Goal: Task Accomplishment & Management: Manage account settings

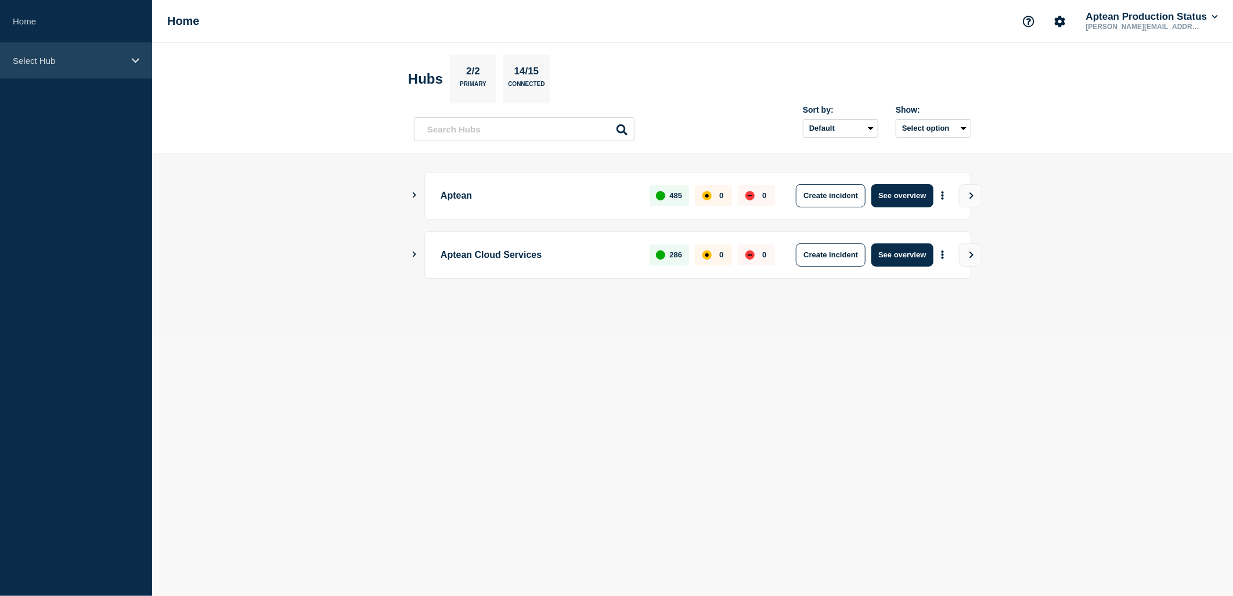
click at [131, 66] on div "Select Hub" at bounding box center [76, 60] width 152 height 35
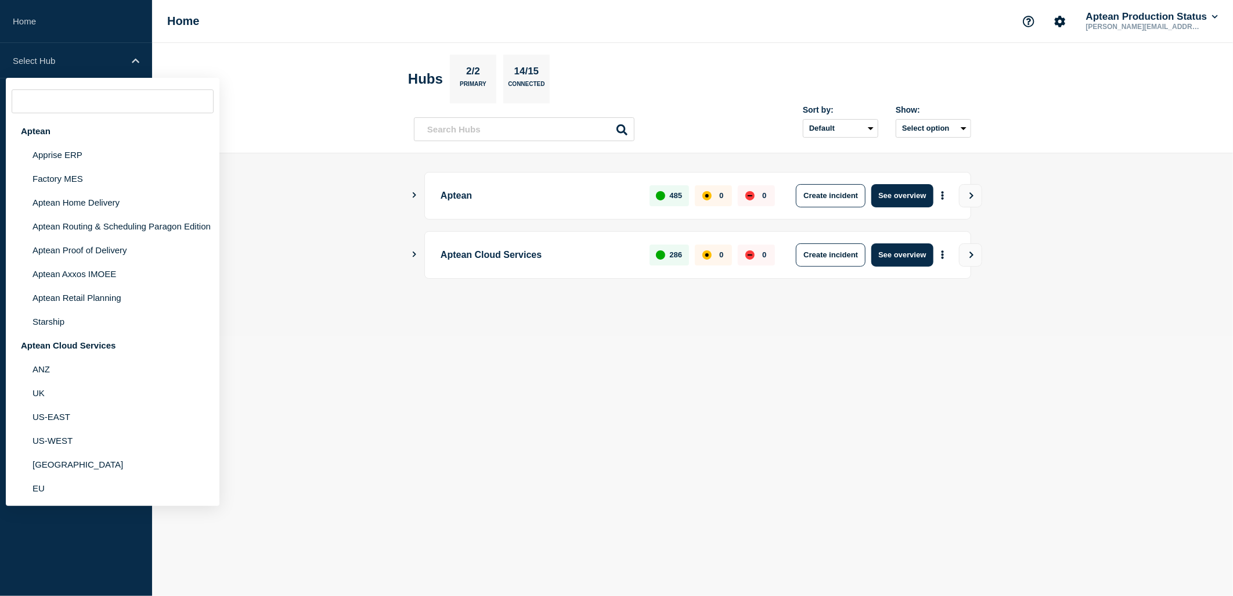
click at [357, 146] on header "Hubs 2/2 Primary 14/15 Connected Sort by: Default Last added Last updated Most …" at bounding box center [692, 98] width 1081 height 110
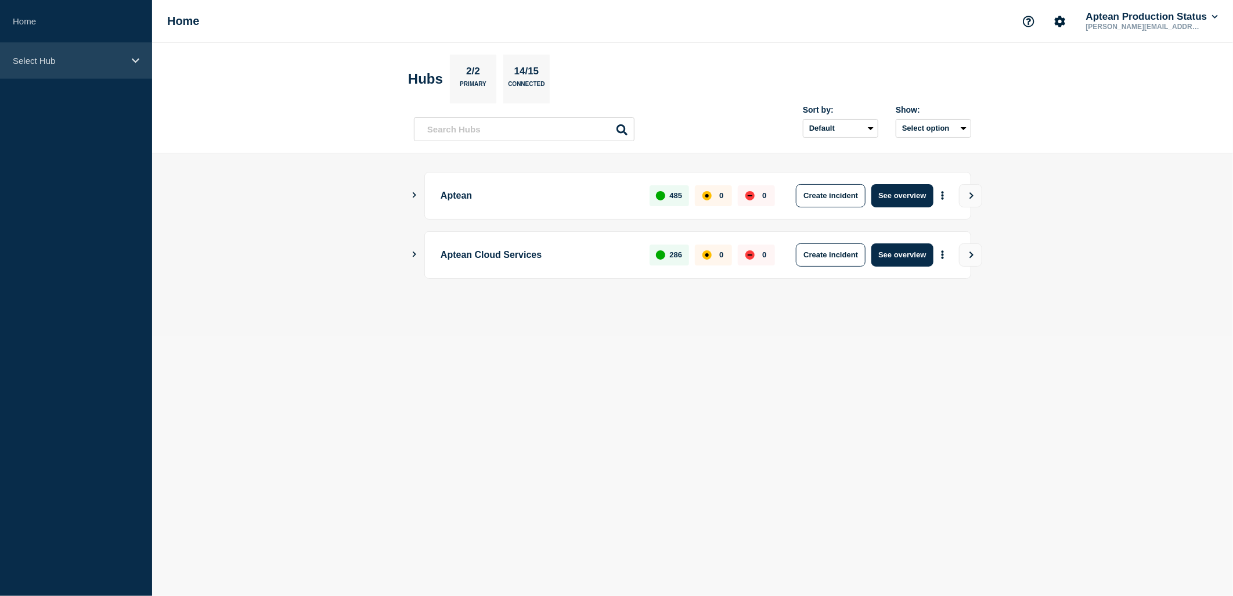
click at [77, 49] on div "Select Hub" at bounding box center [76, 60] width 152 height 35
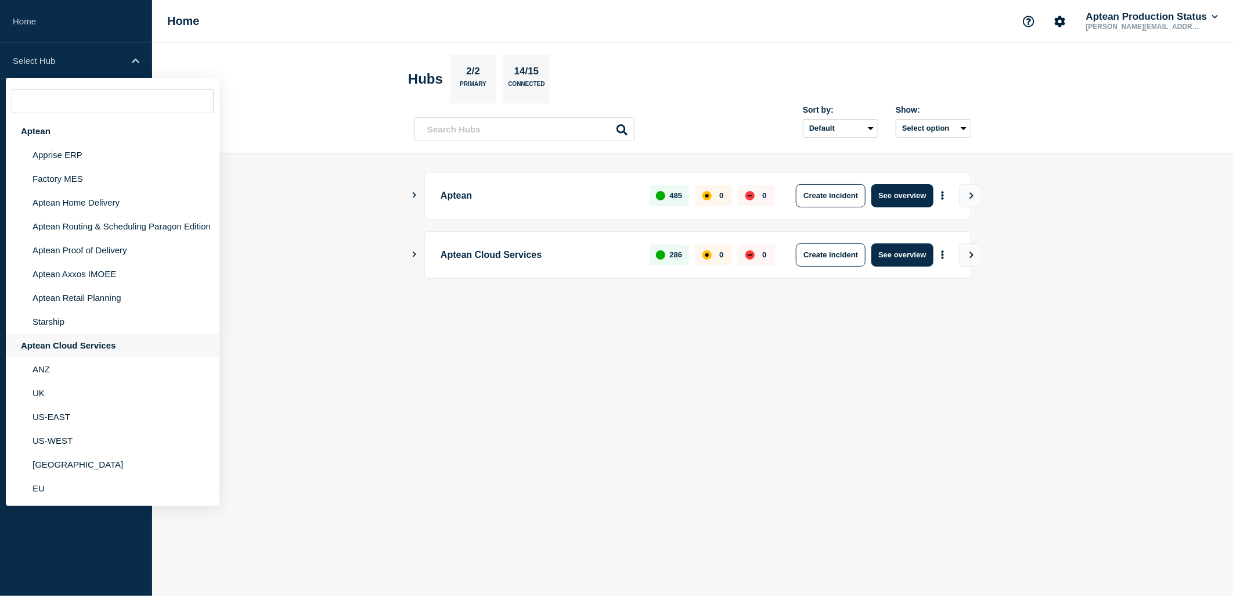
click at [84, 341] on div "Aptean Cloud Services" at bounding box center [113, 345] width 214 height 24
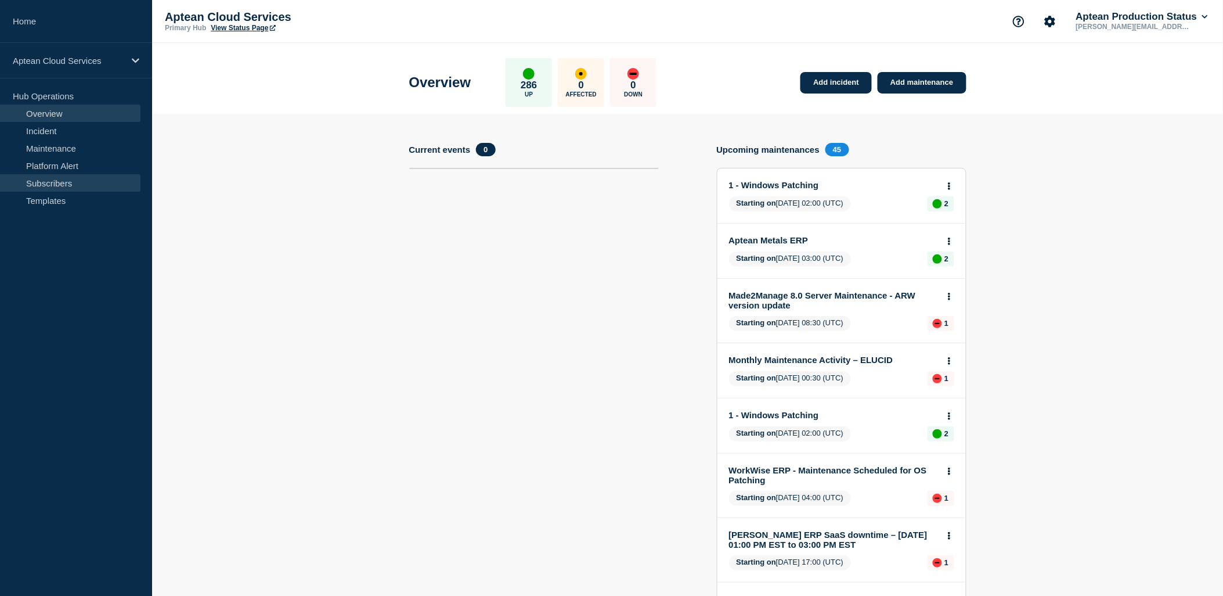
click at [84, 181] on link "Subscribers" at bounding box center [70, 182] width 140 height 17
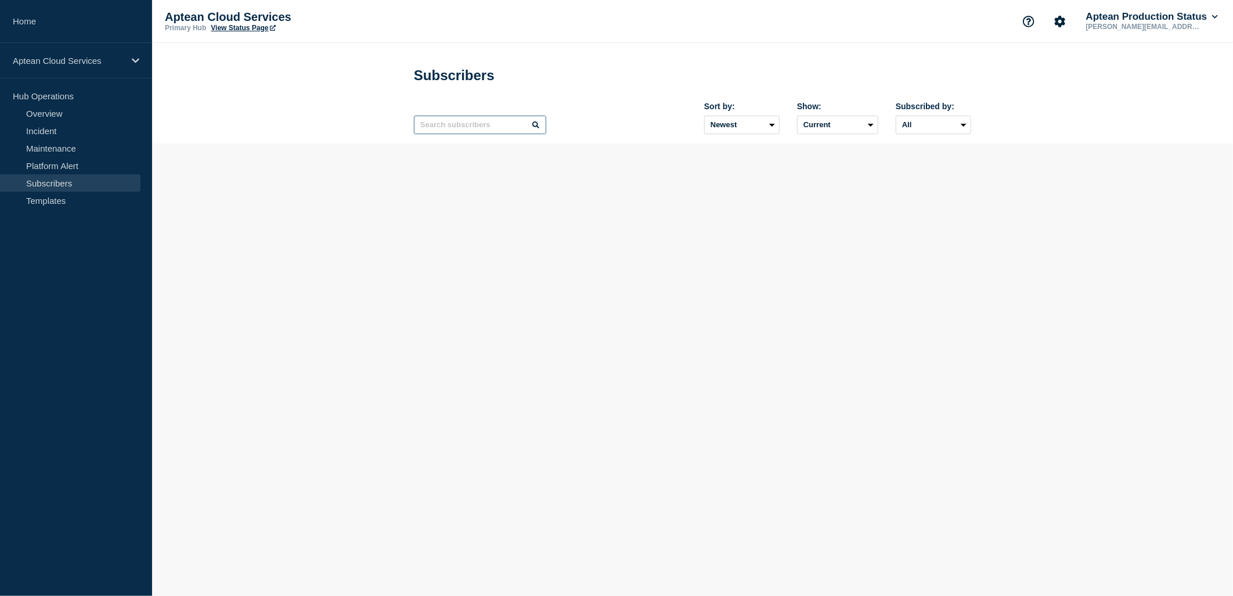
click at [502, 128] on input "text" at bounding box center [480, 125] width 132 height 19
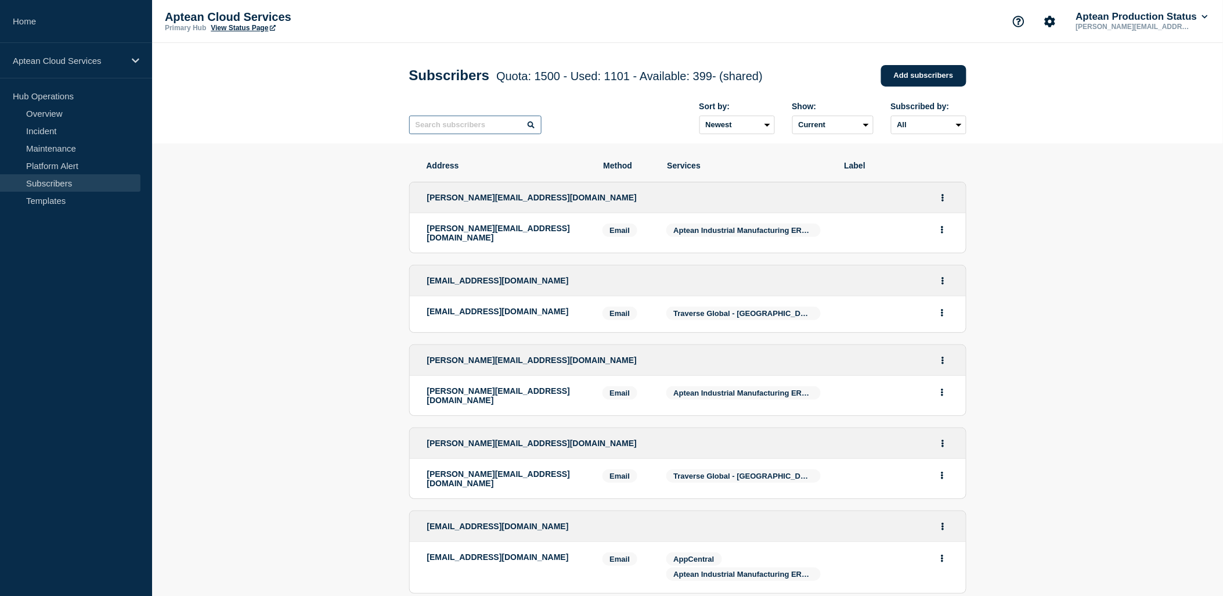
click at [471, 125] on input "text" at bounding box center [475, 125] width 132 height 19
paste input "kirk.jenkins@paradisetomato.com"
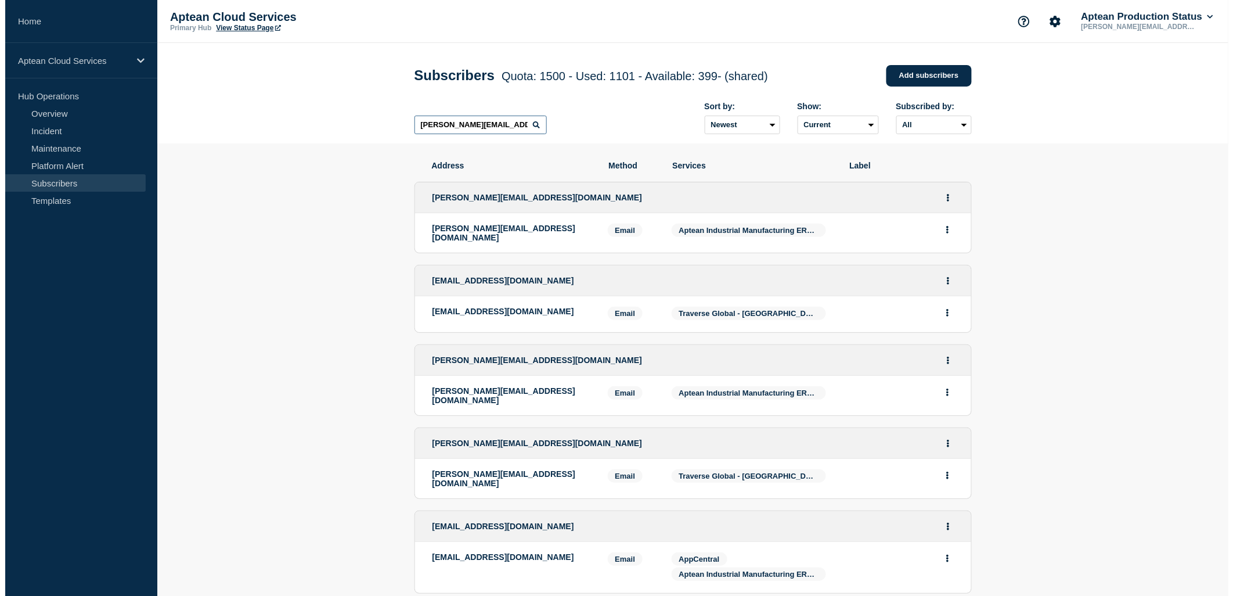
scroll to position [0, 16]
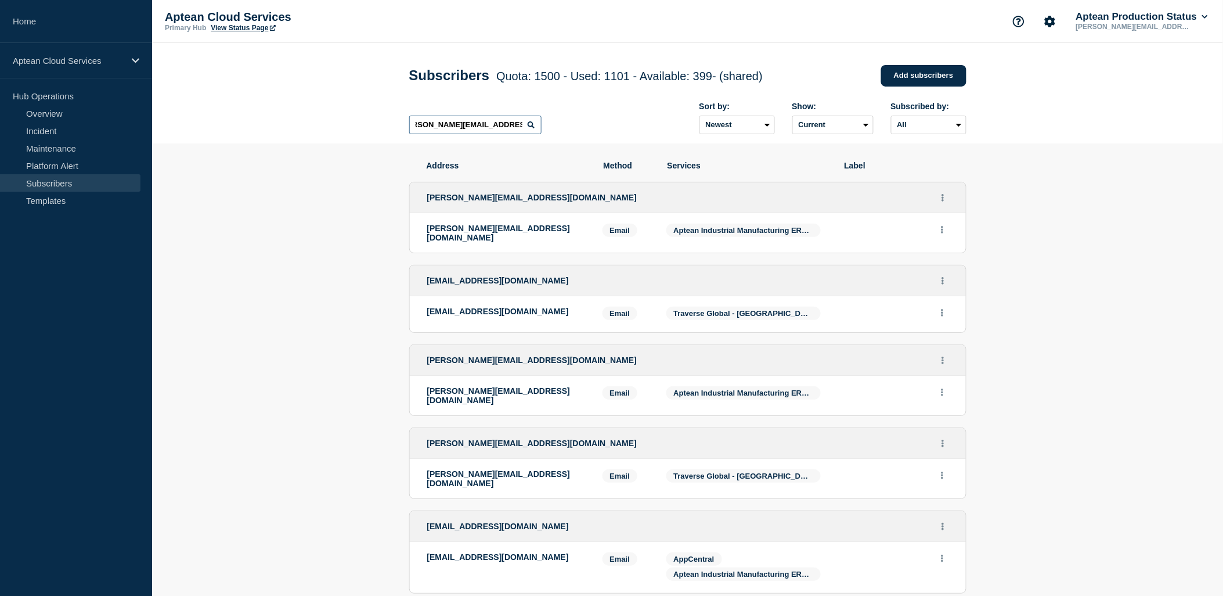
type input "kirk.jenkins@paradisetomato.com"
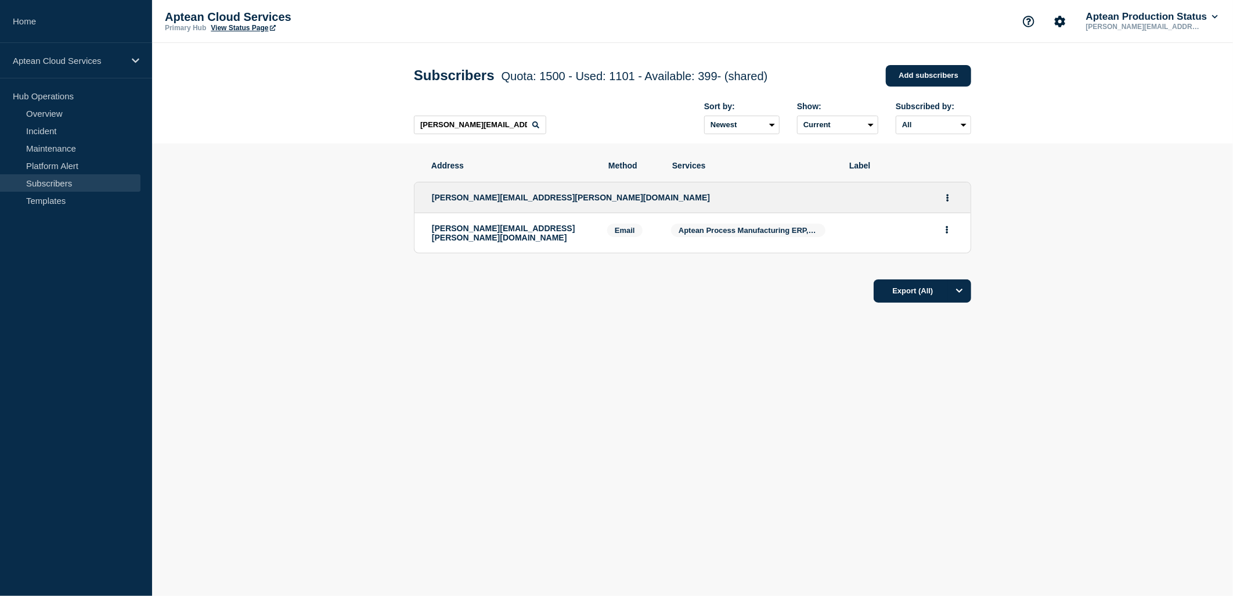
click at [506, 275] on div "Export (All)" at bounding box center [692, 287] width 557 height 33
click at [949, 201] on button "Actions" at bounding box center [948, 198] width 15 height 18
click at [484, 223] on li "kirk.jenkins@paradisetomato.com Email Email: kirk.jenkins@paradisetomato.com Se…" at bounding box center [693, 232] width 556 height 39
click at [689, 230] on span "Aptean Process Manufacturing ERP, Ross Edition (SG 2) - US-East" at bounding box center [855, 230] width 353 height 9
click at [949, 199] on button "Actions" at bounding box center [948, 198] width 15 height 18
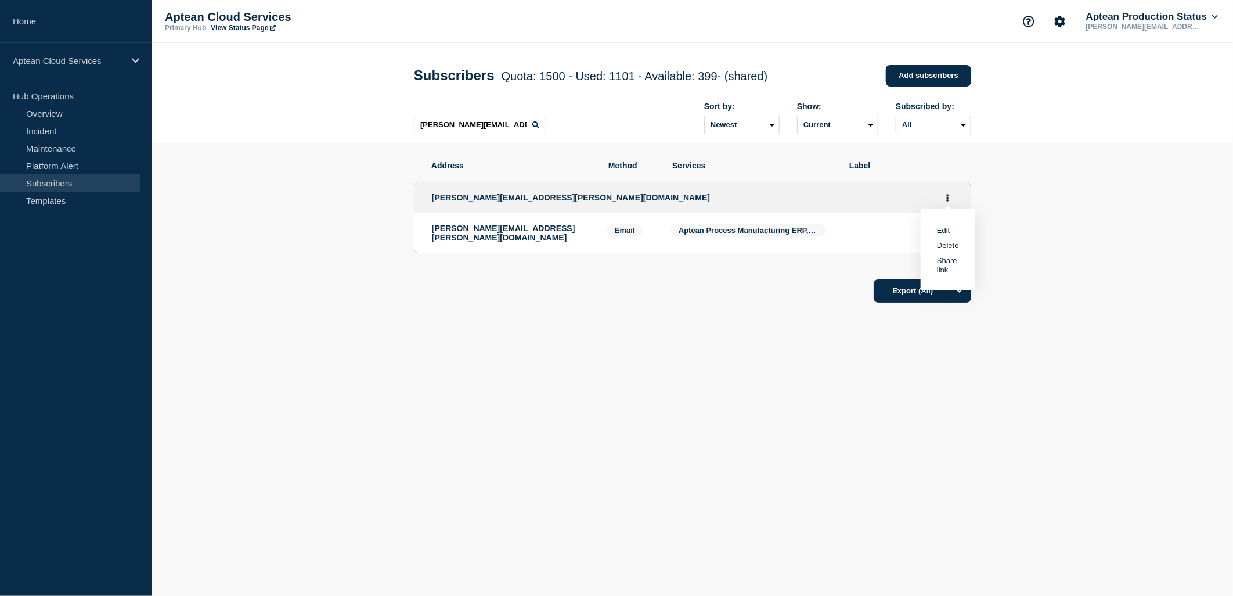
click at [943, 230] on link "Edit" at bounding box center [943, 230] width 13 height 9
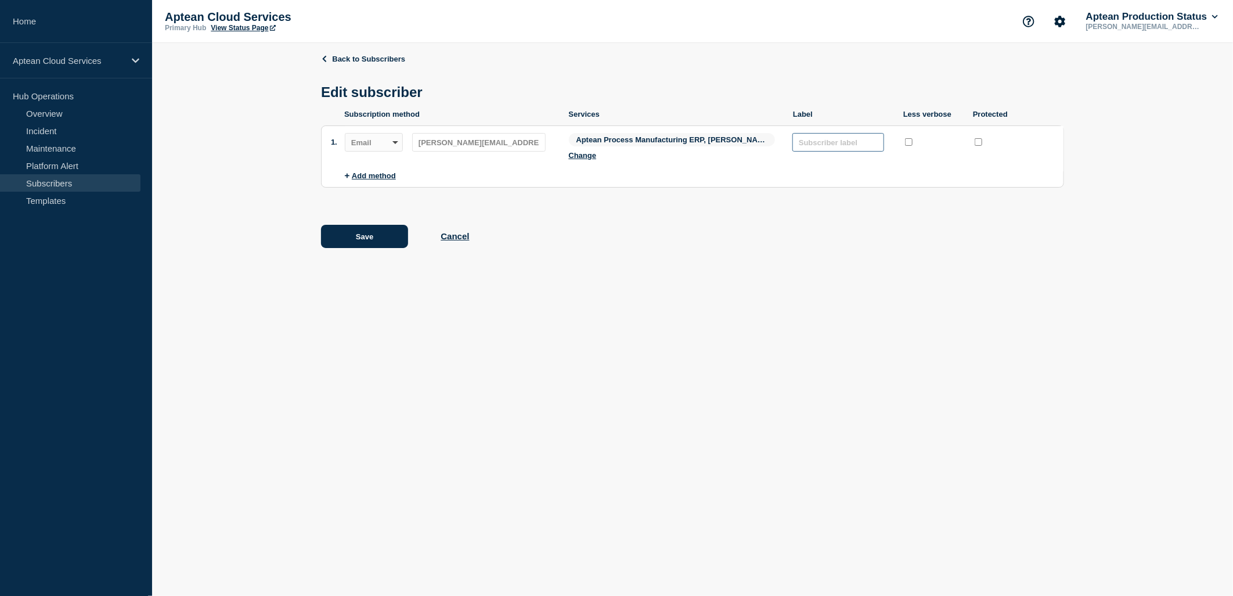
click at [865, 151] on input "text" at bounding box center [838, 142] width 92 height 19
click at [773, 321] on body "Home Aptean Cloud Services Hub Operations Overview Incident Maintenance Platfor…" at bounding box center [616, 298] width 1233 height 596
click at [365, 177] on button "Add method" at bounding box center [370, 175] width 51 height 9
click at [702, 146] on span "Aptean Process Manufacturing ERP, Ross Edition (SG 2) - US-East" at bounding box center [672, 139] width 207 height 13
click at [730, 142] on span "Aptean Process Manufacturing ERP, Ross Edition (SG 2) - US-East" at bounding box center [672, 139] width 207 height 13
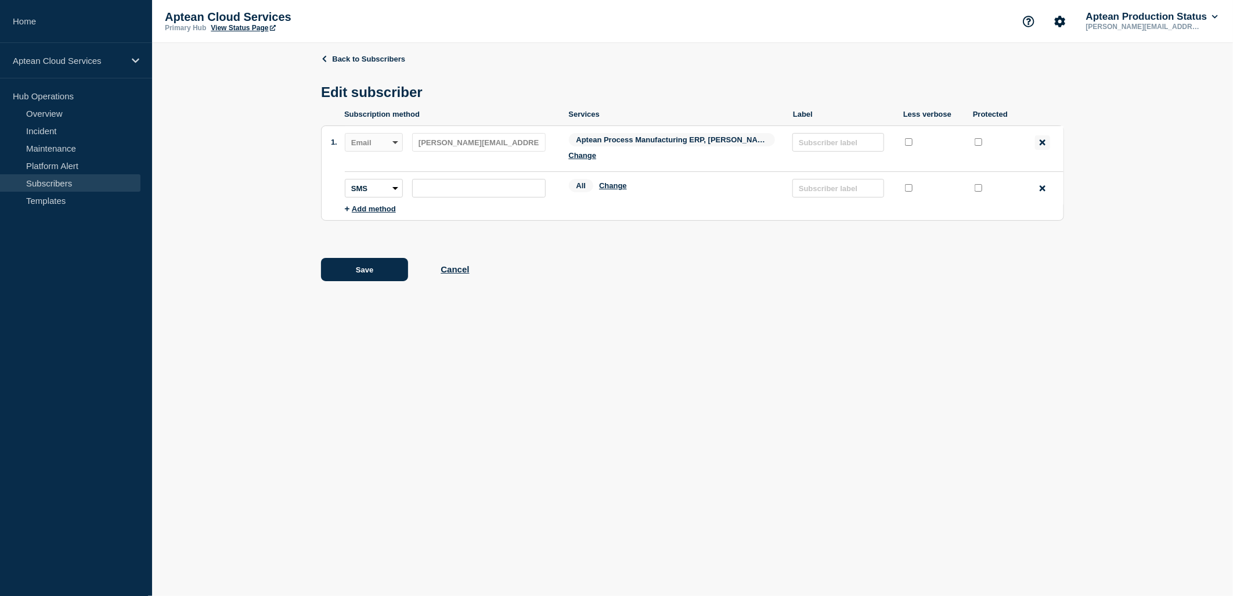
click at [1043, 145] on icon at bounding box center [1043, 142] width 6 height 6
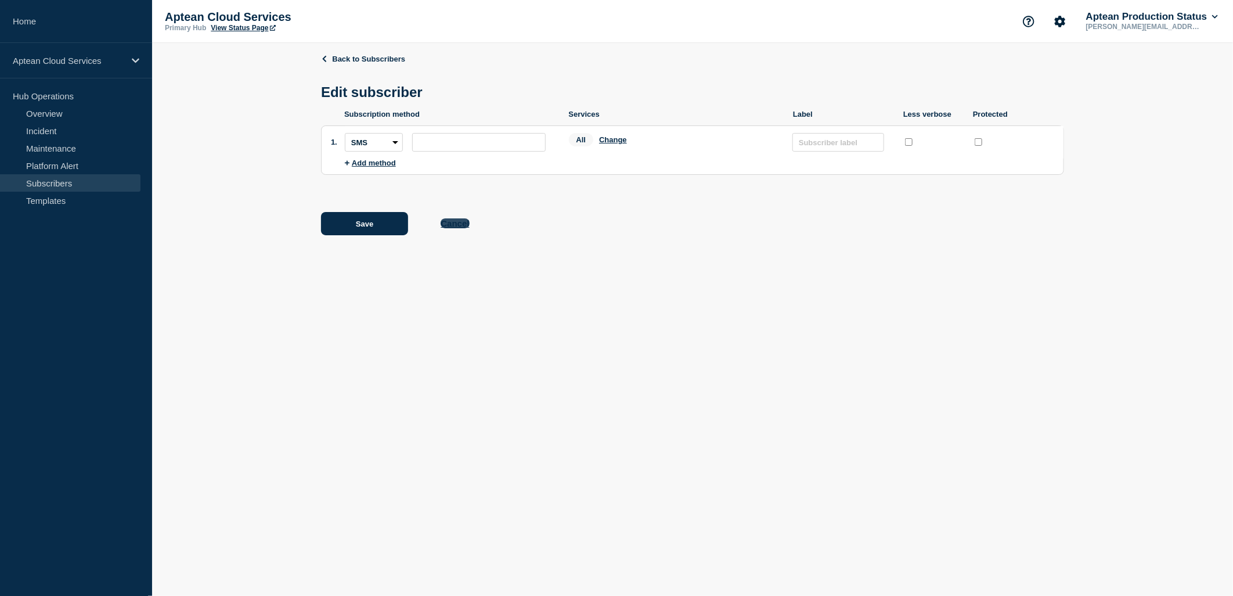
click at [463, 228] on button "Cancel" at bounding box center [455, 223] width 28 height 10
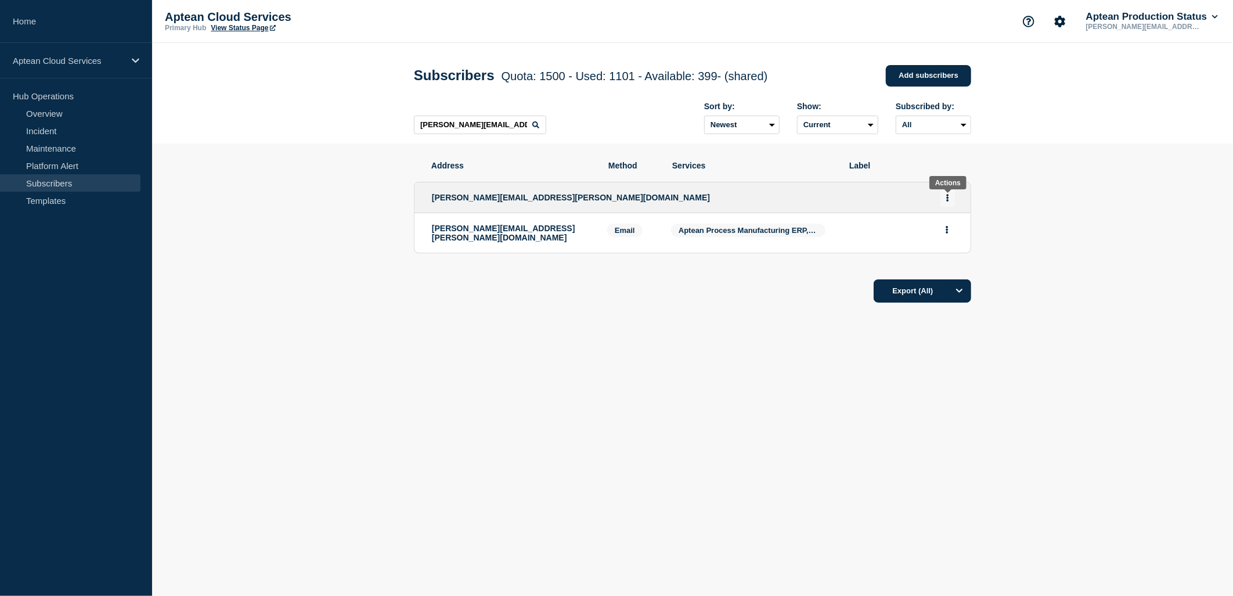
click at [943, 203] on button "Actions" at bounding box center [948, 198] width 15 height 18
click at [946, 244] on button "Delete" at bounding box center [948, 245] width 22 height 9
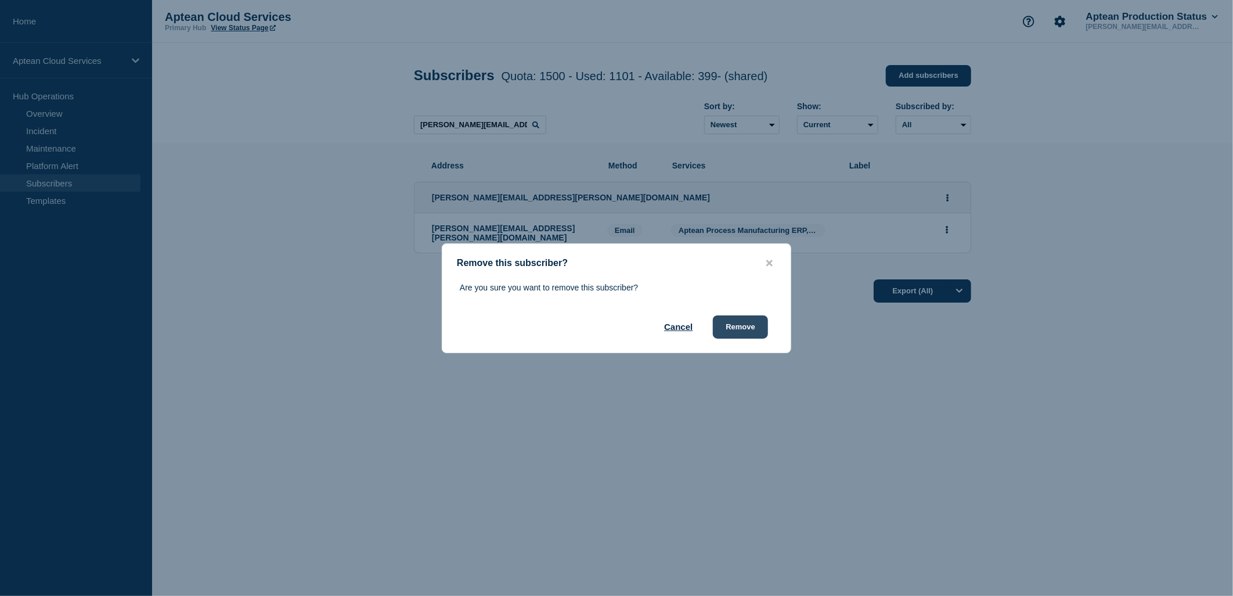
click at [747, 323] on button "Remove" at bounding box center [740, 326] width 55 height 23
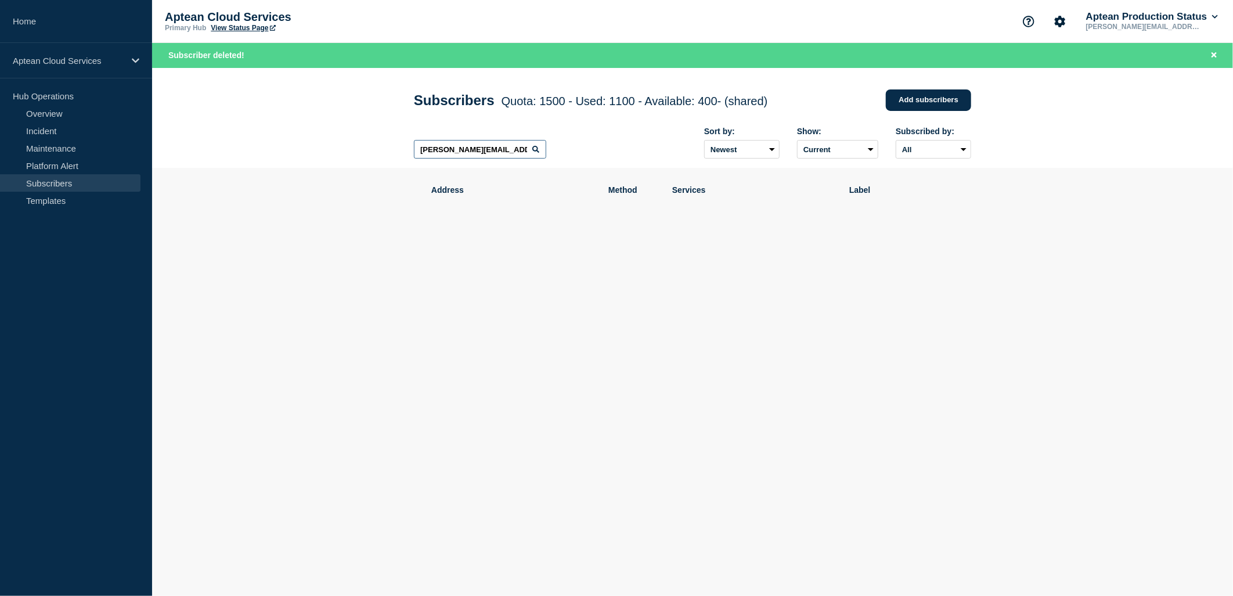
click at [488, 157] on input "kirk.jenkins@paradisetomato.com" at bounding box center [480, 149] width 132 height 19
paste input "ron.mahaffey"
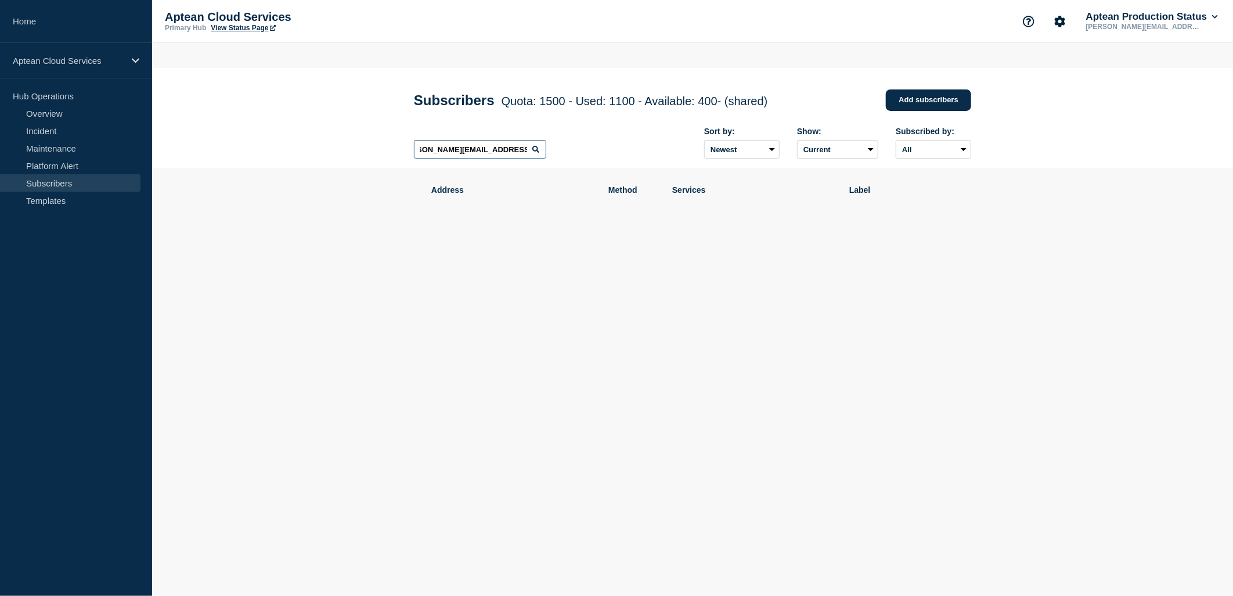
type input "ron.mahaffey@paradisetomato.com"
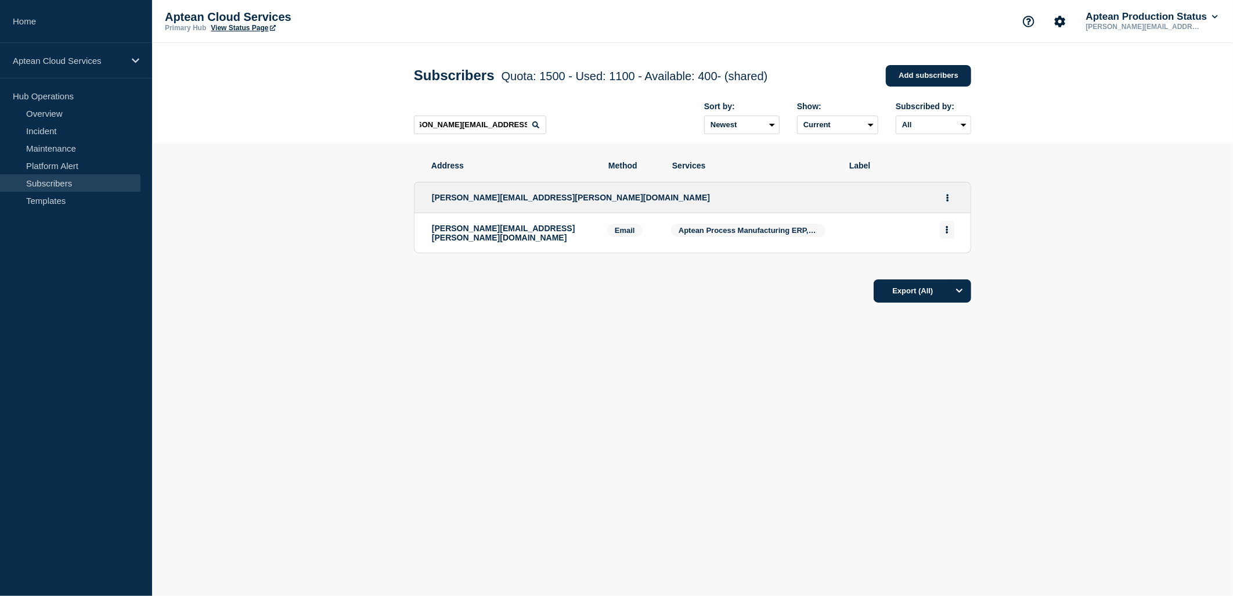
click at [949, 230] on button "Actions" at bounding box center [947, 230] width 15 height 18
click at [947, 260] on button "Delete" at bounding box center [947, 262] width 22 height 9
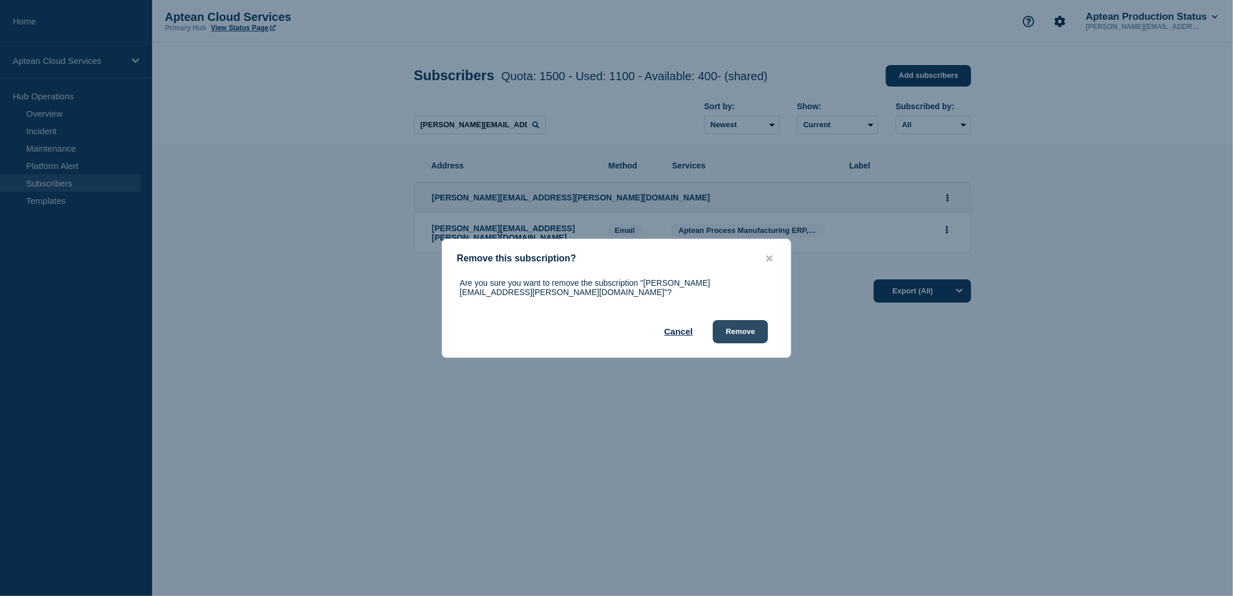
click at [728, 330] on button "Remove" at bounding box center [740, 331] width 55 height 23
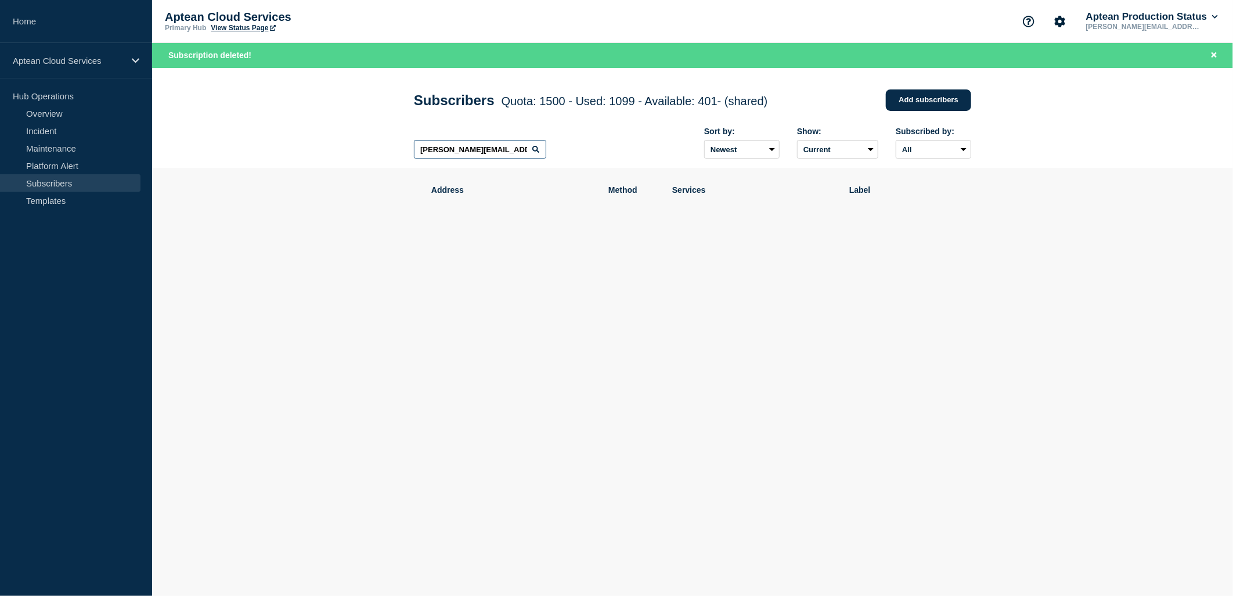
click at [512, 158] on input "ron.mahaffey@paradisetomato.com" at bounding box center [480, 149] width 132 height 19
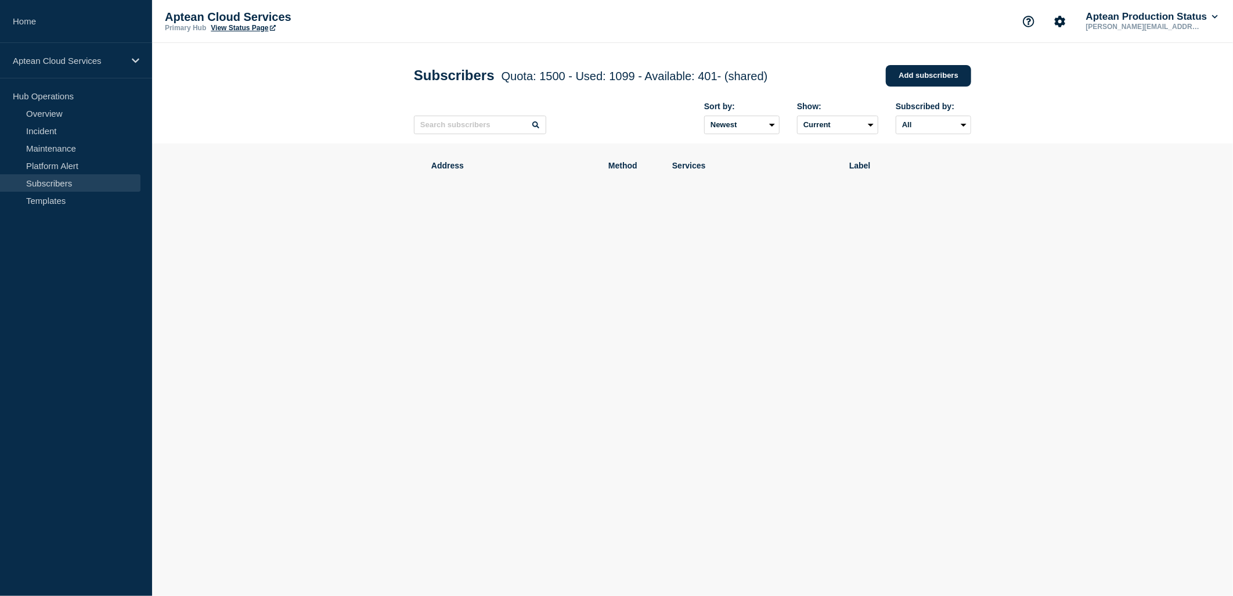
drag, startPoint x: 475, startPoint y: 167, endPoint x: 246, endPoint y: 328, distance: 280.4
click at [246, 328] on body "Home Aptean Cloud Services Hub Operations Overview Incident Maintenance Platfor…" at bounding box center [616, 298] width 1233 height 596
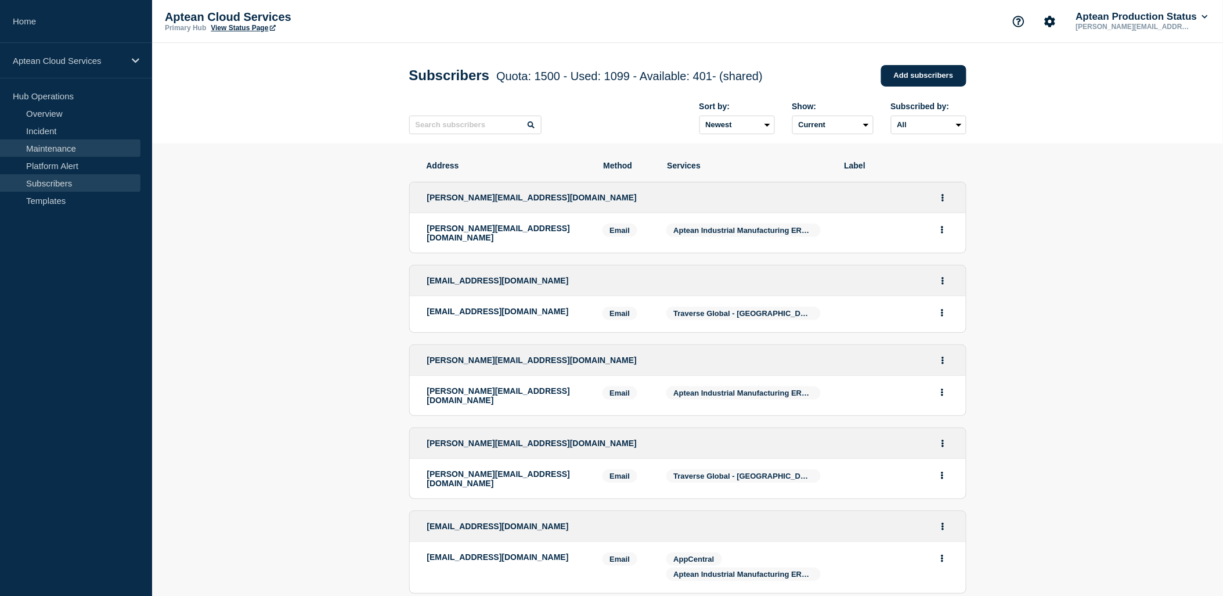
click at [59, 148] on link "Maintenance" at bounding box center [70, 147] width 140 height 17
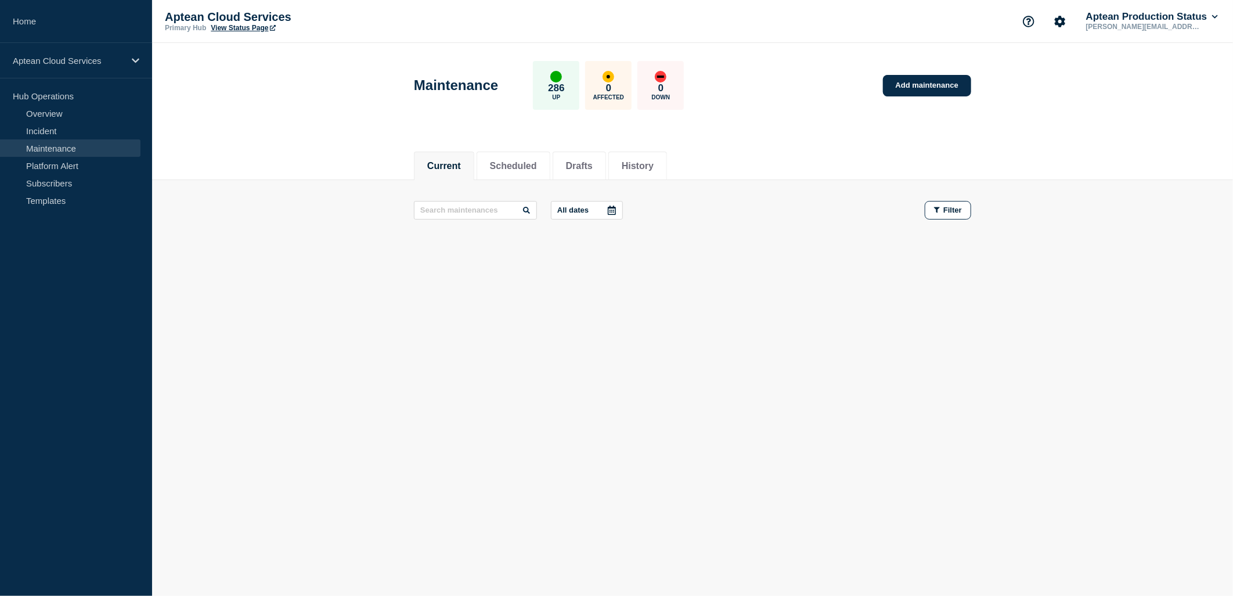
click at [384, 437] on body "Home Aptean Cloud Services Hub Operations Overview Incident Maintenance Platfor…" at bounding box center [616, 298] width 1233 height 596
click at [910, 90] on link "Add maintenance" at bounding box center [927, 85] width 88 height 21
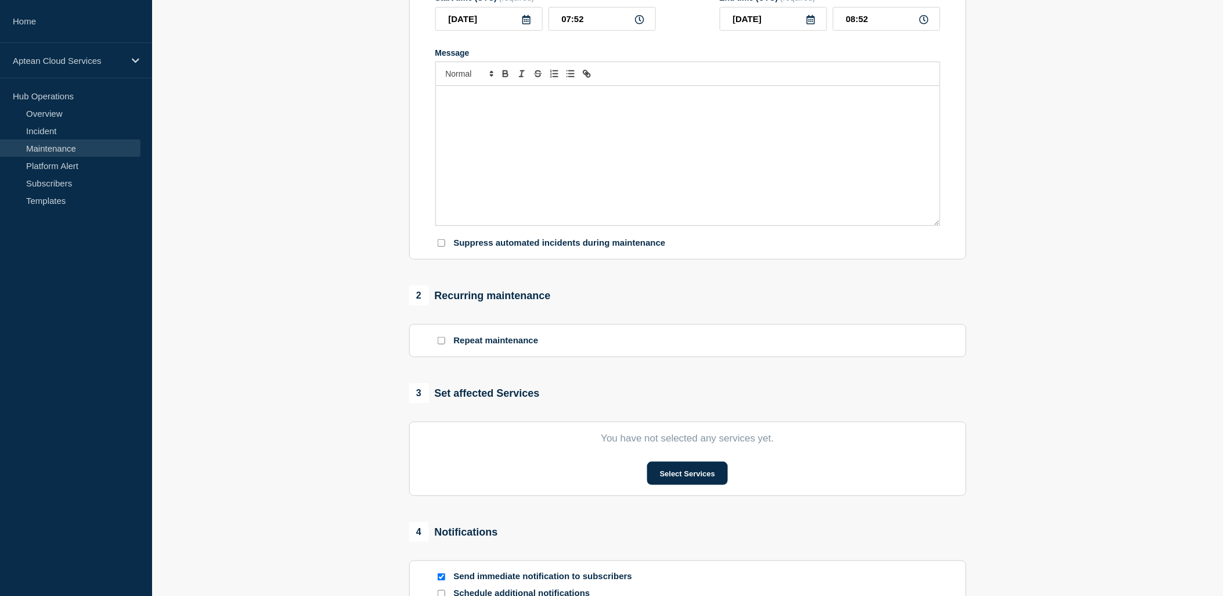
scroll to position [387, 0]
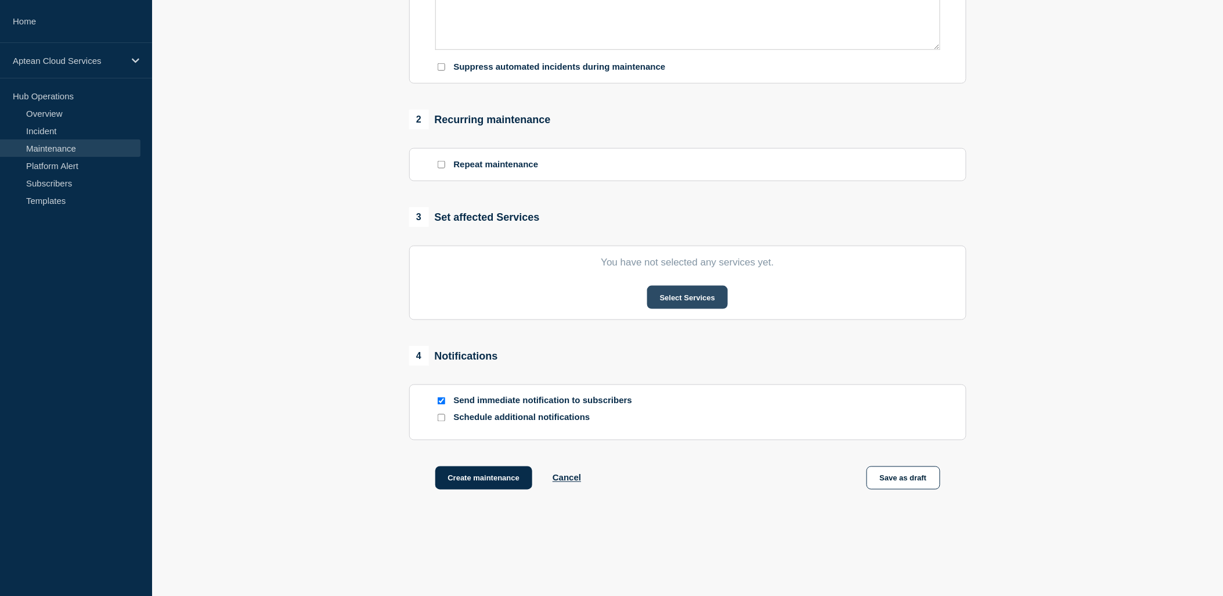
click at [675, 300] on button "Select Services" at bounding box center [687, 297] width 81 height 23
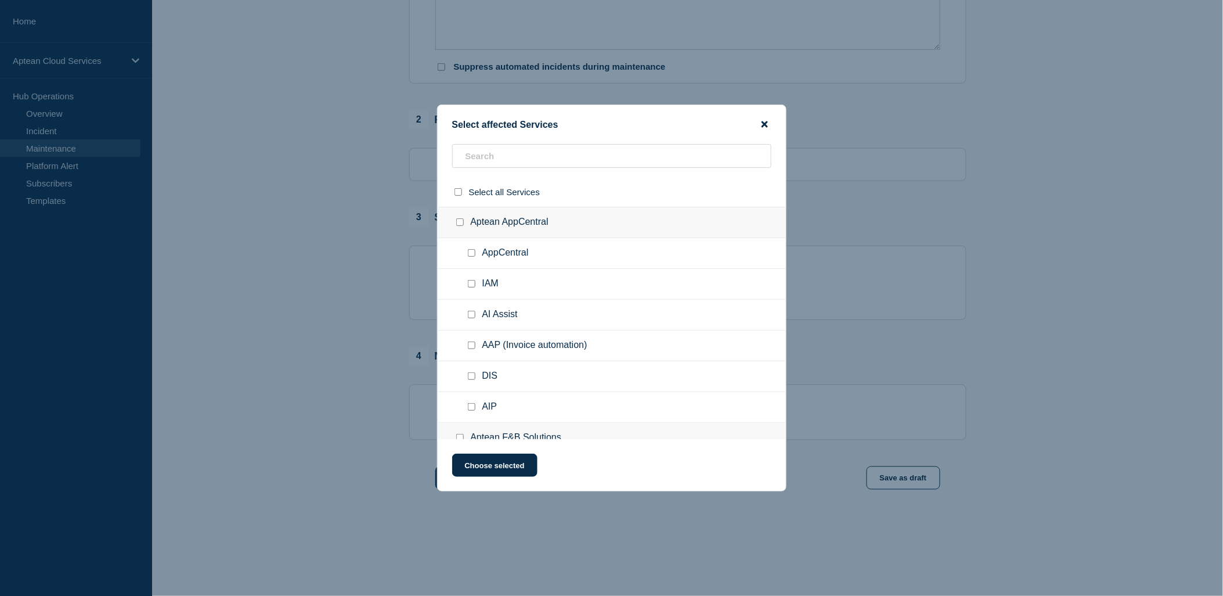
click at [764, 124] on icon "close button" at bounding box center [765, 124] width 6 height 6
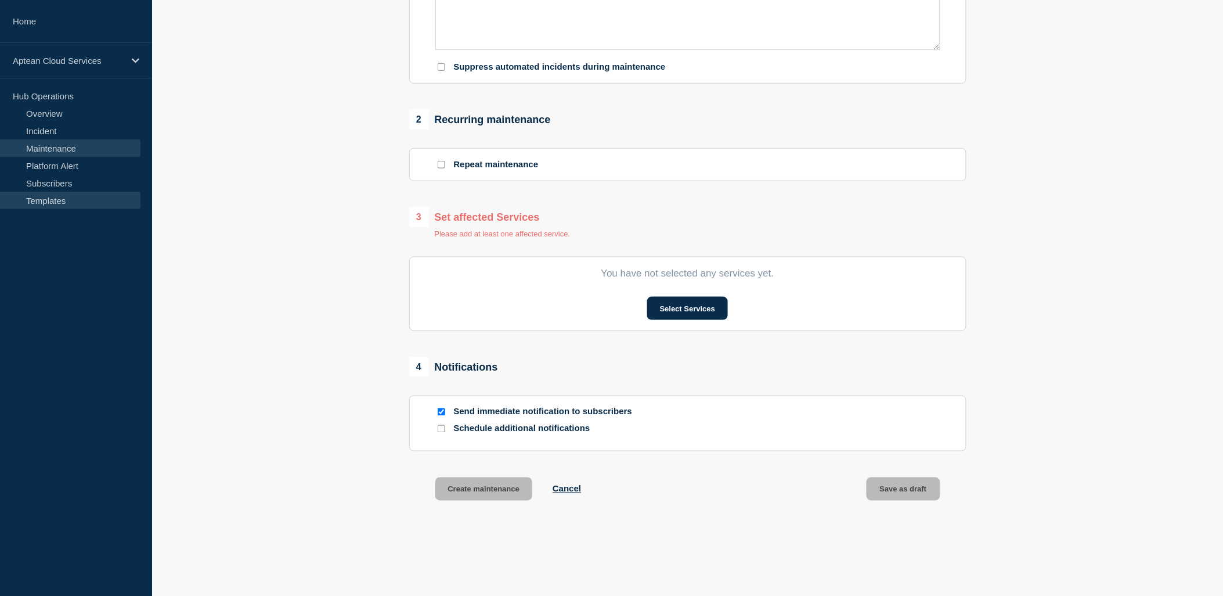
click at [37, 201] on link "Templates" at bounding box center [70, 200] width 140 height 17
click at [51, 205] on link "Templates" at bounding box center [70, 200] width 140 height 17
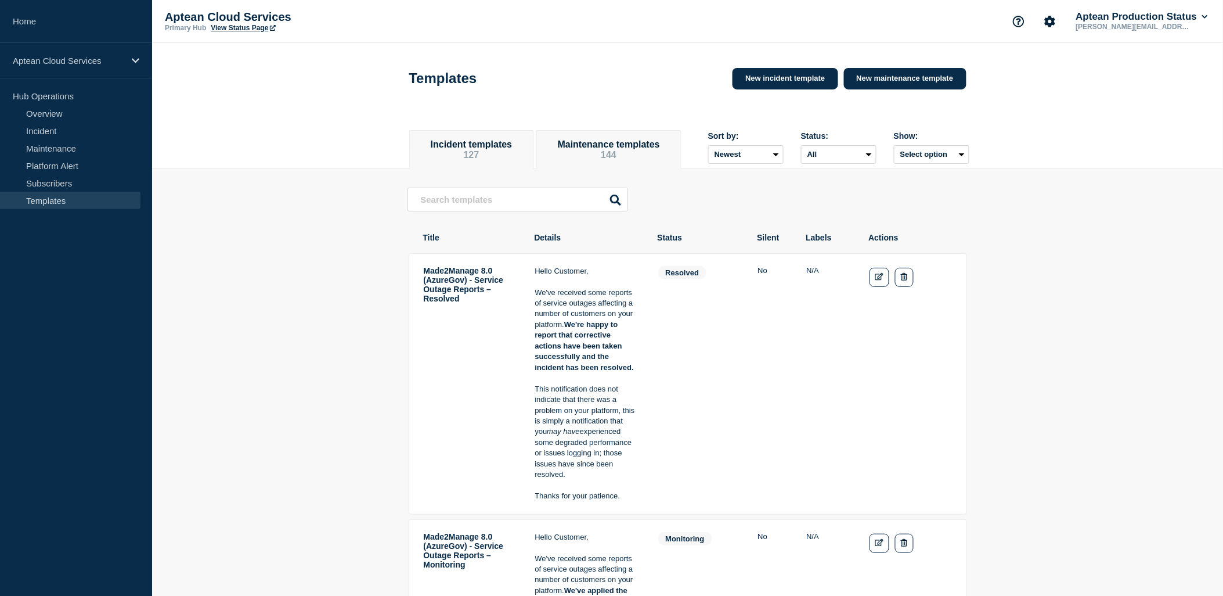
click at [565, 147] on button "Maintenance templates 144" at bounding box center [609, 149] width 118 height 21
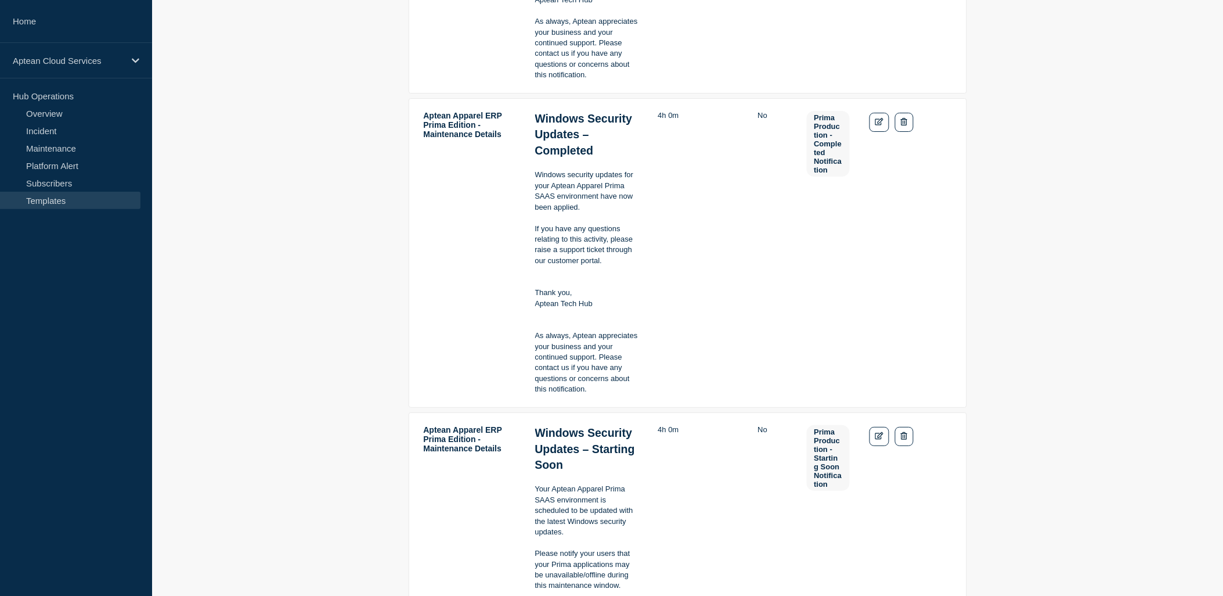
scroll to position [1483, 0]
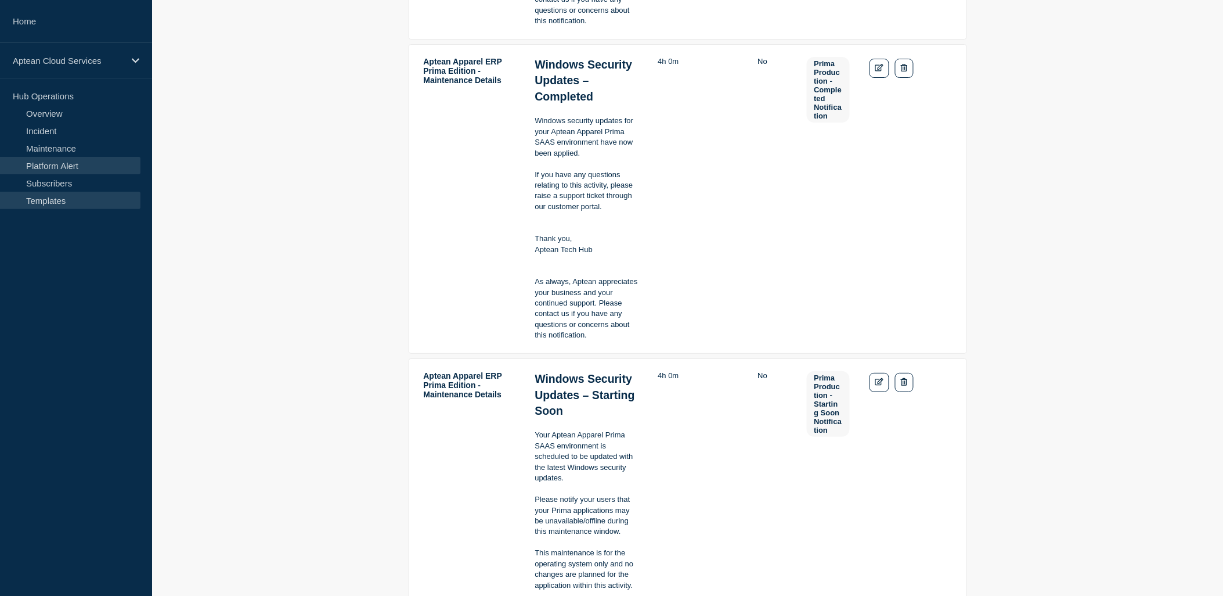
click at [49, 159] on link "Platform Alert" at bounding box center [70, 165] width 140 height 17
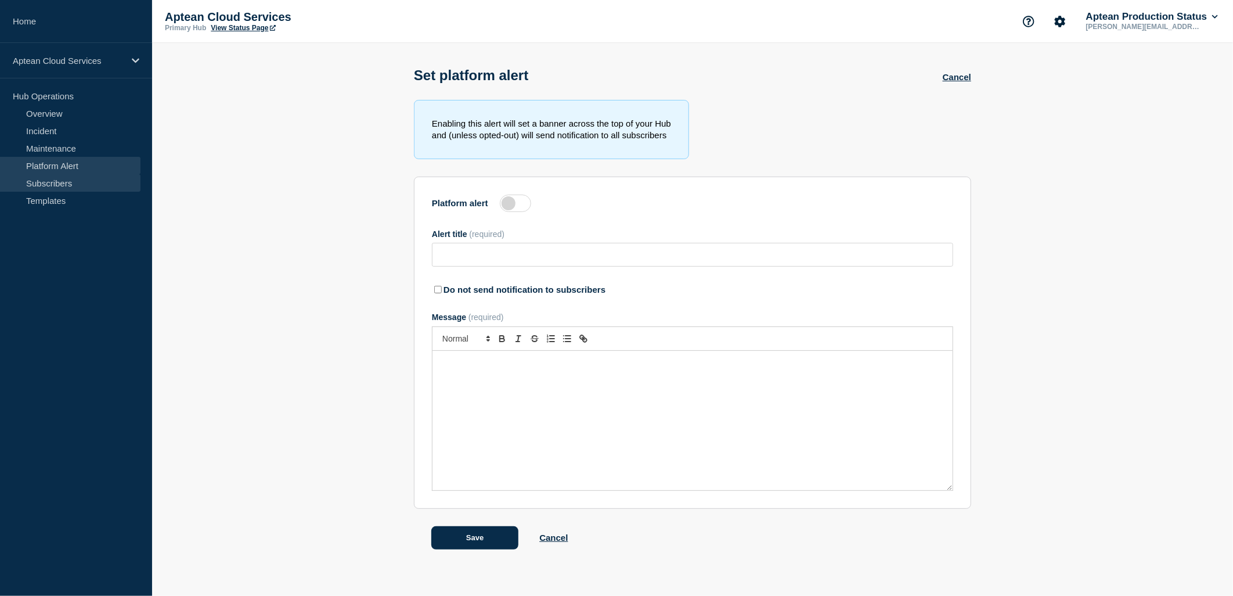
click at [50, 177] on link "Subscribers" at bounding box center [70, 182] width 140 height 17
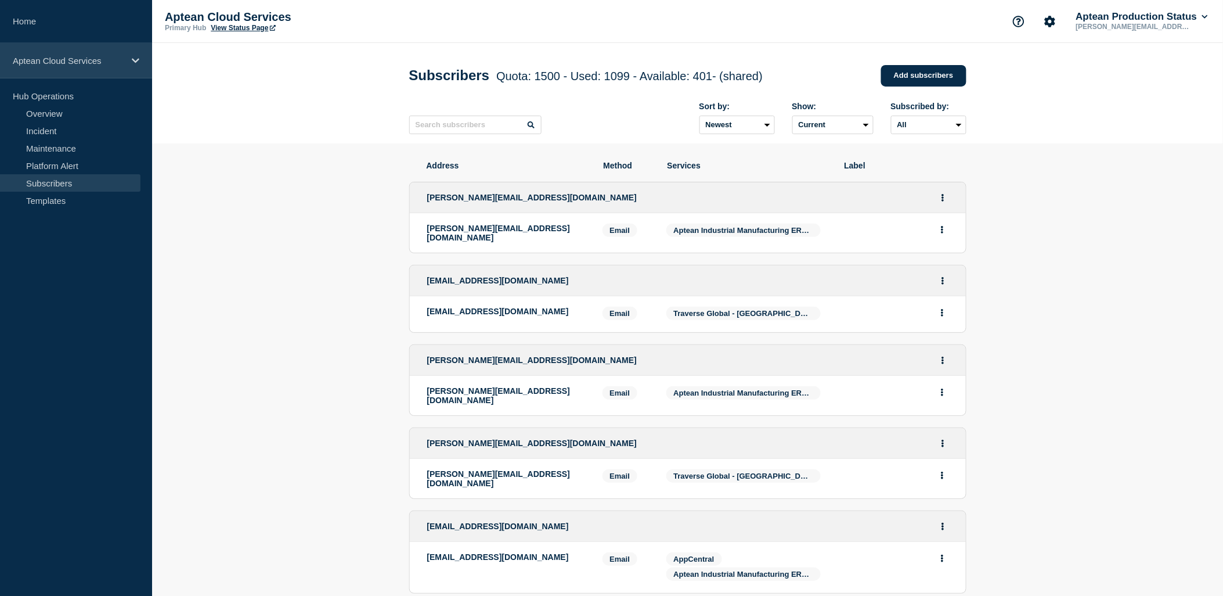
click at [118, 62] on p "Aptean Cloud Services" at bounding box center [68, 61] width 111 height 10
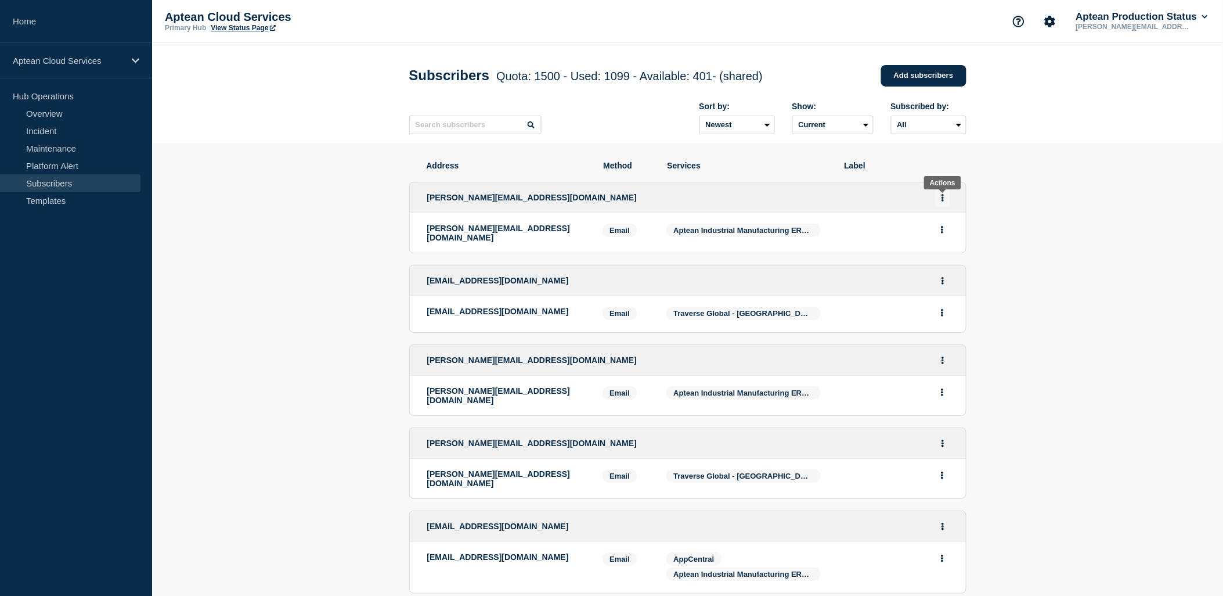
click at [943, 196] on icon "Actions" at bounding box center [943, 198] width 3 height 8
click at [909, 170] on span "Label" at bounding box center [897, 165] width 105 height 9
drag, startPoint x: 674, startPoint y: 233, endPoint x: 810, endPoint y: 240, distance: 136.6
click at [810, 240] on div "Services: Aptean Industrial Manufacturing ERP, Made2Manage Edition 8.0 - AppCen…" at bounding box center [747, 233] width 160 height 19
click at [943, 233] on icon "Actions" at bounding box center [942, 230] width 3 height 8
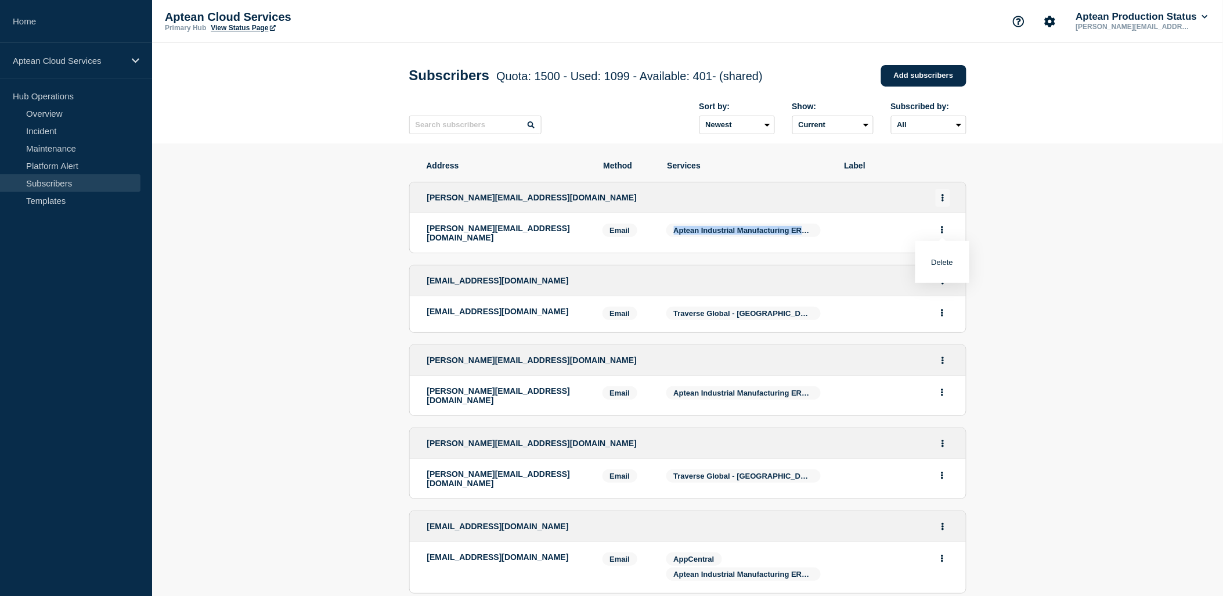
click at [945, 197] on button "Actions" at bounding box center [943, 198] width 15 height 18
click at [490, 134] on input "text" at bounding box center [475, 125] width 132 height 19
click at [250, 26] on link "View Status Page" at bounding box center [243, 28] width 64 height 8
click at [26, 136] on link "Incident" at bounding box center [70, 130] width 140 height 17
click at [28, 140] on link "Maintenance" at bounding box center [70, 147] width 140 height 17
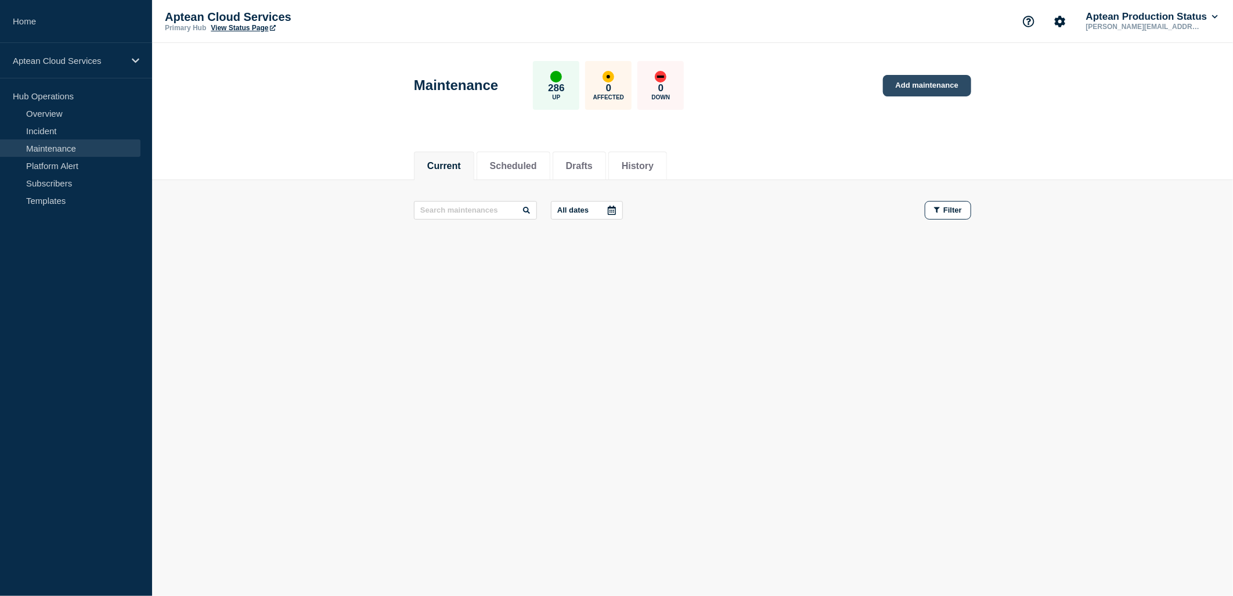
click at [913, 89] on link "Add maintenance" at bounding box center [927, 85] width 88 height 21
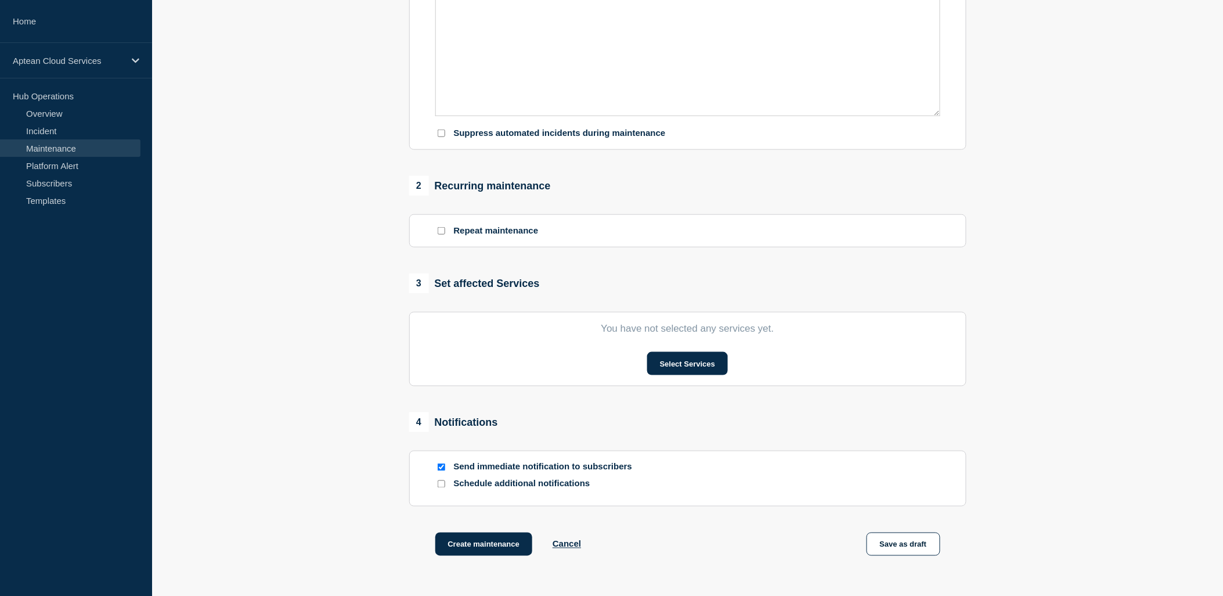
scroll to position [322, 0]
click at [712, 362] on button "Select Services" at bounding box center [687, 361] width 81 height 23
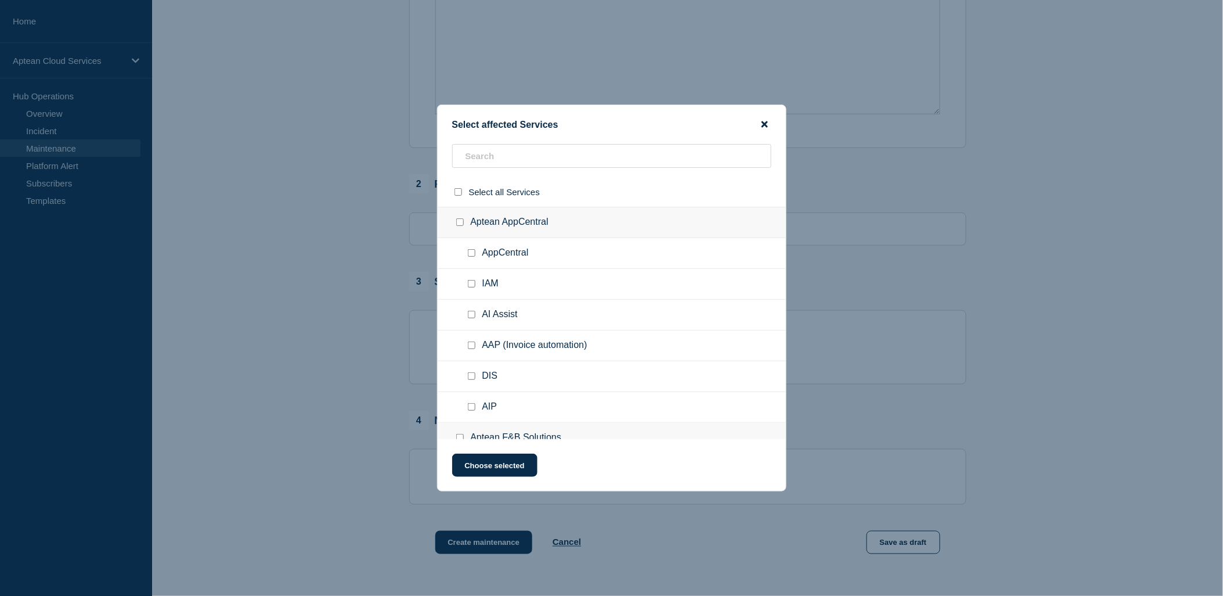
click at [767, 126] on icon "close button" at bounding box center [765, 124] width 6 height 6
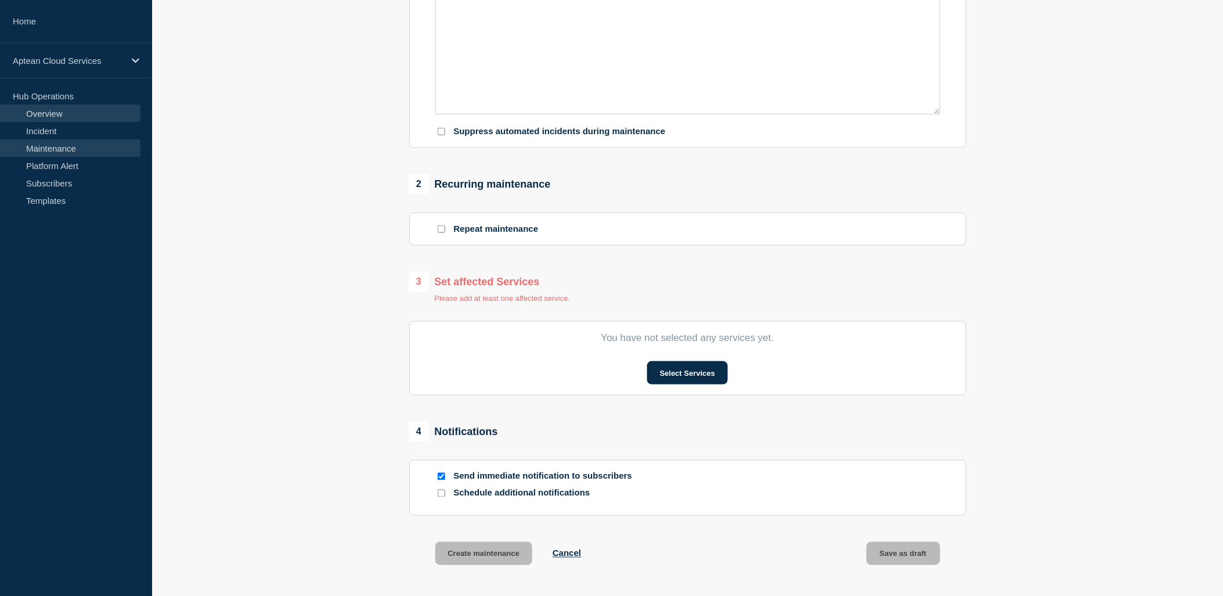
click at [96, 115] on link "Overview" at bounding box center [70, 113] width 140 height 17
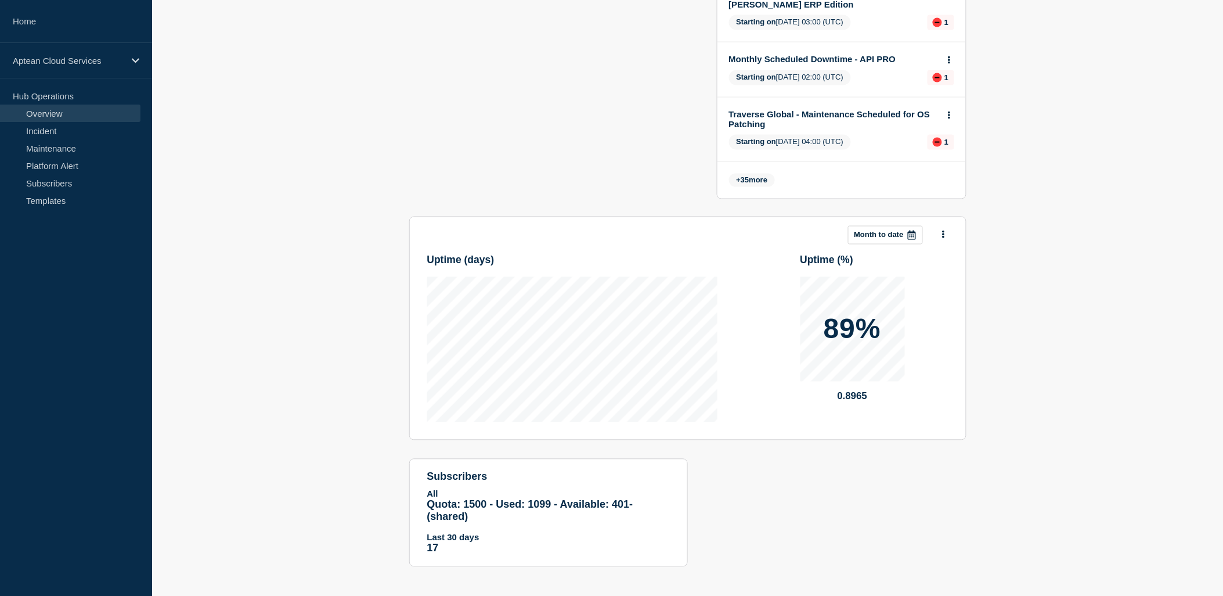
scroll to position [606, 0]
click at [85, 74] on div "Aptean Cloud Services" at bounding box center [76, 60] width 152 height 35
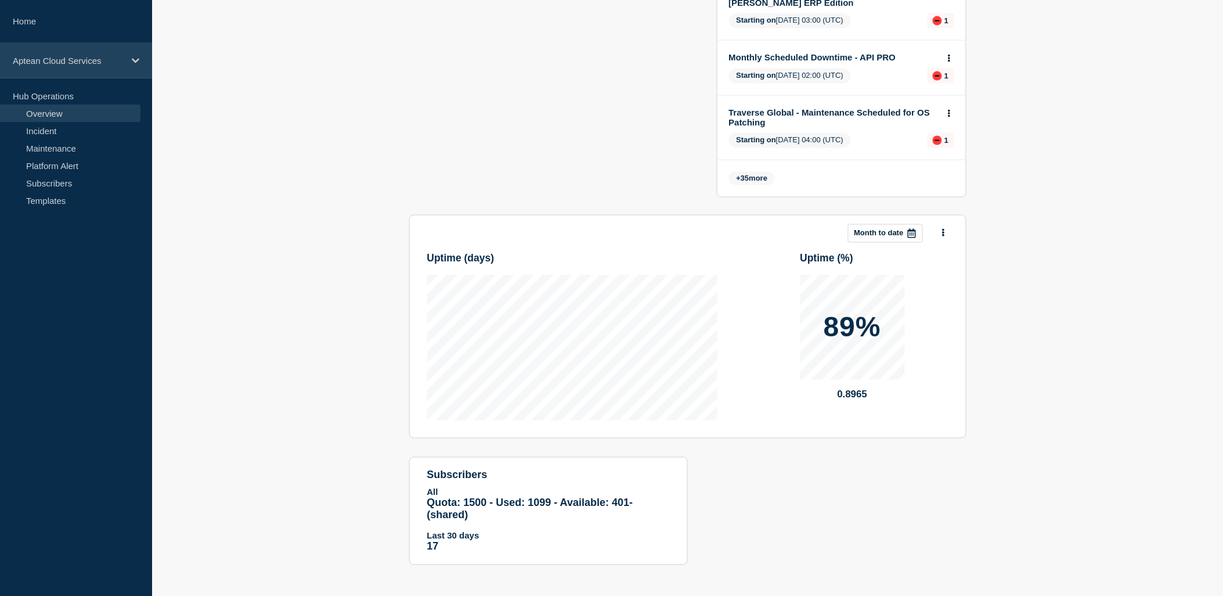
click at [87, 59] on p "Aptean Cloud Services" at bounding box center [68, 61] width 111 height 10
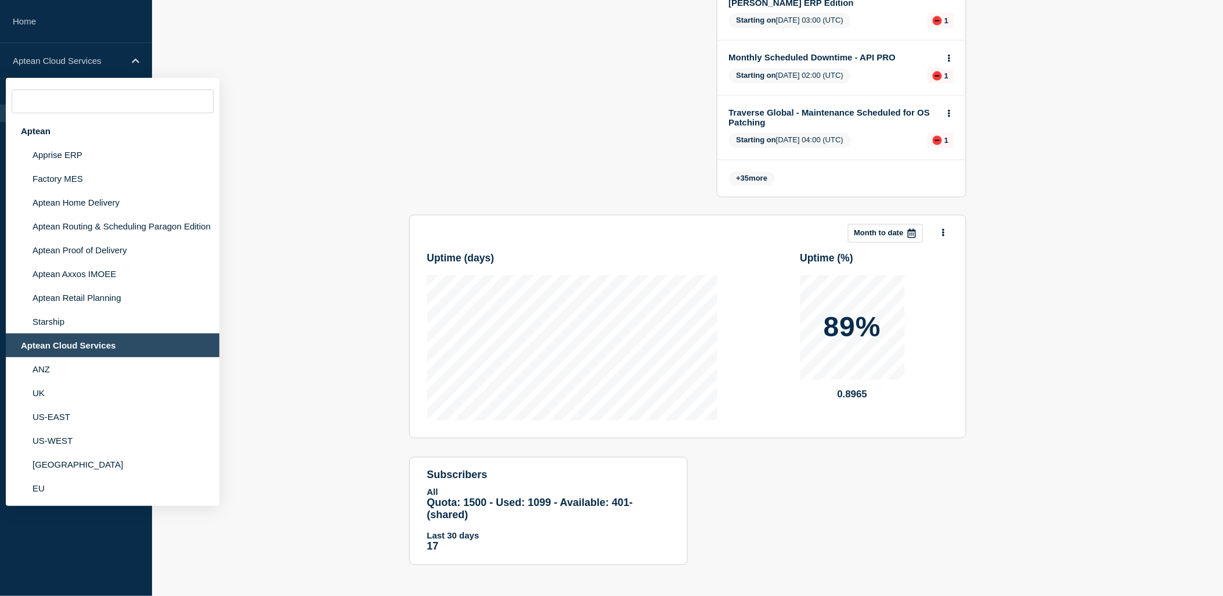
click at [359, 251] on section "Add incident Add maintenance Current events 0 Upcoming maintenances 45 1 - Wind…" at bounding box center [687, 45] width 1071 height 1075
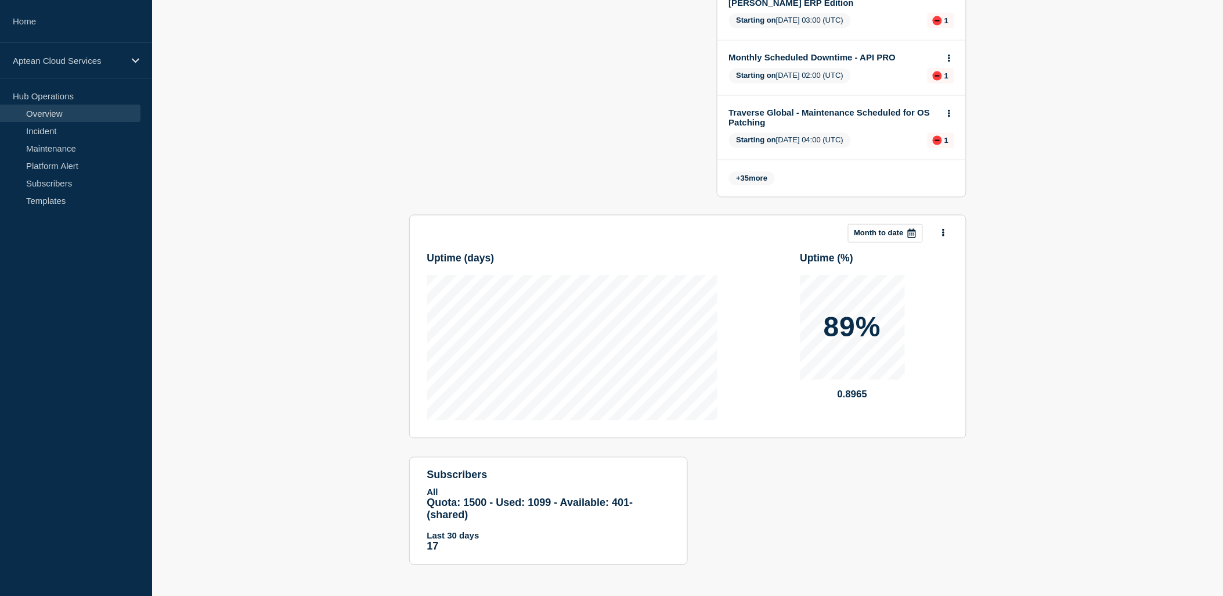
click at [75, 255] on aside "Home Aptean Cloud Services Hub Operations Overview Incident Maintenance Platfor…" at bounding box center [76, 298] width 152 height 596
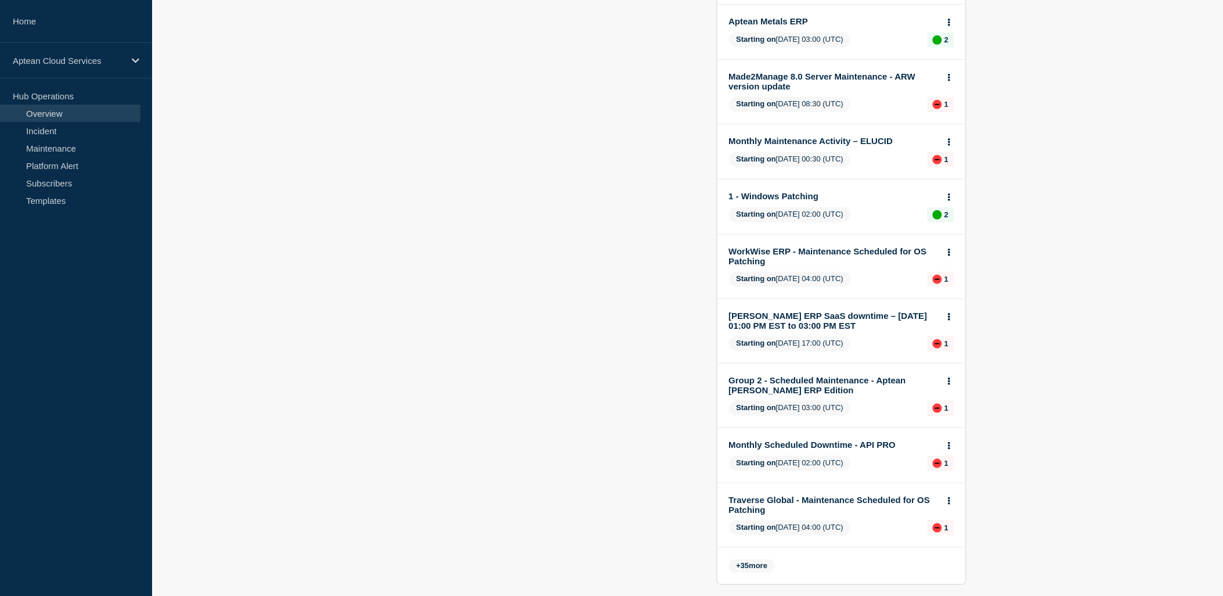
scroll to position [0, 0]
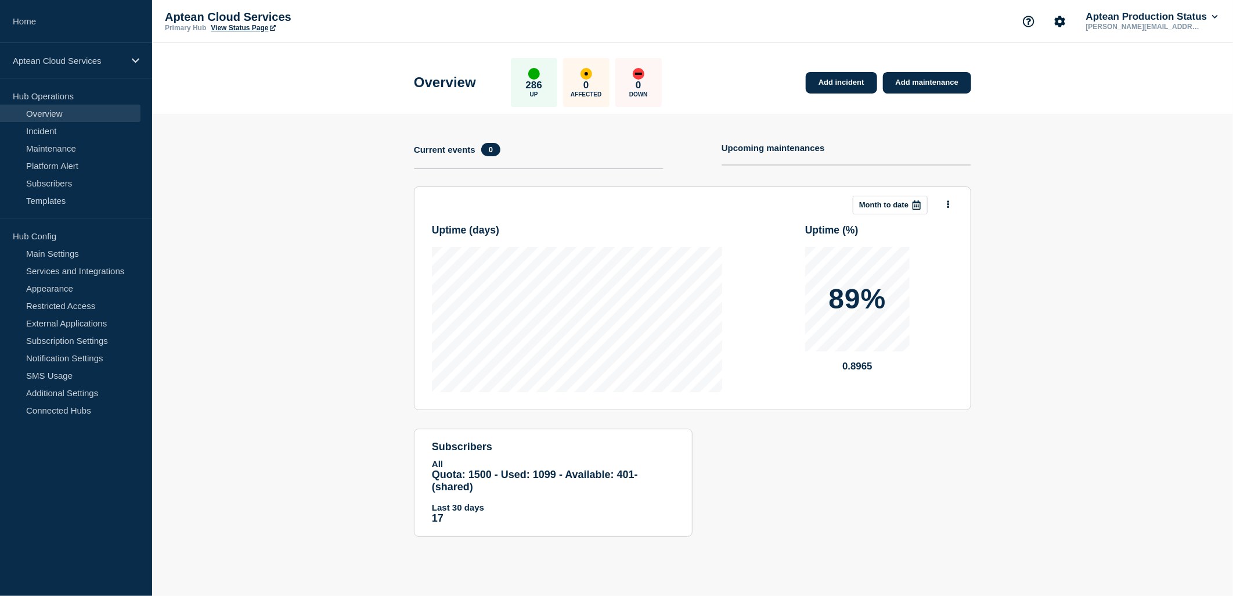
click at [74, 448] on aside "Home Aptean Cloud Services Hub Operations Overview Incident Maintenance Platfor…" at bounding box center [76, 298] width 152 height 596
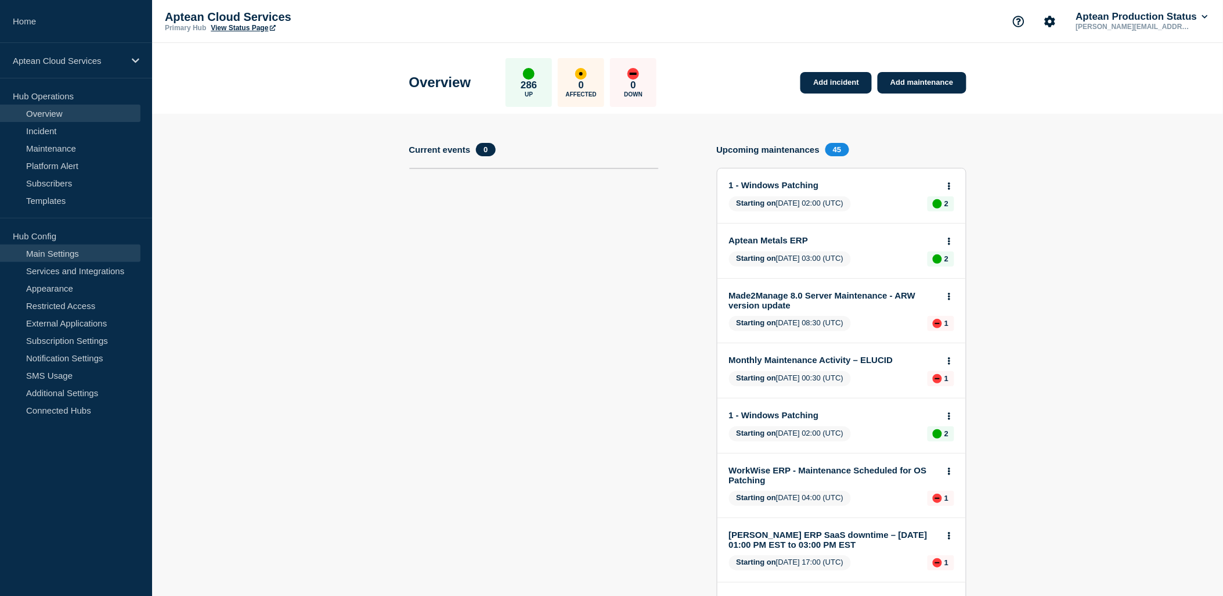
click at [70, 251] on link "Main Settings" at bounding box center [70, 252] width 140 height 17
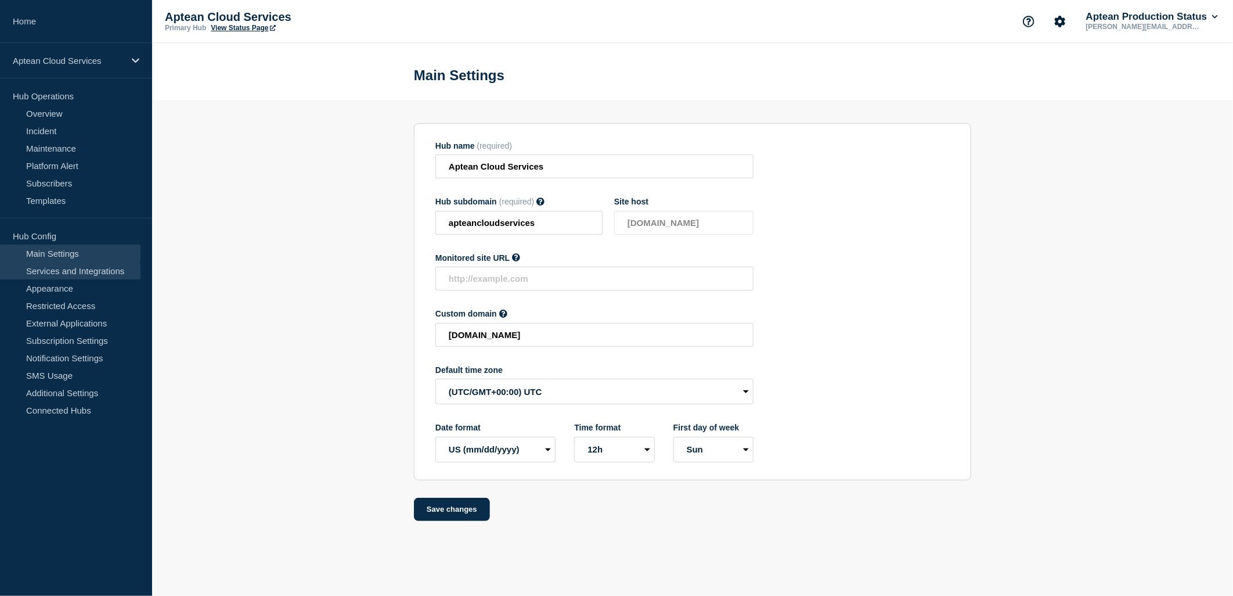
click at [73, 271] on link "Services and Integrations" at bounding box center [70, 270] width 140 height 17
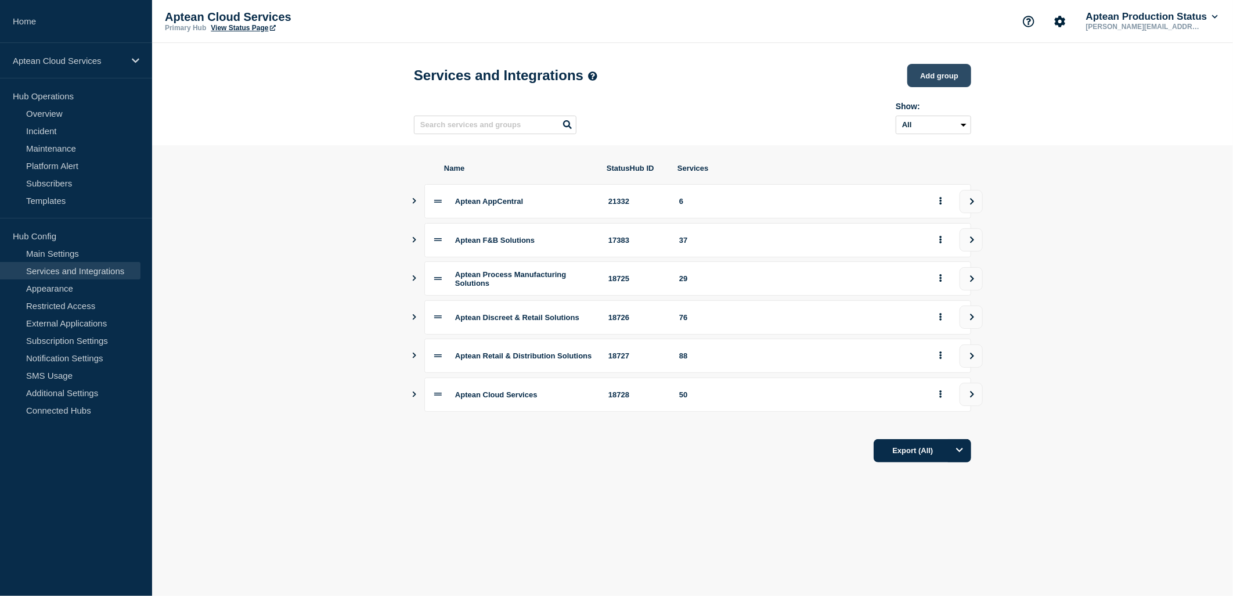
click at [925, 87] on button "Add group" at bounding box center [939, 75] width 64 height 23
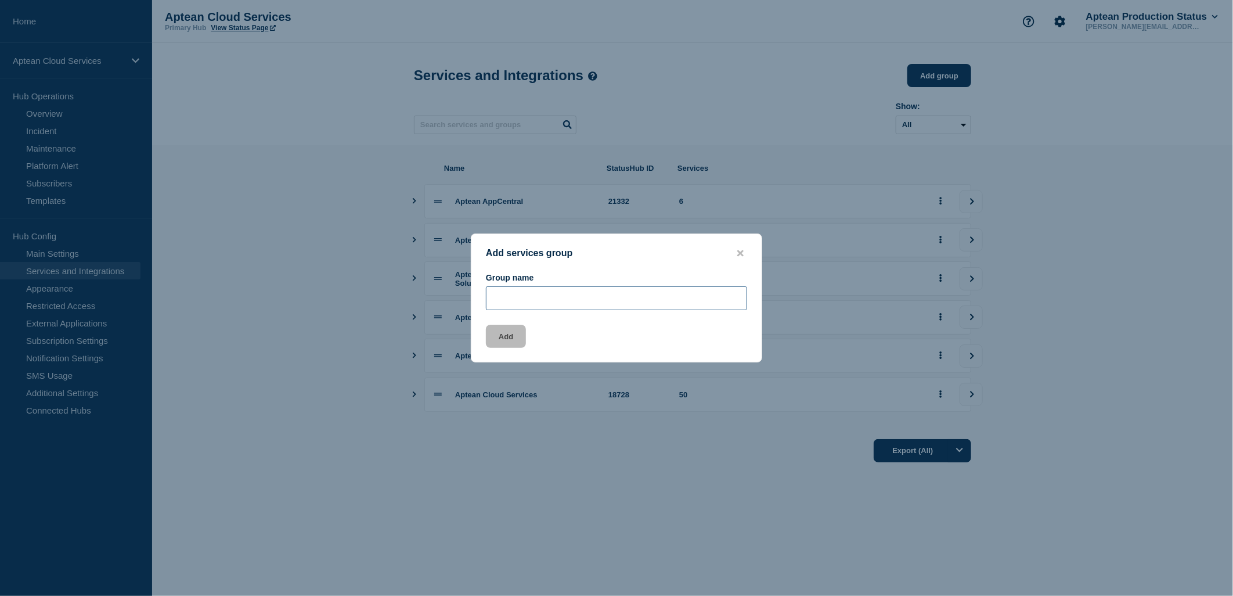
click at [544, 303] on input "Group name" at bounding box center [616, 298] width 261 height 24
drag, startPoint x: 525, startPoint y: 303, endPoint x: 579, endPoint y: 302, distance: 53.4
click at [579, 302] on input "Group name" at bounding box center [616, 298] width 261 height 24
click at [738, 255] on icon "close button" at bounding box center [740, 253] width 6 height 6
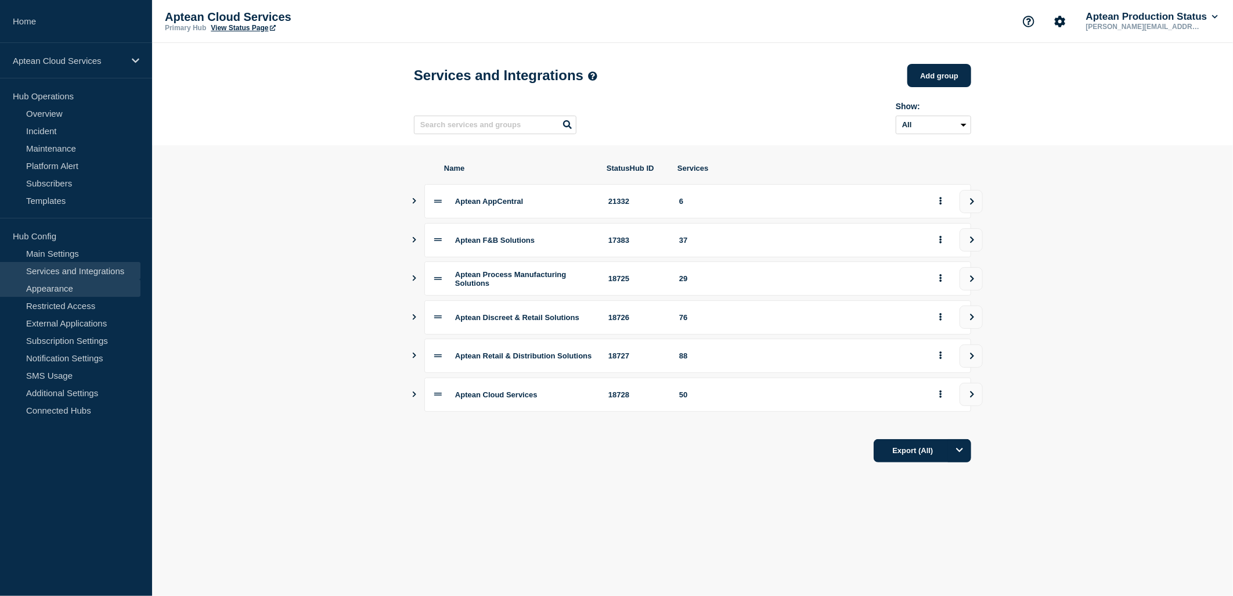
click at [79, 282] on link "Appearance" at bounding box center [70, 287] width 140 height 17
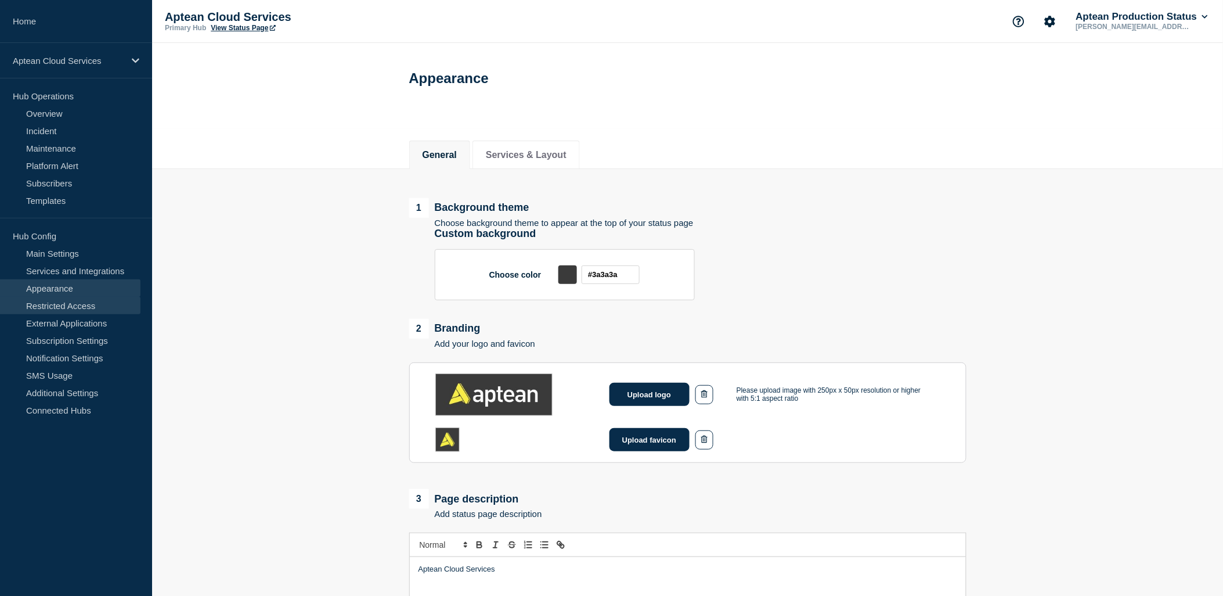
click at [62, 302] on link "Restricted Access" at bounding box center [70, 305] width 140 height 17
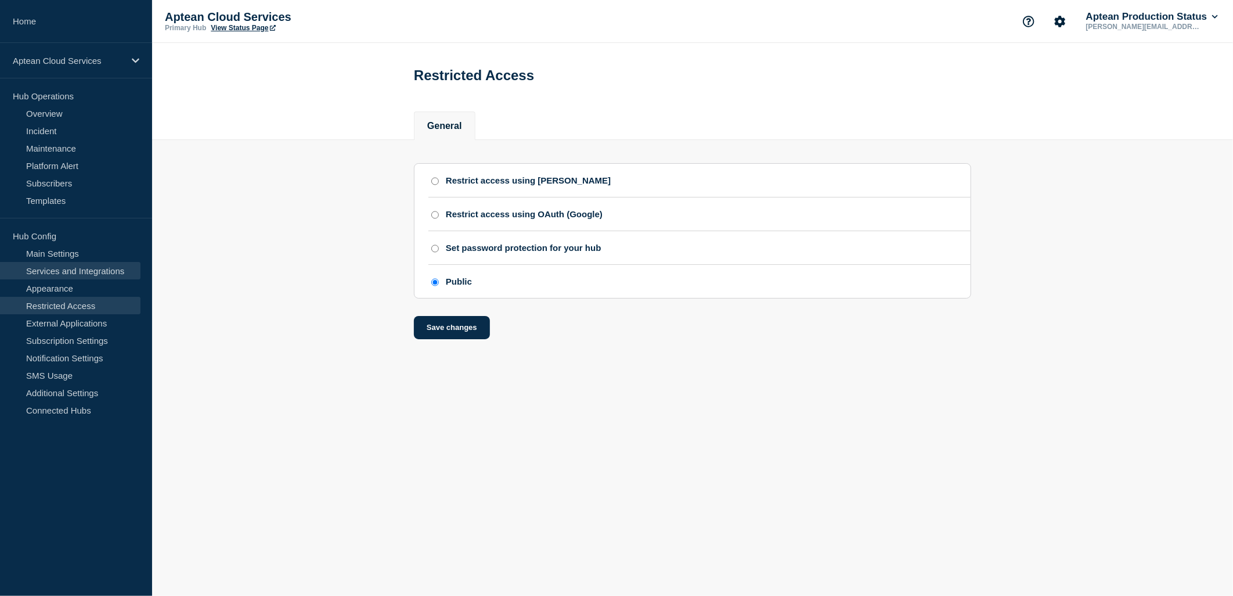
click at [52, 272] on link "Services and Integrations" at bounding box center [70, 270] width 140 height 17
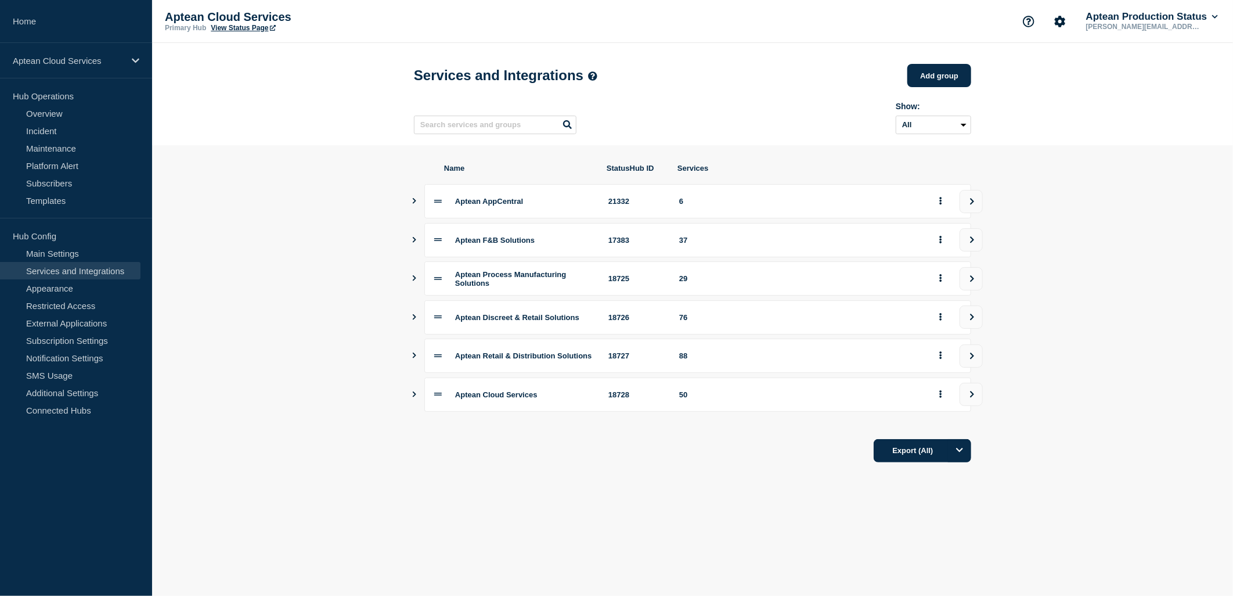
click at [415, 397] on icon "Show services" at bounding box center [414, 394] width 3 height 6
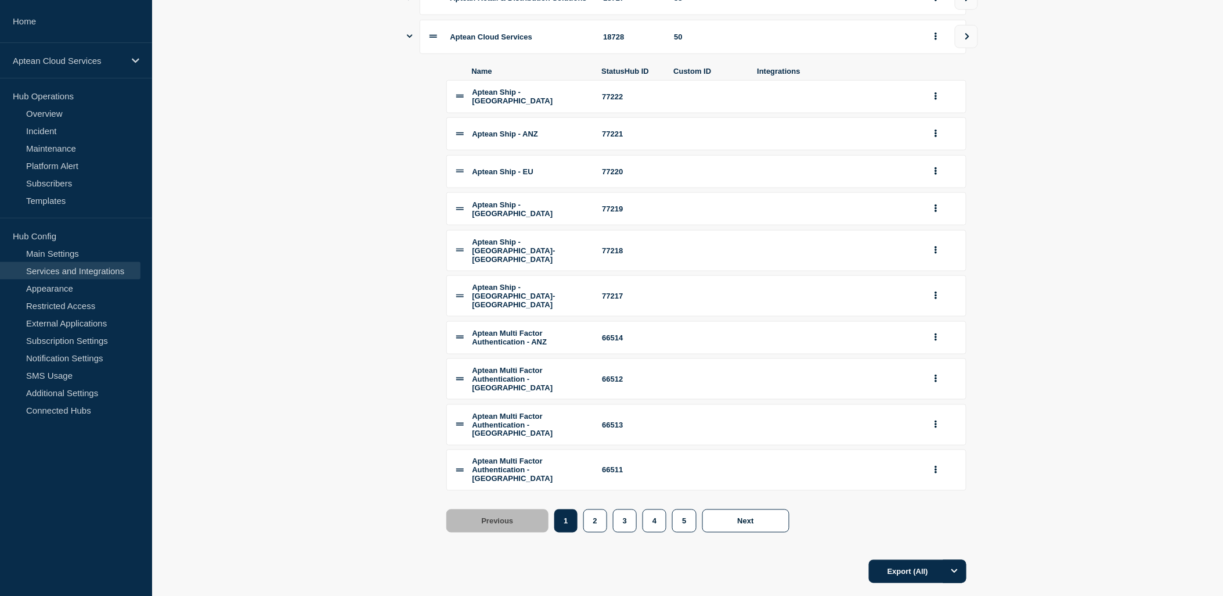
scroll to position [375, 0]
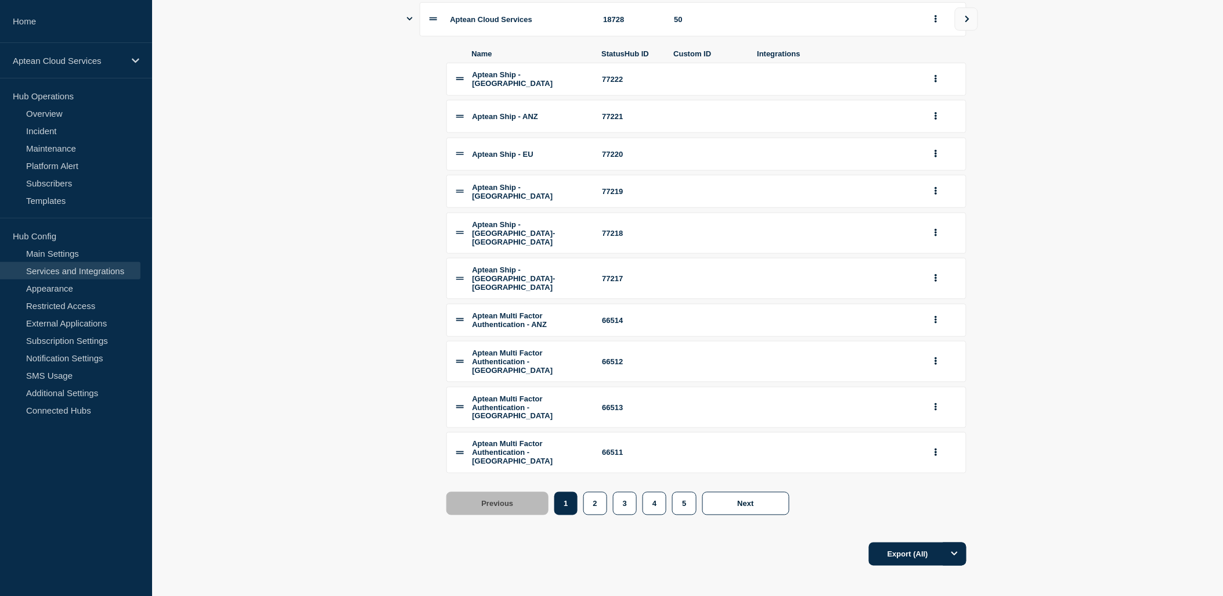
click at [459, 282] on icon at bounding box center [460, 279] width 8 height 8
click at [603, 503] on button "2" at bounding box center [595, 503] width 24 height 23
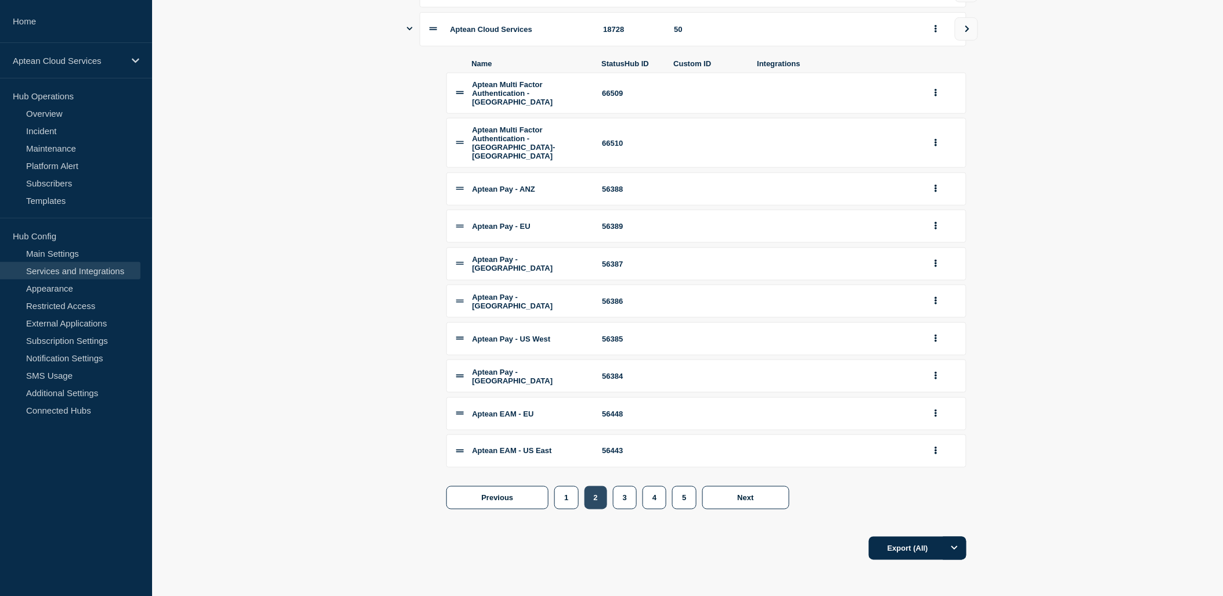
scroll to position [368, 0]
click at [627, 504] on button "3" at bounding box center [625, 497] width 24 height 23
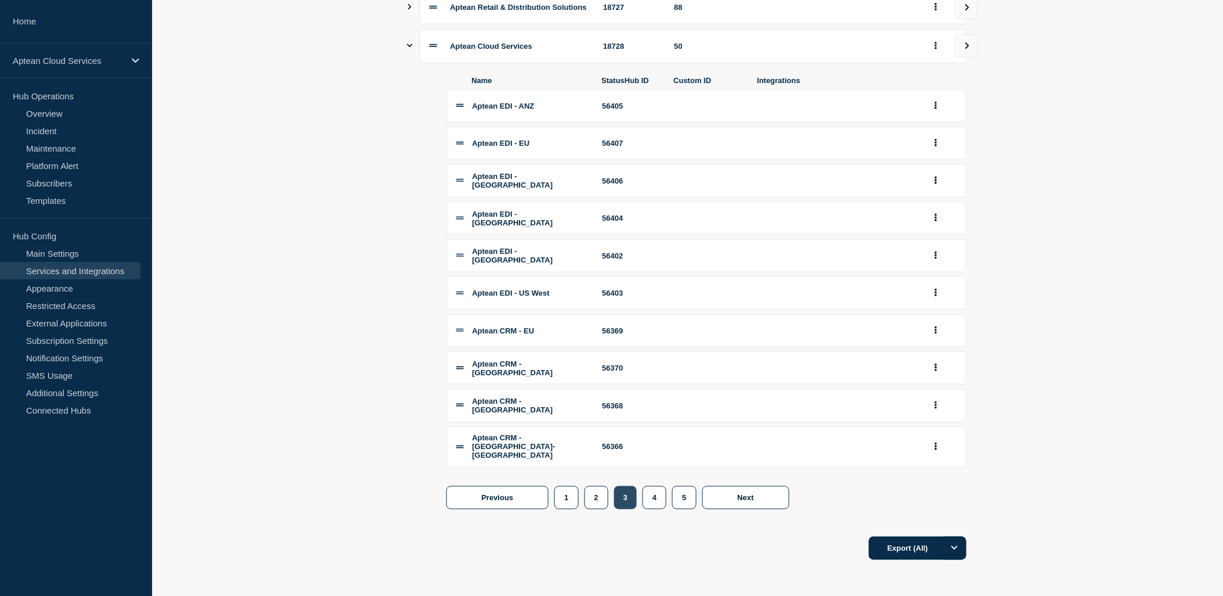
scroll to position [361, 0]
click at [653, 504] on button "4" at bounding box center [655, 497] width 24 height 23
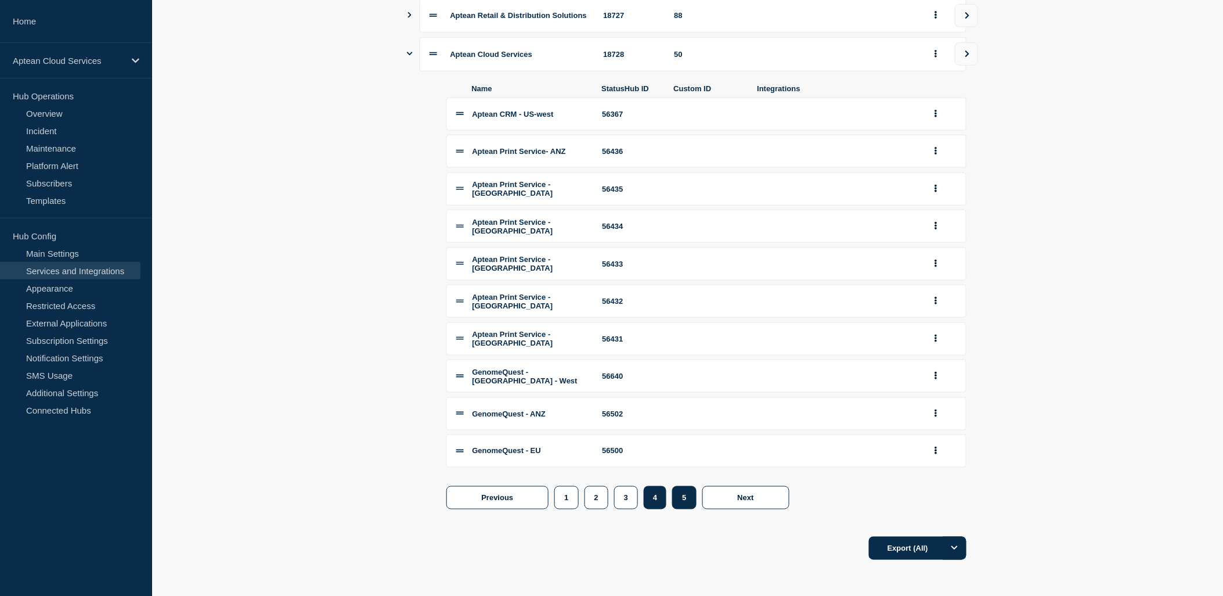
click at [678, 504] on button "5" at bounding box center [684, 497] width 24 height 23
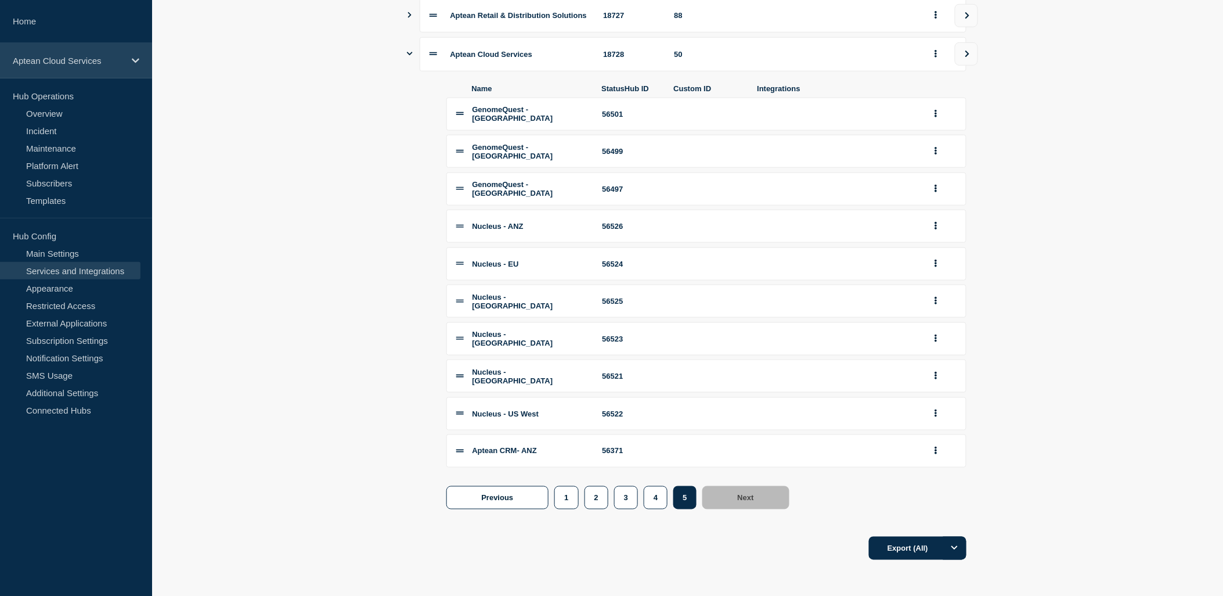
click at [114, 76] on div "Aptean Cloud Services" at bounding box center [76, 60] width 152 height 35
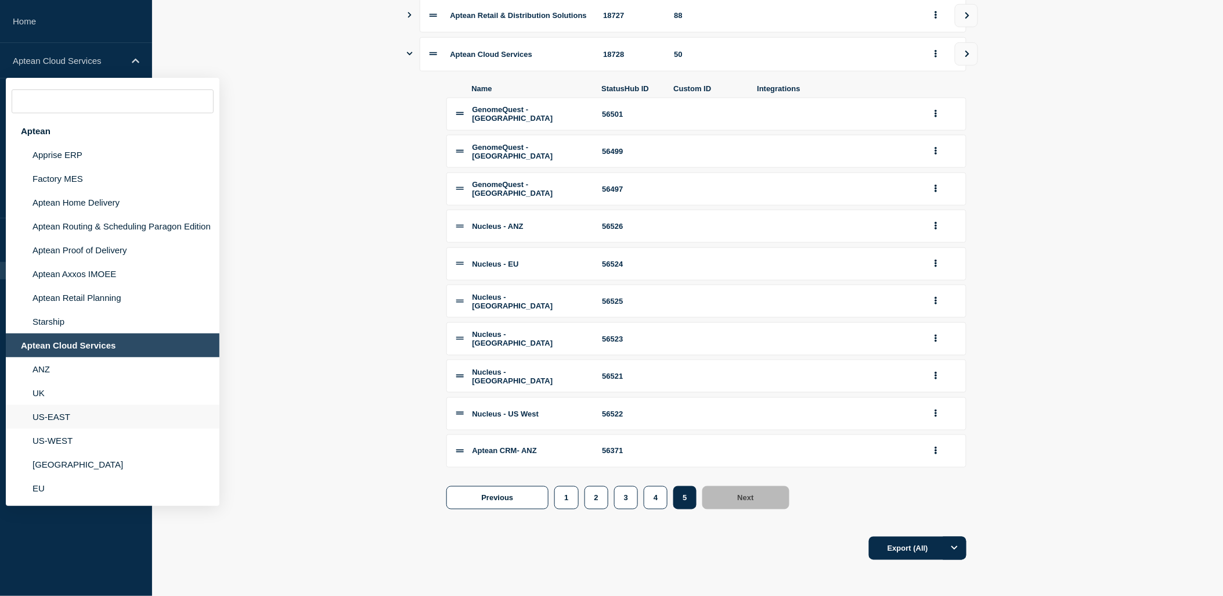
click at [44, 408] on li "US-EAST" at bounding box center [113, 417] width 214 height 24
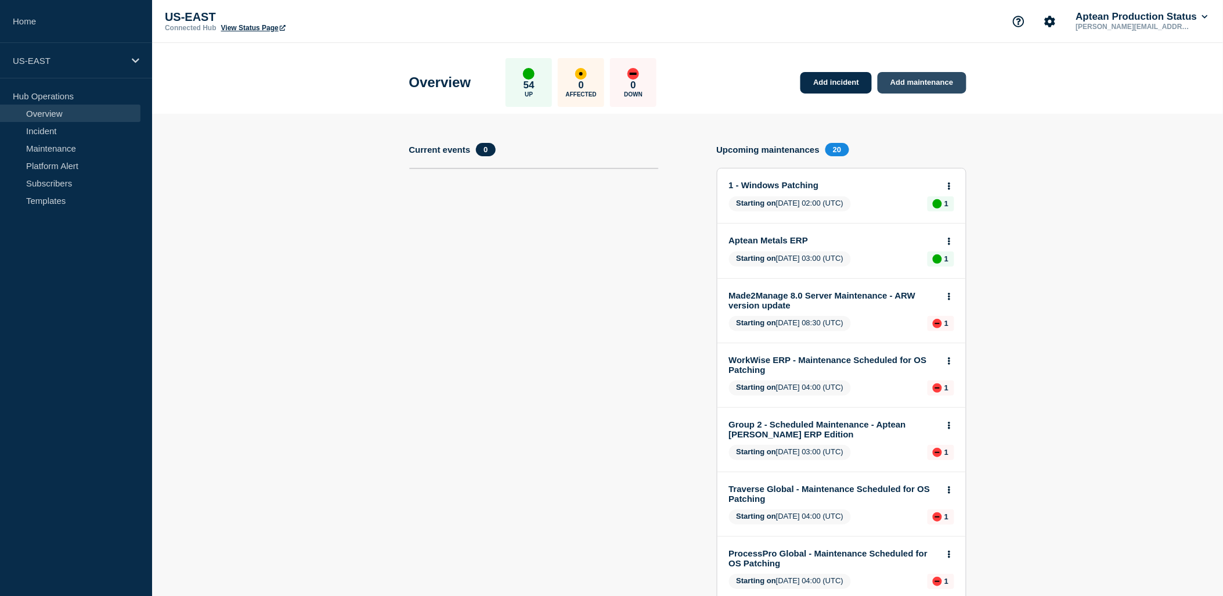
click at [934, 81] on link "Add maintenance" at bounding box center [922, 82] width 88 height 21
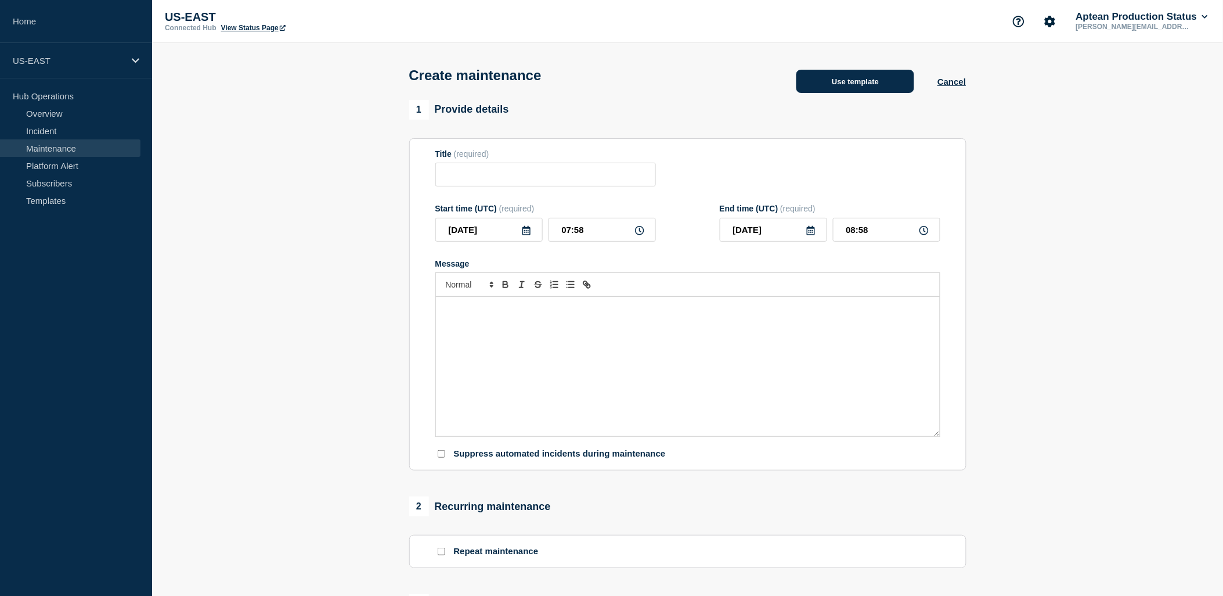
click at [875, 77] on button "Use template" at bounding box center [856, 81] width 118 height 23
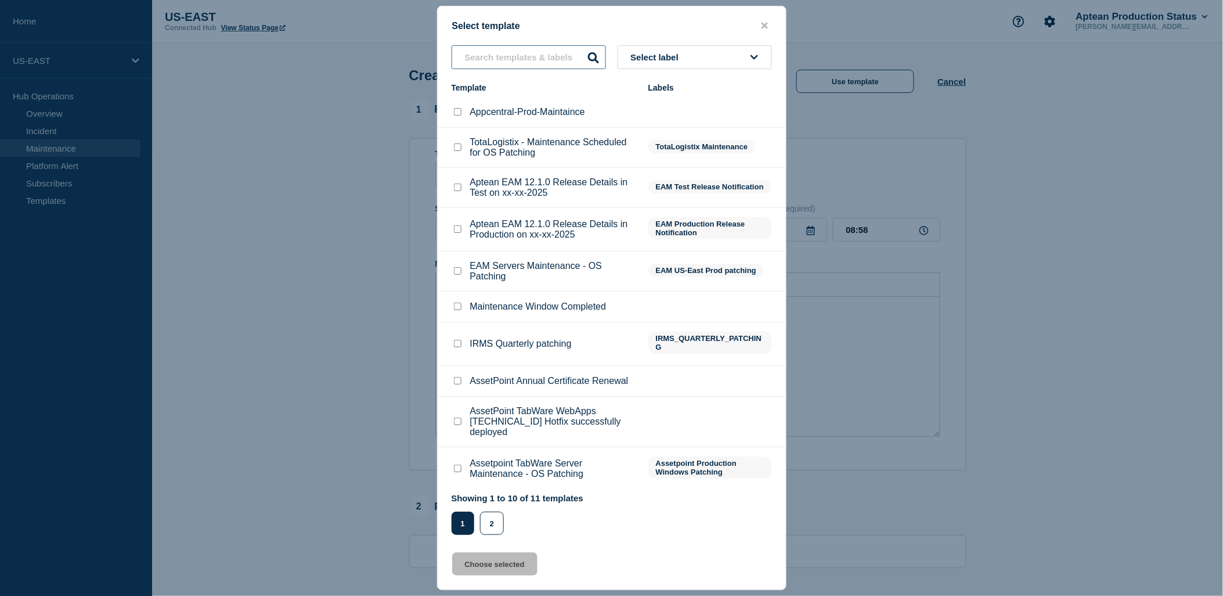
click at [531, 52] on input "text" at bounding box center [529, 57] width 154 height 24
type input "ross"
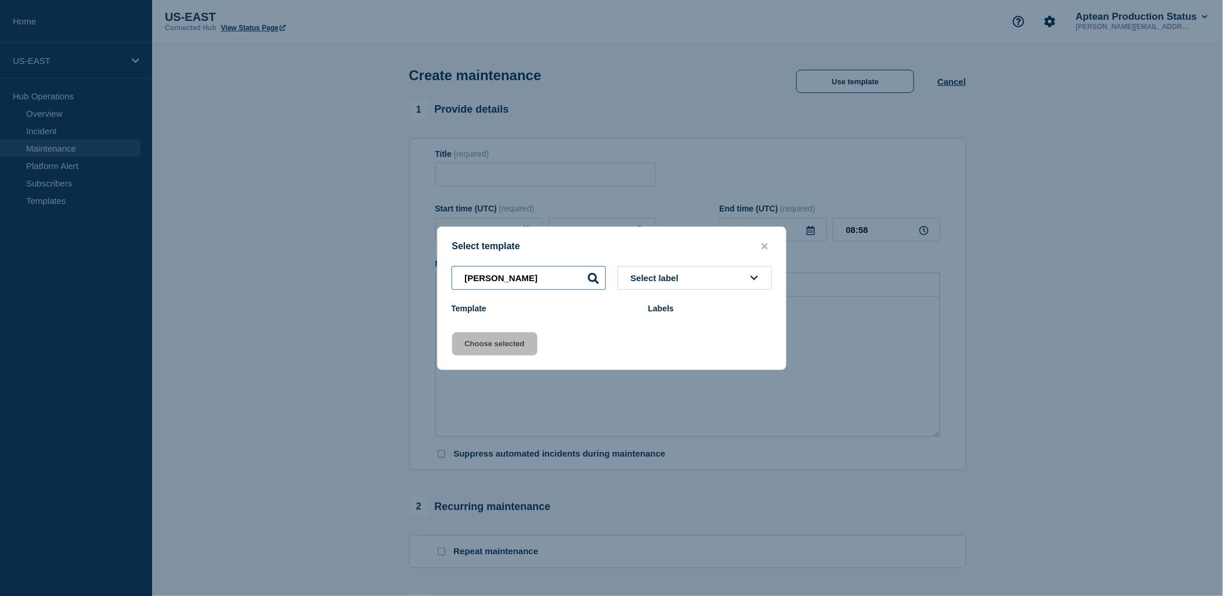
drag, startPoint x: 543, startPoint y: 282, endPoint x: 437, endPoint y: 283, distance: 106.8
click at [437, 283] on div "Select template ross Select label Template Labels Choose selected" at bounding box center [612, 297] width 350 height 143
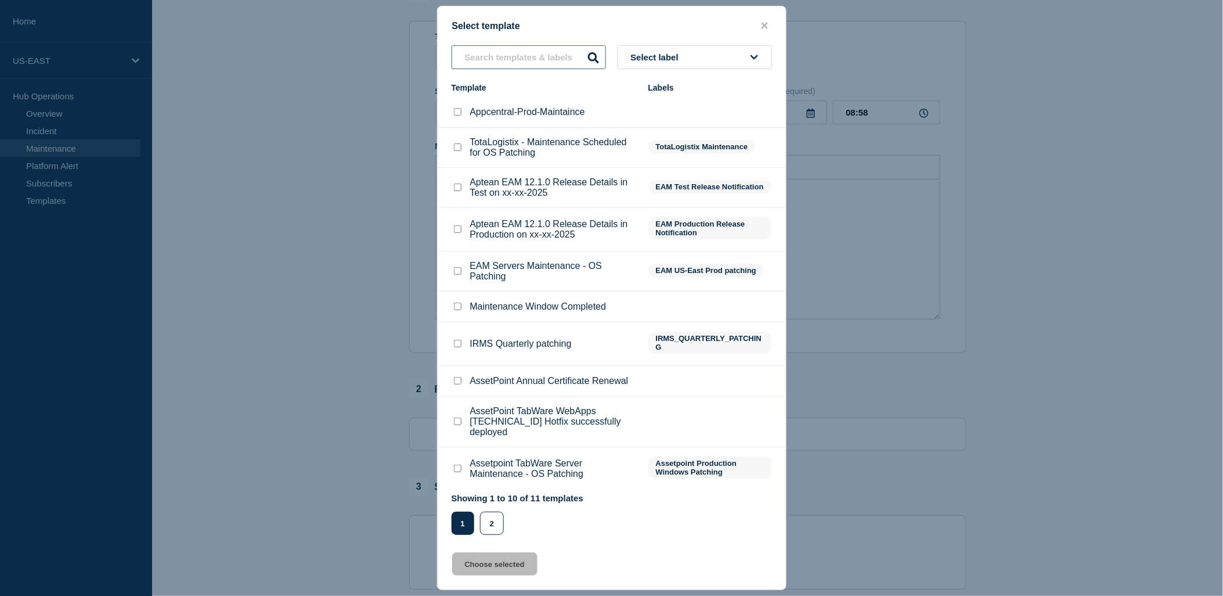
scroll to position [64, 0]
click at [494, 525] on button "2" at bounding box center [492, 522] width 24 height 23
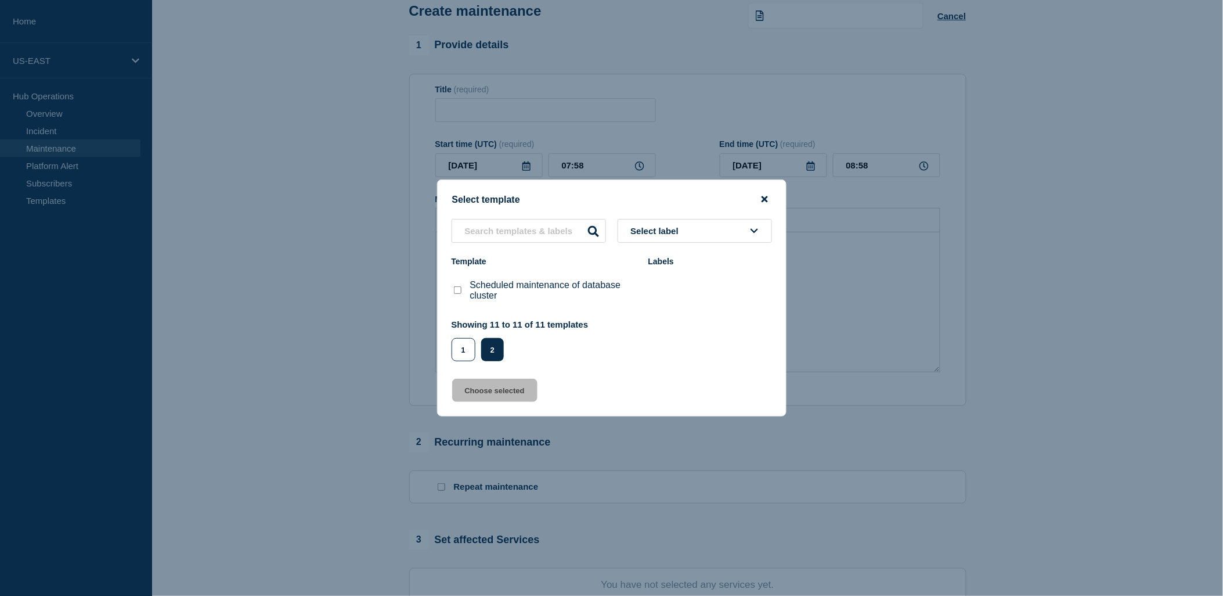
click at [764, 196] on icon "close button" at bounding box center [765, 198] width 6 height 9
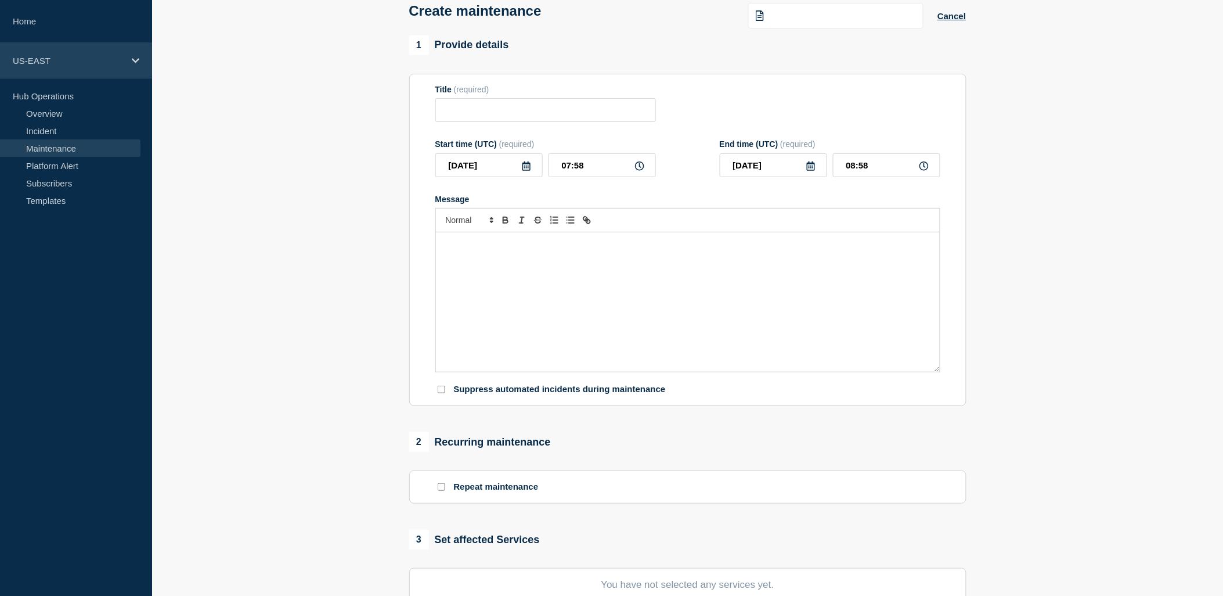
click at [125, 50] on div "US-EAST" at bounding box center [76, 60] width 152 height 35
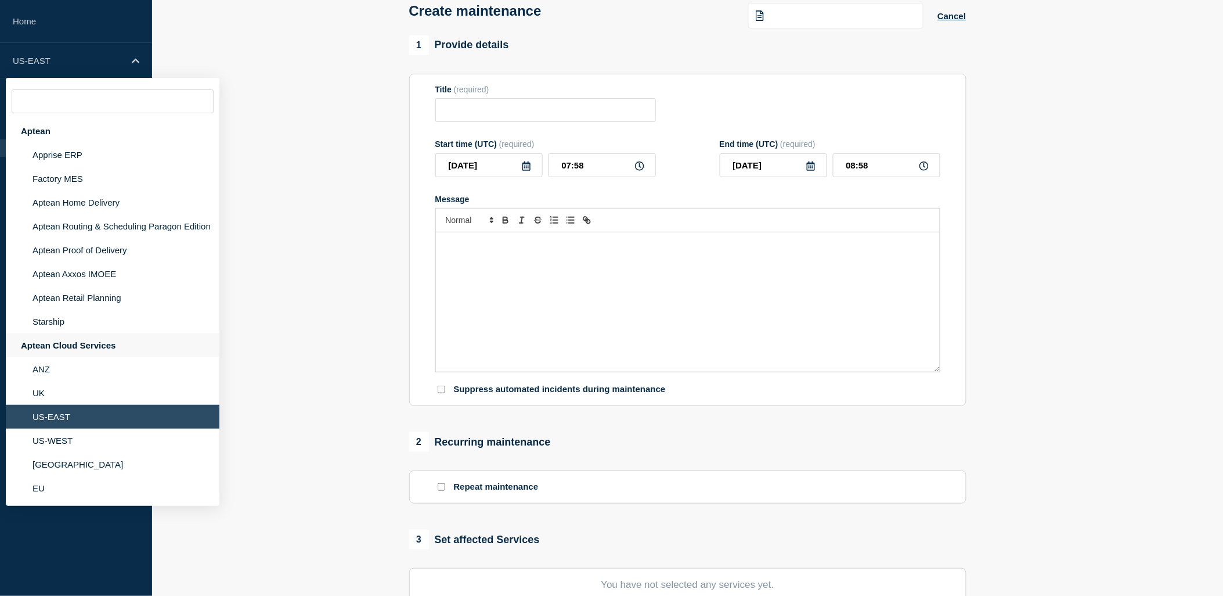
click at [79, 337] on div "Aptean Cloud Services" at bounding box center [113, 345] width 214 height 24
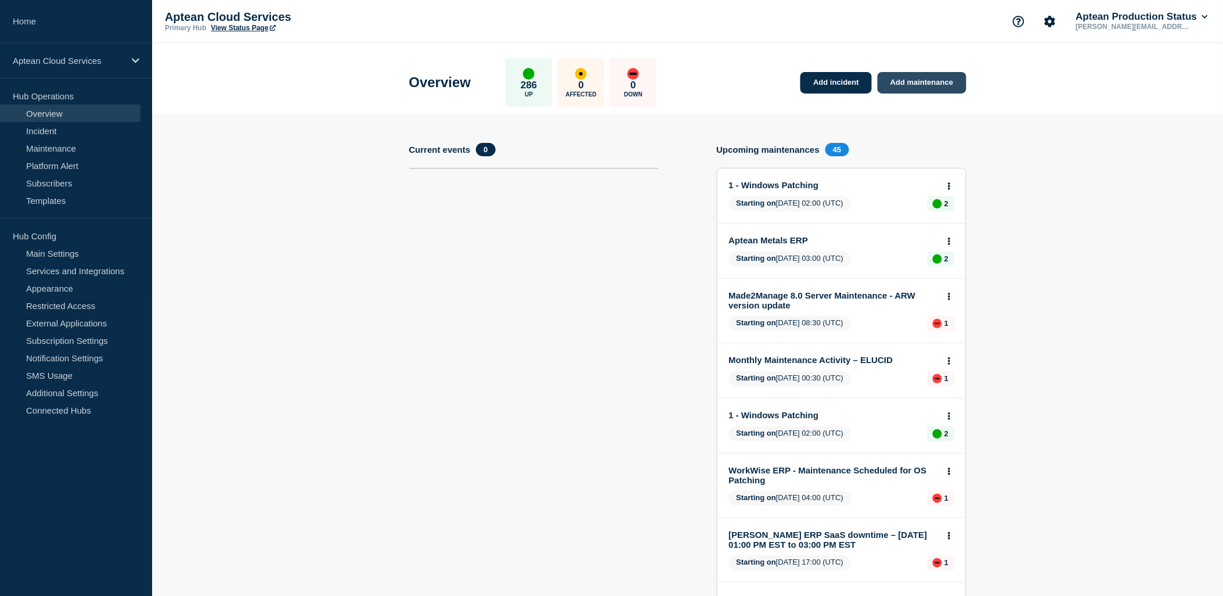
click at [936, 81] on link "Add maintenance" at bounding box center [922, 82] width 88 height 21
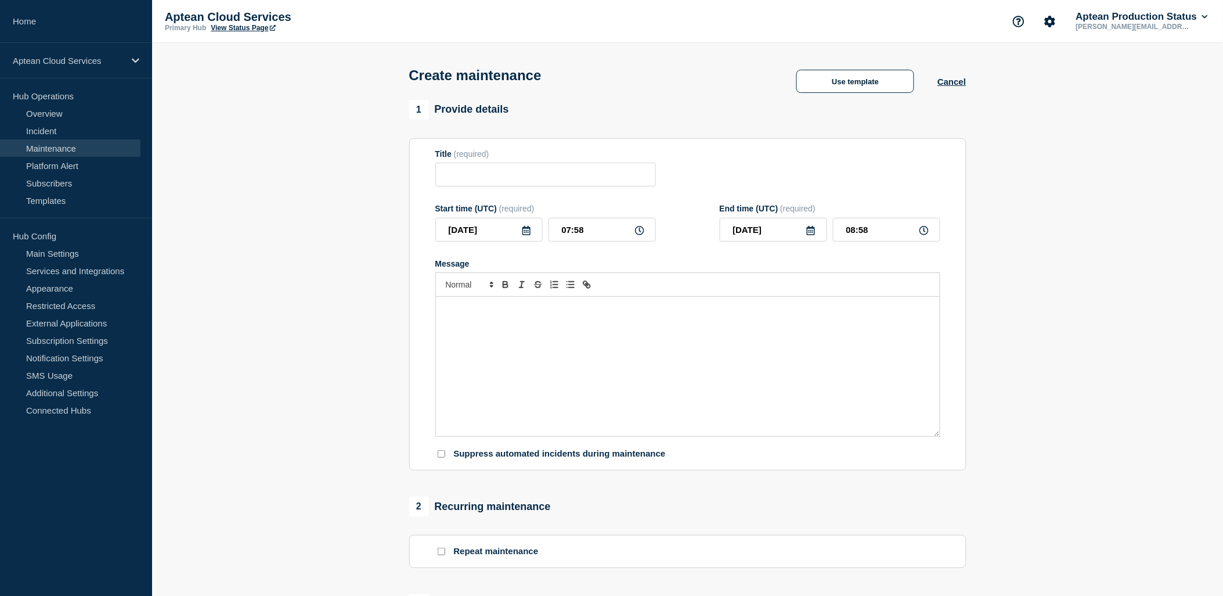
click at [945, 79] on div "Use template Cancel" at bounding box center [869, 81] width 193 height 23
click at [945, 87] on button "Cancel" at bounding box center [952, 82] width 28 height 10
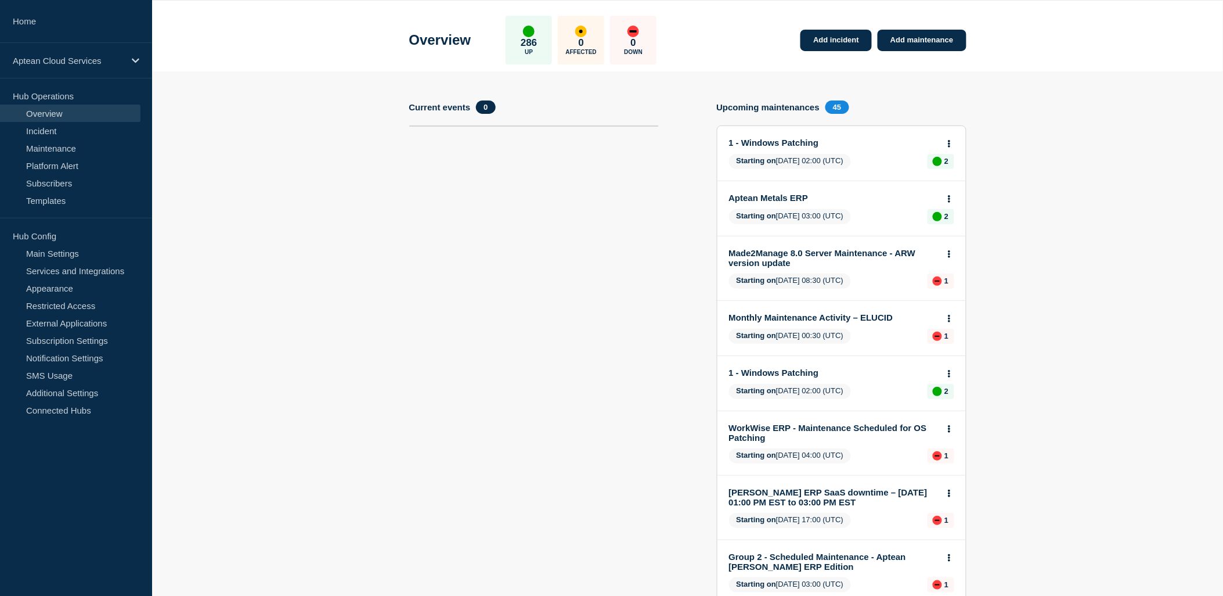
scroll to position [64, 0]
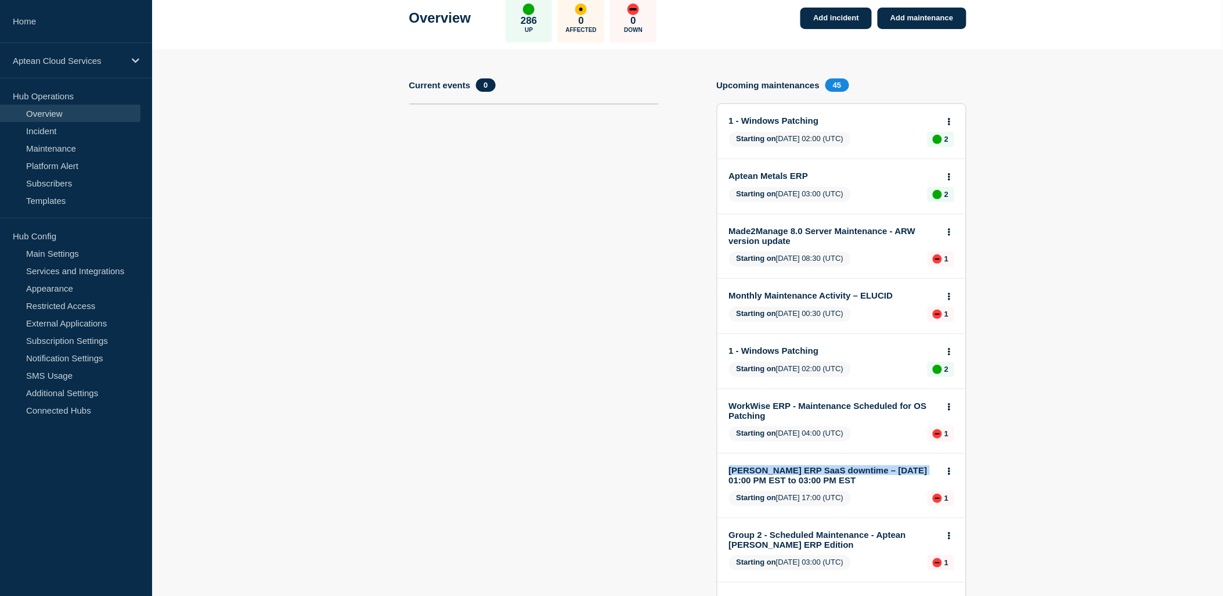
drag, startPoint x: 727, startPoint y: 466, endPoint x: 914, endPoint y: 459, distance: 187.1
click at [914, 459] on div "Ross ERP SaaS downtime – August 23rd, 2025, 01:00 PM EST to 03:00 PM EST Starti…" at bounding box center [842, 485] width 248 height 64
drag, startPoint x: 914, startPoint y: 459, endPoint x: 950, endPoint y: 468, distance: 36.6
click at [950, 468] on icon at bounding box center [949, 471] width 3 height 8
click at [952, 494] on link "View maintenance" at bounding box center [949, 497] width 66 height 9
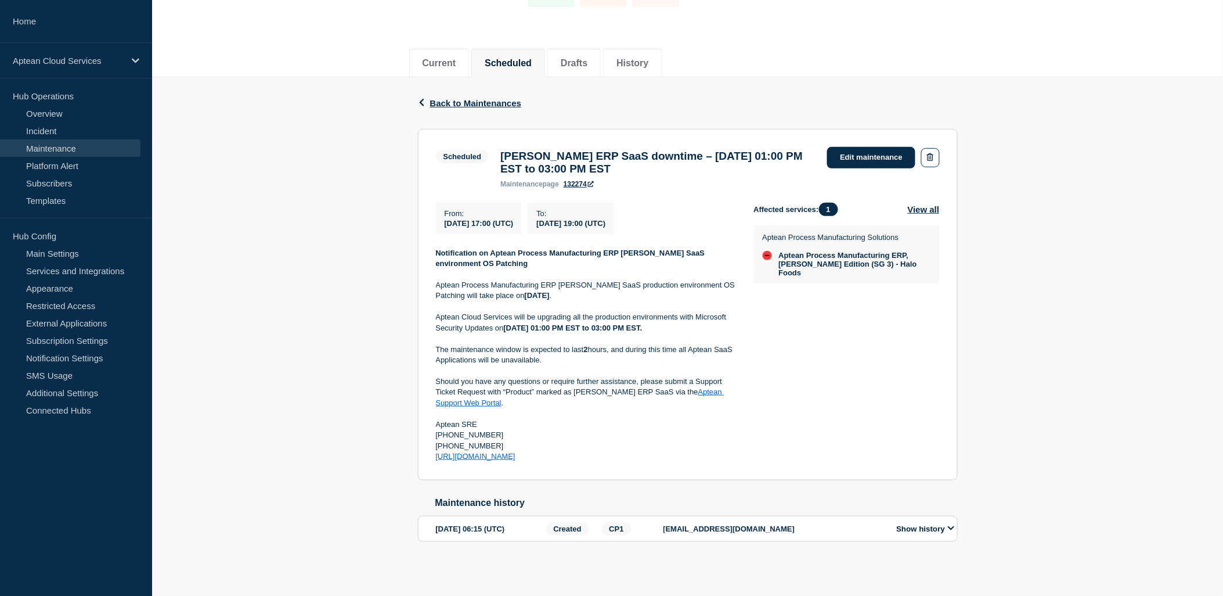
scroll to position [111, 0]
drag, startPoint x: 502, startPoint y: 146, endPoint x: 655, endPoint y: 149, distance: 152.7
click at [655, 150] on h3 "Ross ERP SaaS downtime – August 23rd, 2025, 01:00 PM EST to 03:00 PM EST" at bounding box center [657, 163] width 315 height 26
copy h3 "Ross ERP SaaS downtime"
click at [850, 147] on link "Edit maintenance" at bounding box center [871, 157] width 88 height 21
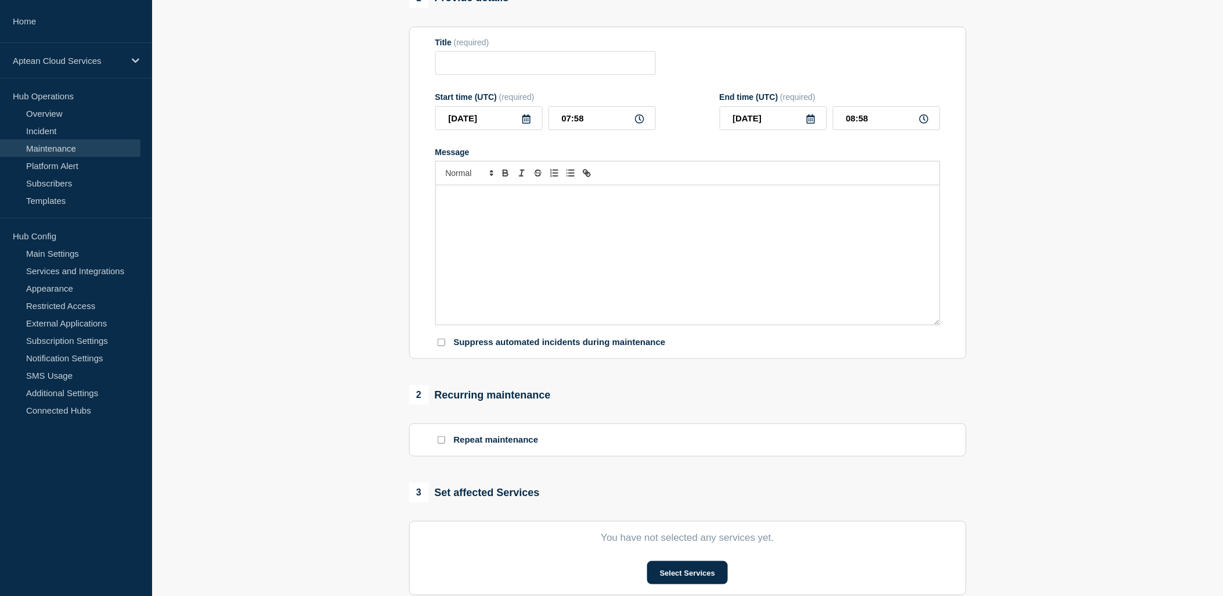
type input "Ross ERP SaaS downtime – August 23rd, 2025, 01:00 PM EST to 03:00 PM EST"
type input "2025-08-23"
type input "17:00"
type input "2025-08-23"
type input "19:00"
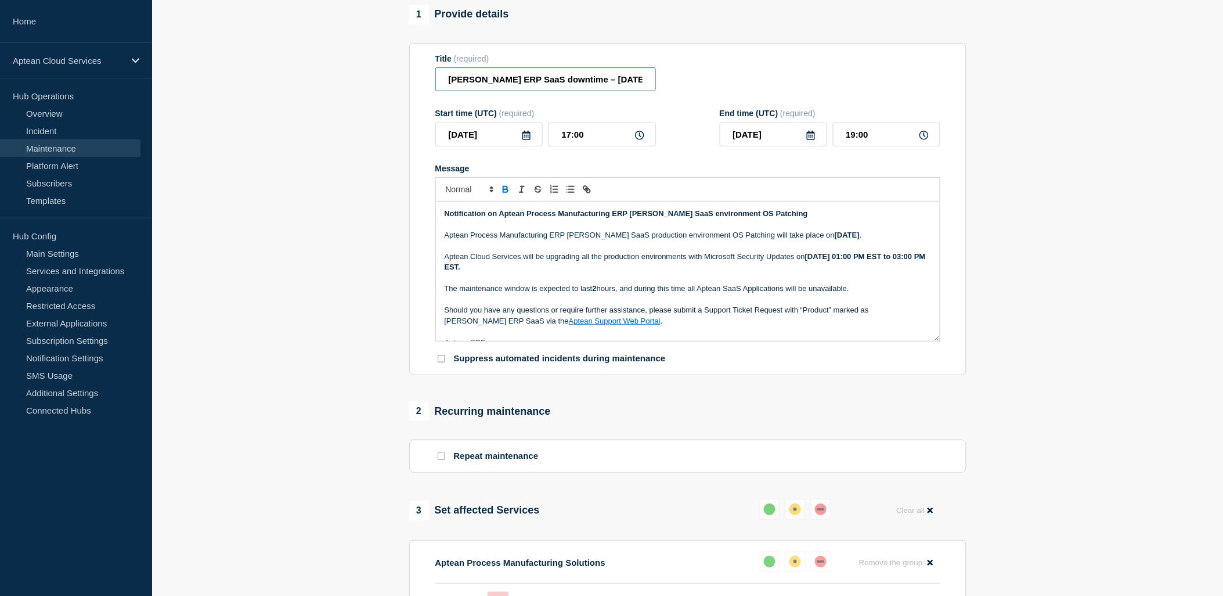
click at [513, 91] on input "Ross ERP SaaS downtime – August 23rd, 2025, 01:00 PM EST to 03:00 PM EST" at bounding box center [545, 79] width 221 height 24
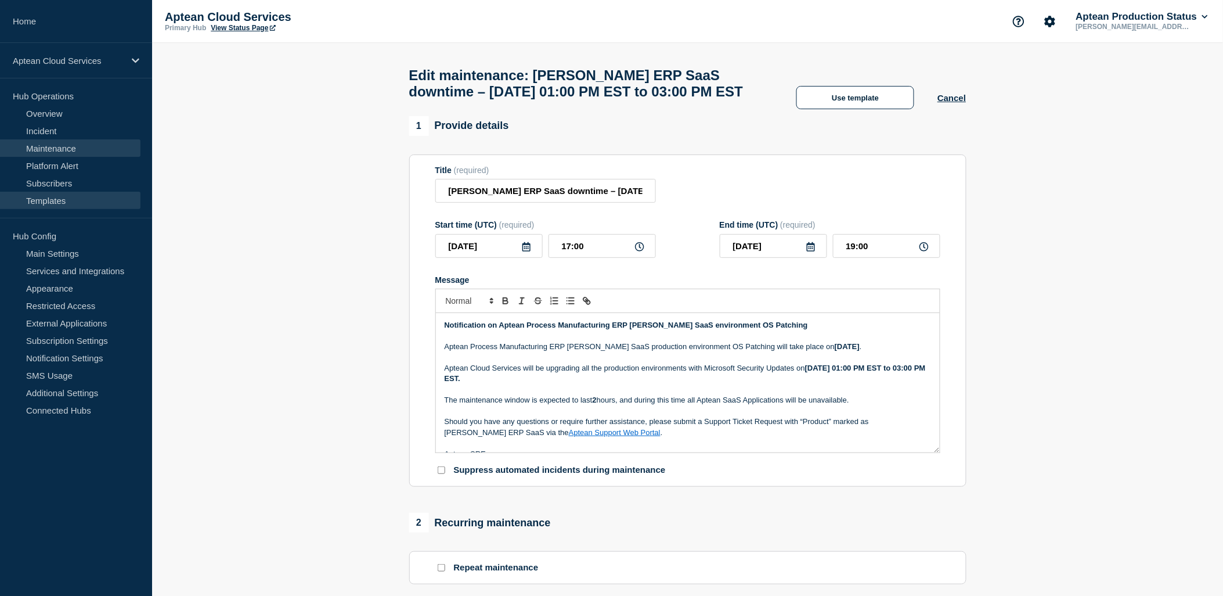
click at [38, 201] on link "Templates" at bounding box center [70, 200] width 140 height 17
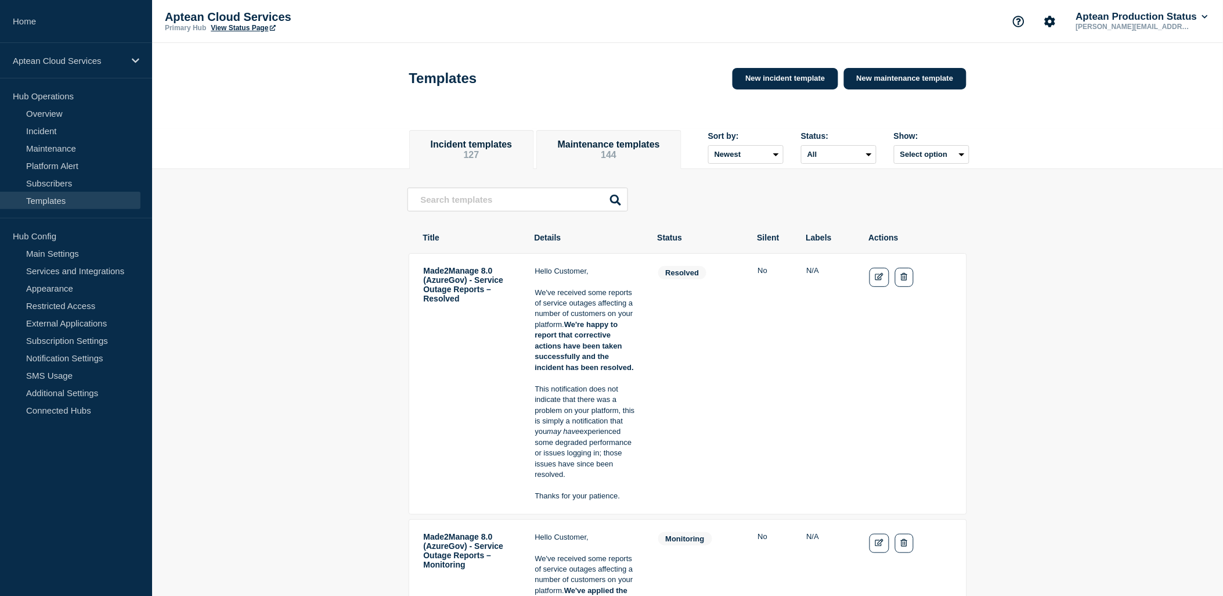
click at [591, 169] on li "Maintenance templates 144" at bounding box center [608, 149] width 145 height 39
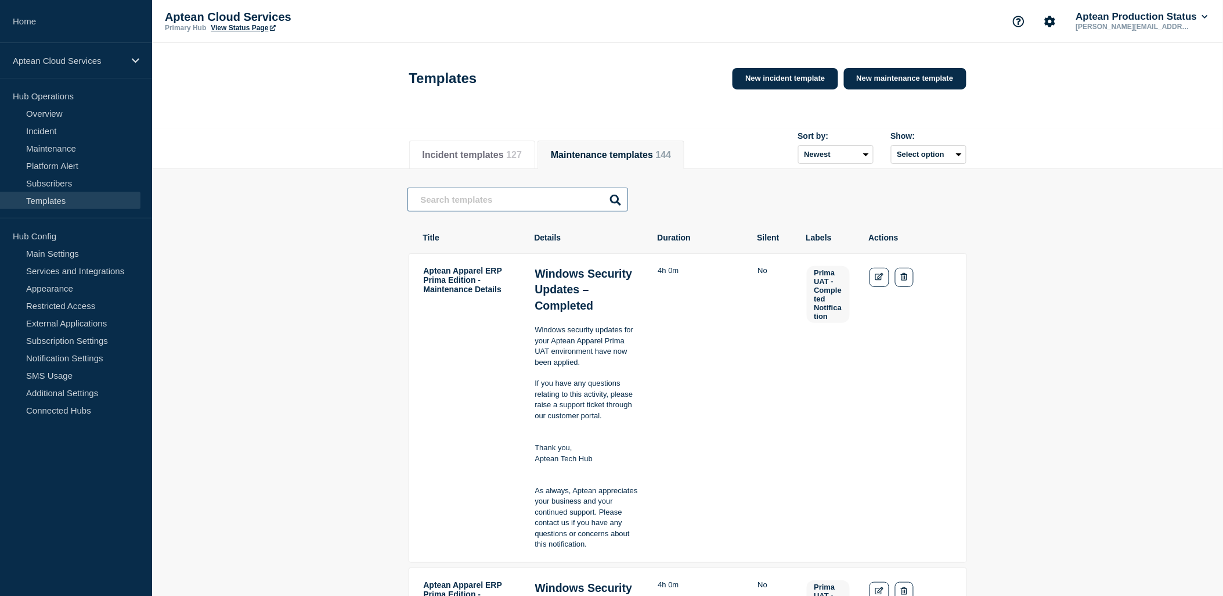
click at [474, 211] on input "text" at bounding box center [518, 200] width 221 height 24
paste input "Ross ERP SaaS downtime – August 23rd, 2025, 01:00 PM EST to 03:00 PM EST"
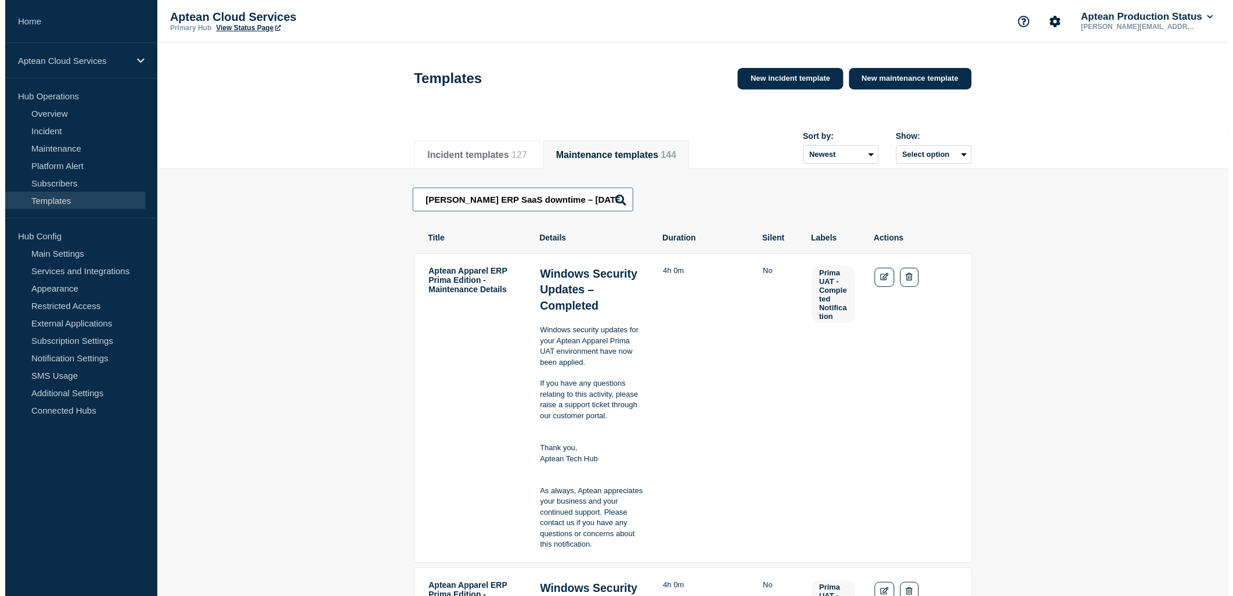
scroll to position [0, 134]
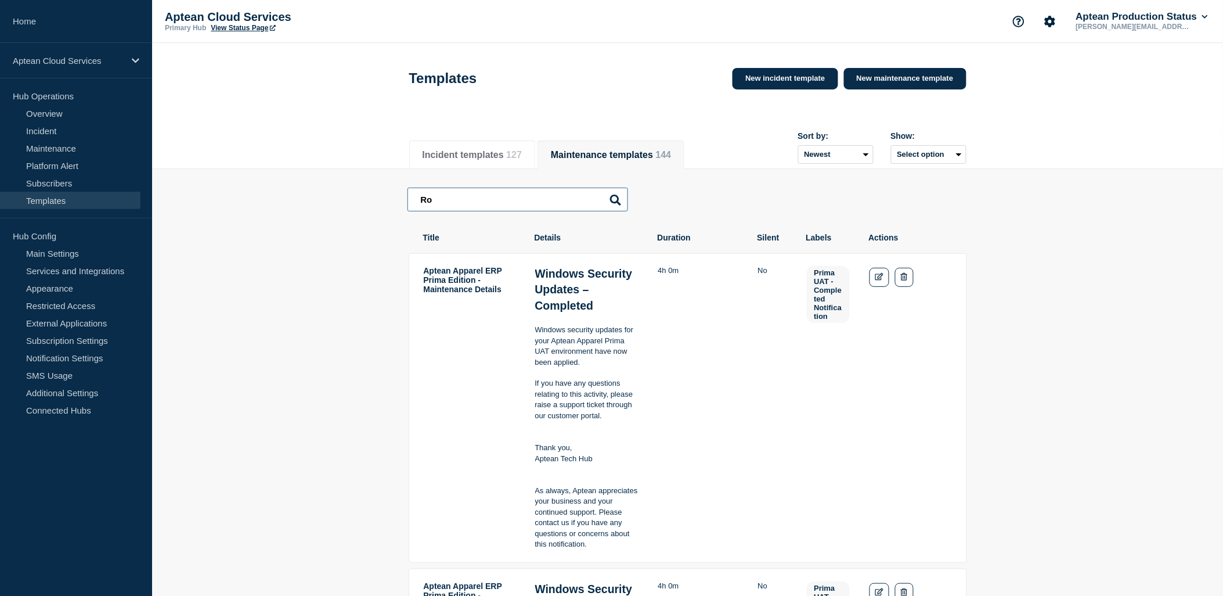
click at [480, 195] on input "Ro" at bounding box center [518, 200] width 221 height 24
type input "Ross"
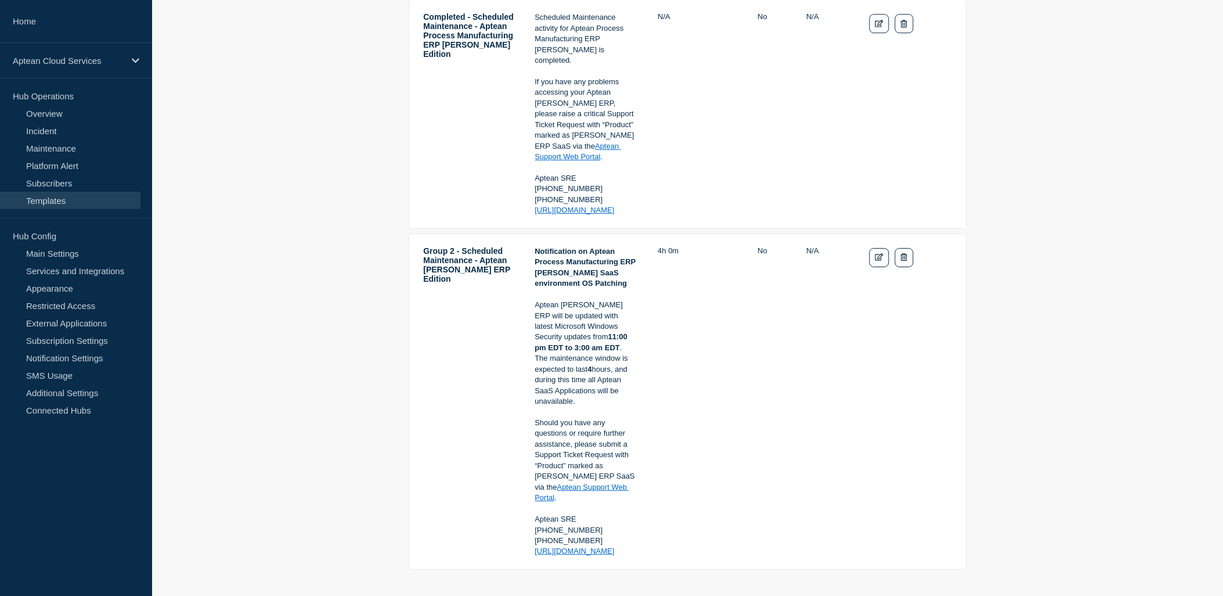
scroll to position [1290, 0]
click at [91, 274] on link "Services and Integrations" at bounding box center [70, 270] width 140 height 17
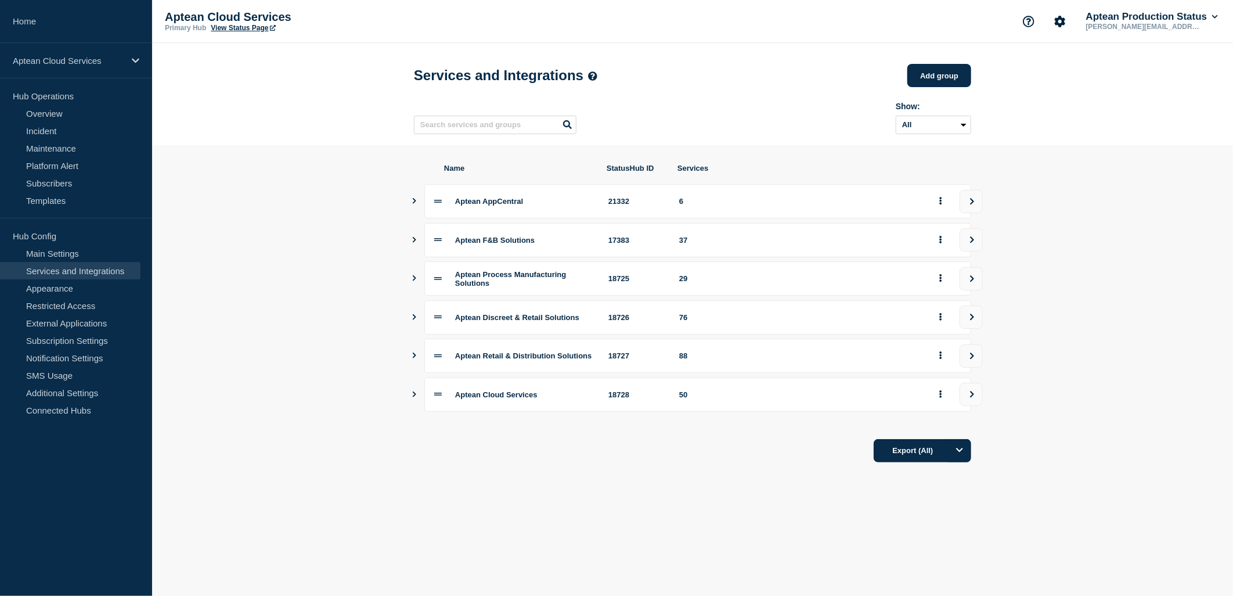
click at [416, 397] on icon "Show services" at bounding box center [414, 394] width 8 height 6
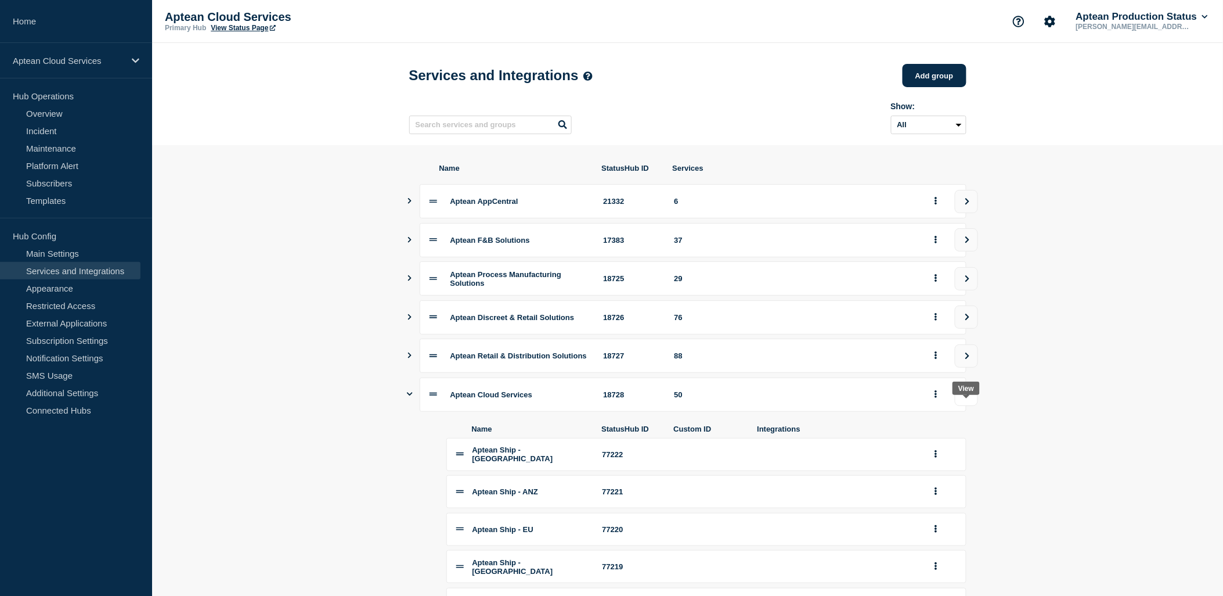
click at [972, 406] on button "view group" at bounding box center [966, 394] width 23 height 23
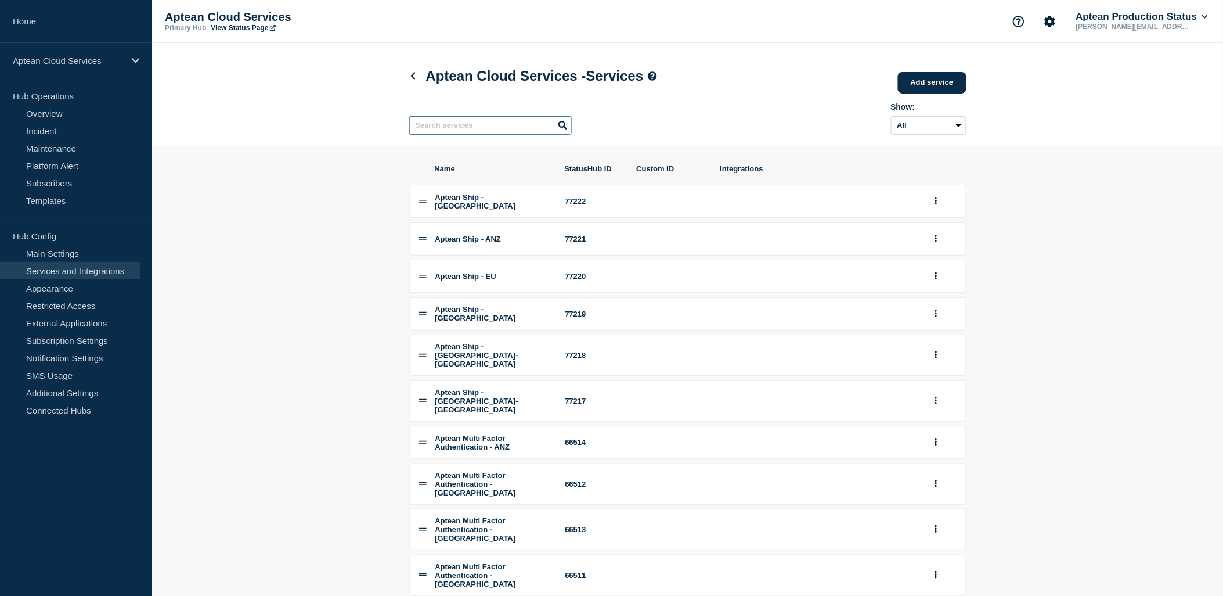
click at [493, 131] on input "text" at bounding box center [490, 125] width 163 height 19
type input "ross"
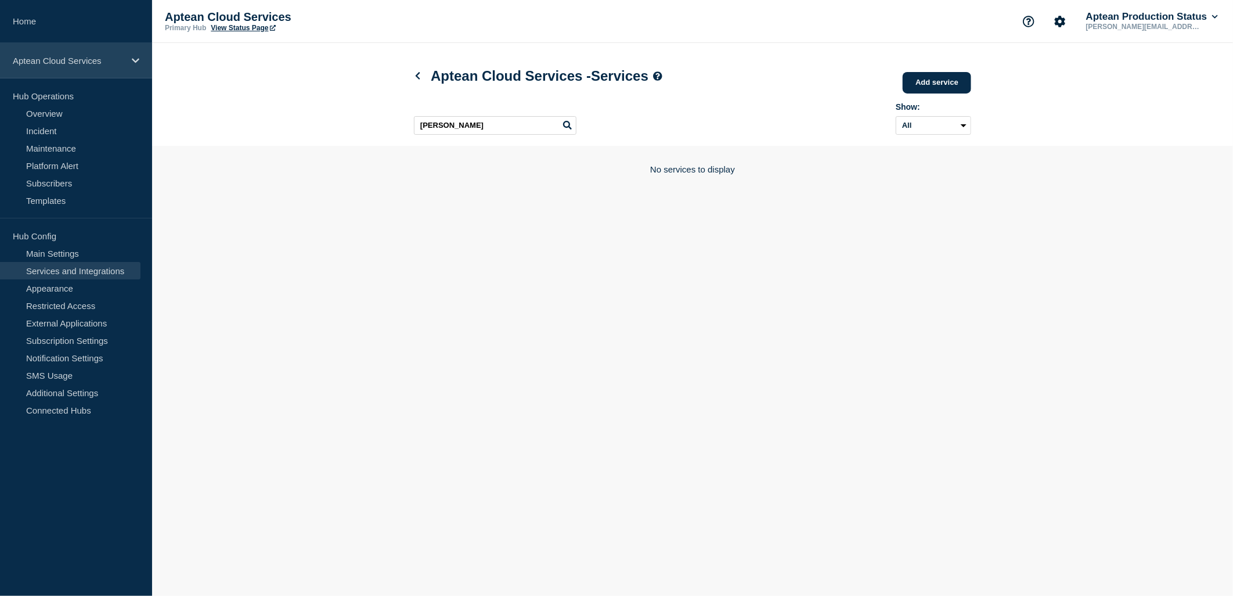
click at [105, 57] on p "Aptean Cloud Services" at bounding box center [68, 61] width 111 height 10
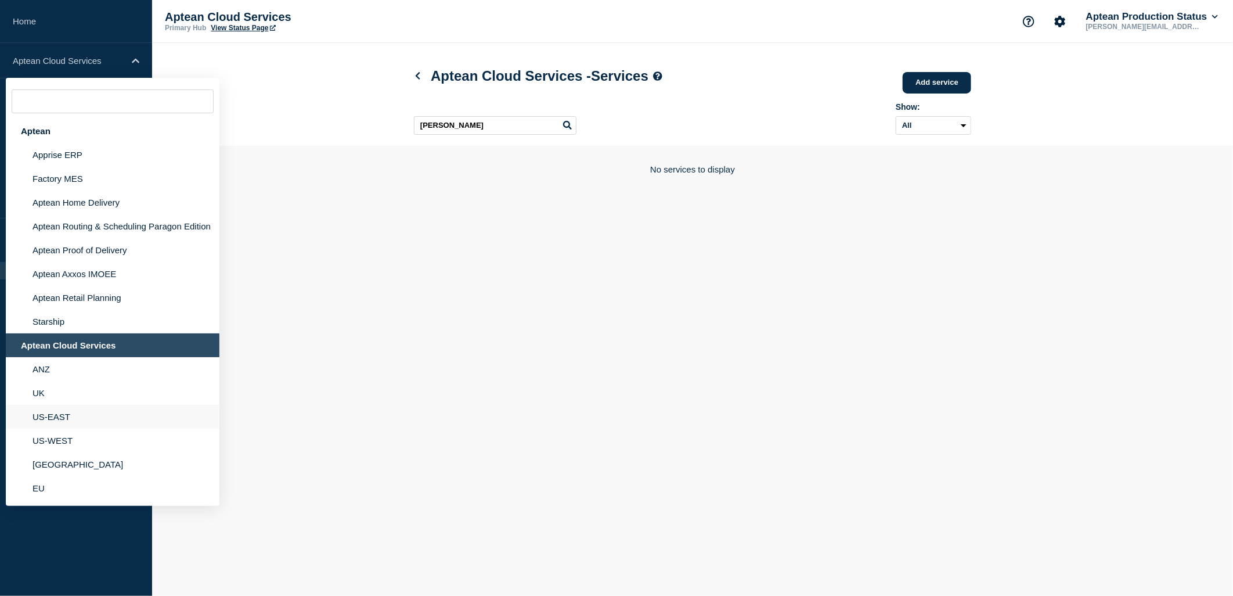
click at [72, 414] on li "US-EAST" at bounding box center [113, 417] width 214 height 24
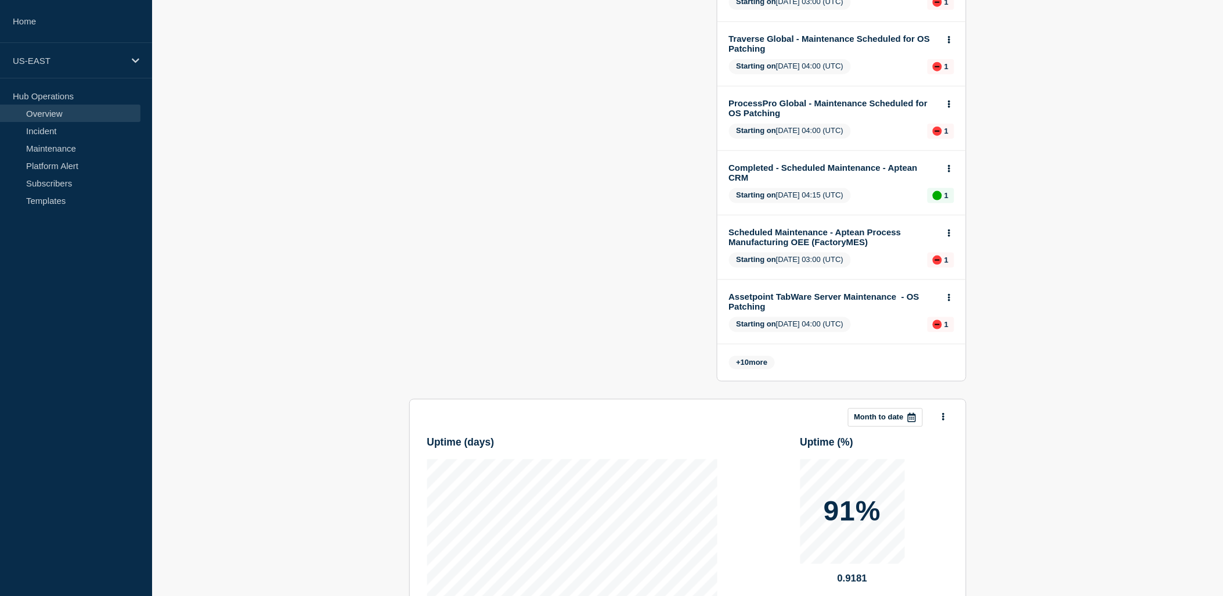
scroll to position [451, 0]
click at [759, 358] on span "+ 10 more" at bounding box center [752, 361] width 46 height 13
click at [66, 66] on div "US-EAST" at bounding box center [76, 60] width 152 height 35
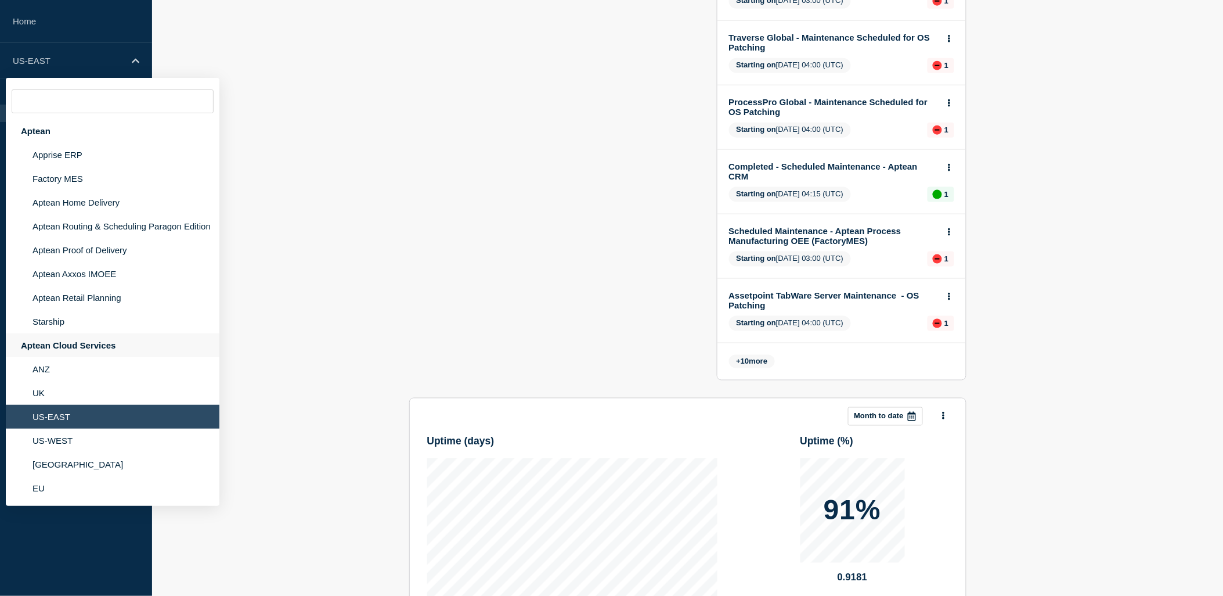
click at [83, 341] on div "Aptean Cloud Services" at bounding box center [113, 345] width 214 height 24
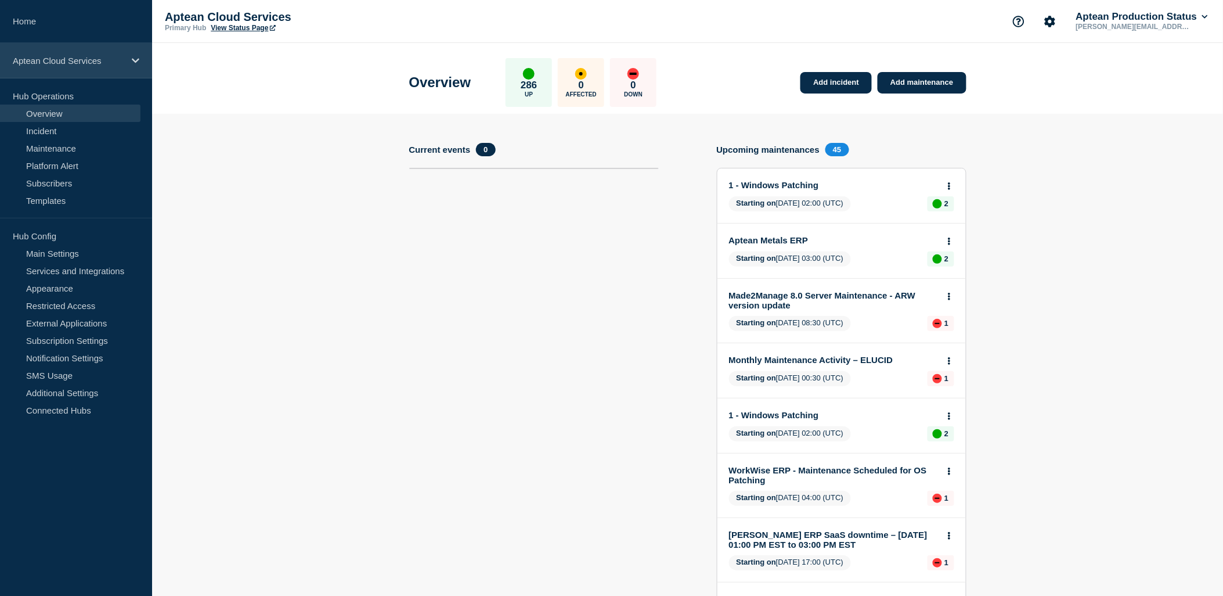
click at [74, 62] on p "Aptean Cloud Services" at bounding box center [68, 61] width 111 height 10
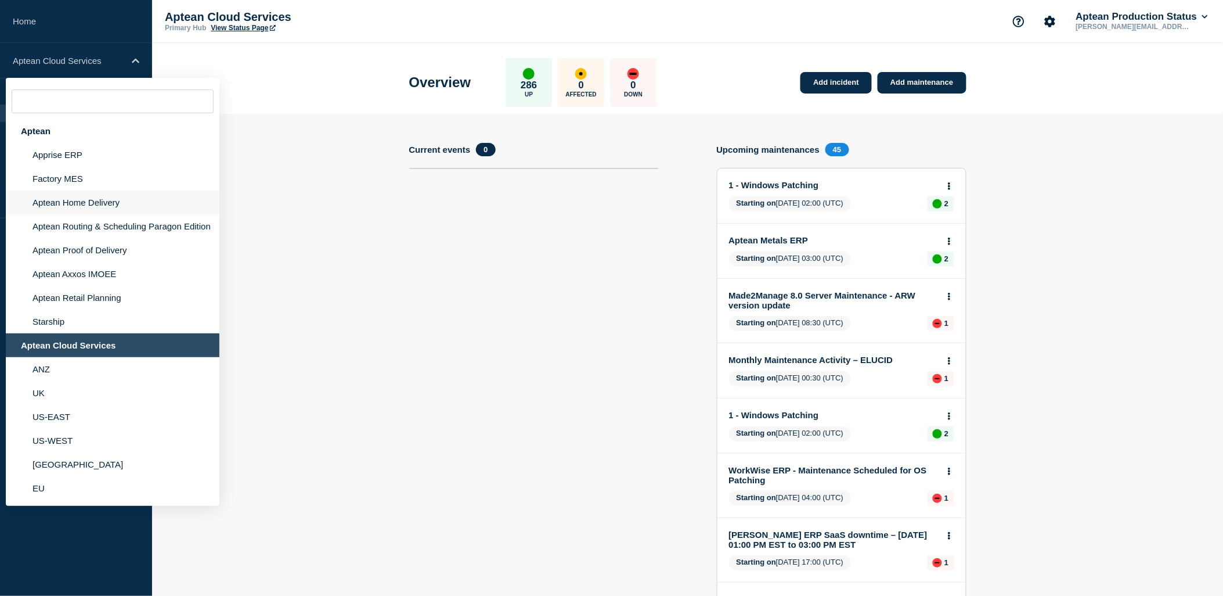
click at [76, 200] on li "Aptean Home Delivery" at bounding box center [113, 202] width 214 height 24
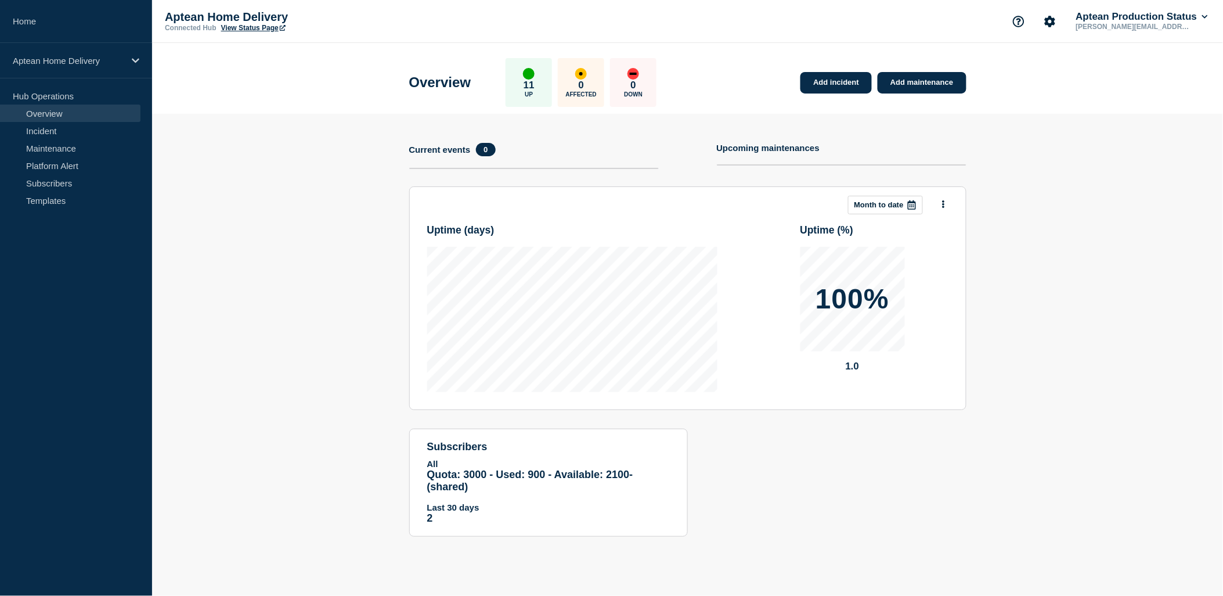
click at [105, 261] on aside "Home Aptean Home Delivery Hub Operations Overview Incident Maintenance Platform…" at bounding box center [76, 298] width 152 height 596
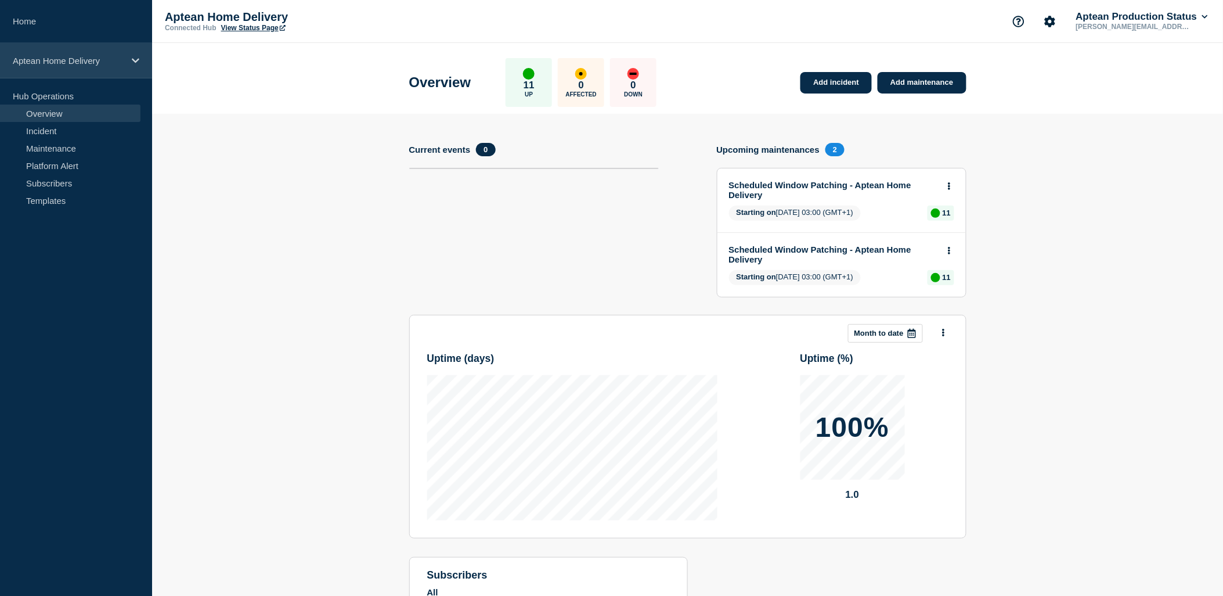
click at [134, 62] on icon at bounding box center [136, 60] width 8 height 9
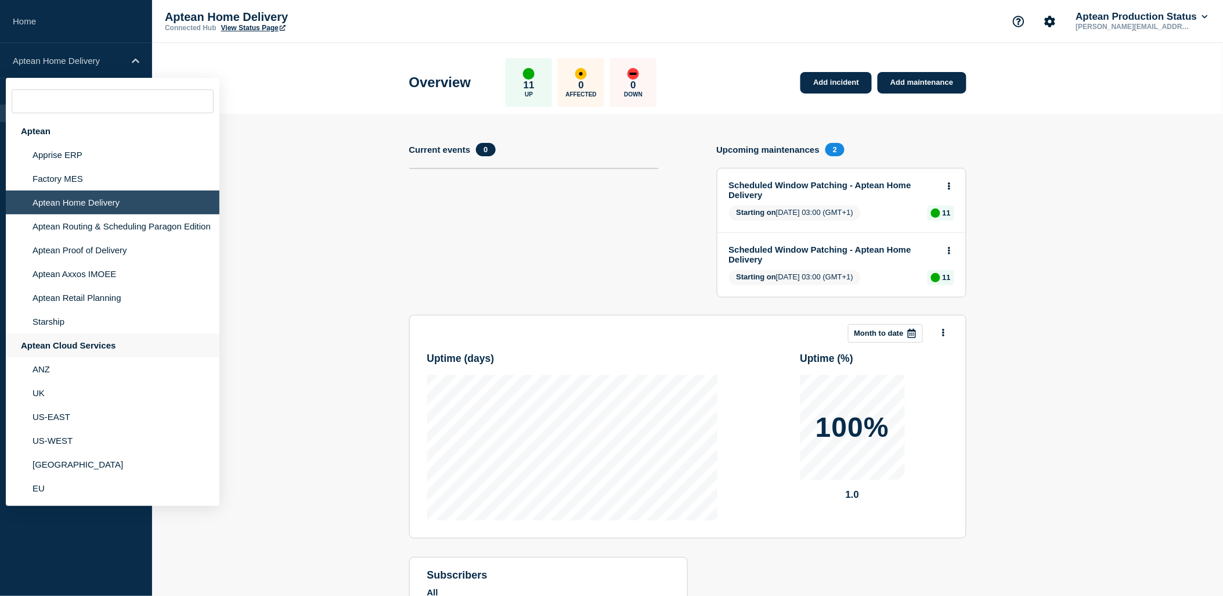
click at [109, 340] on div "Aptean Cloud Services" at bounding box center [113, 345] width 214 height 24
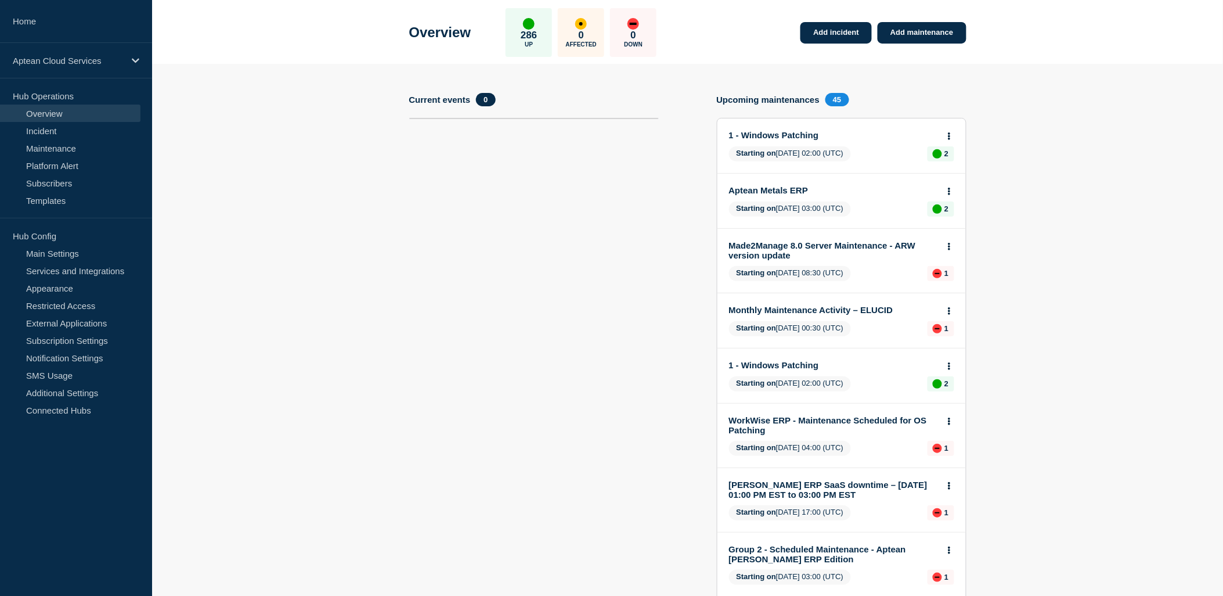
scroll to position [258, 0]
